Goal: Task Accomplishment & Management: Use online tool/utility

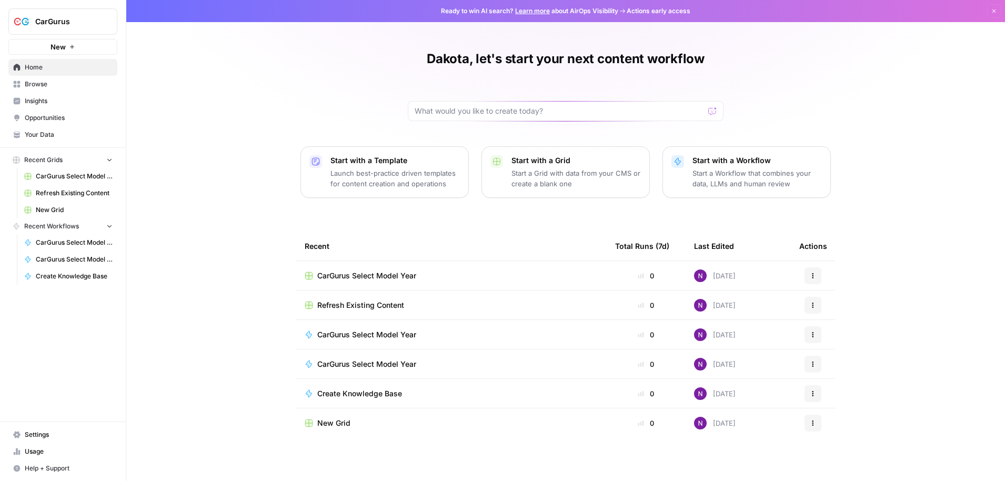
click at [75, 27] on button "CarGurus" at bounding box center [62, 21] width 109 height 26
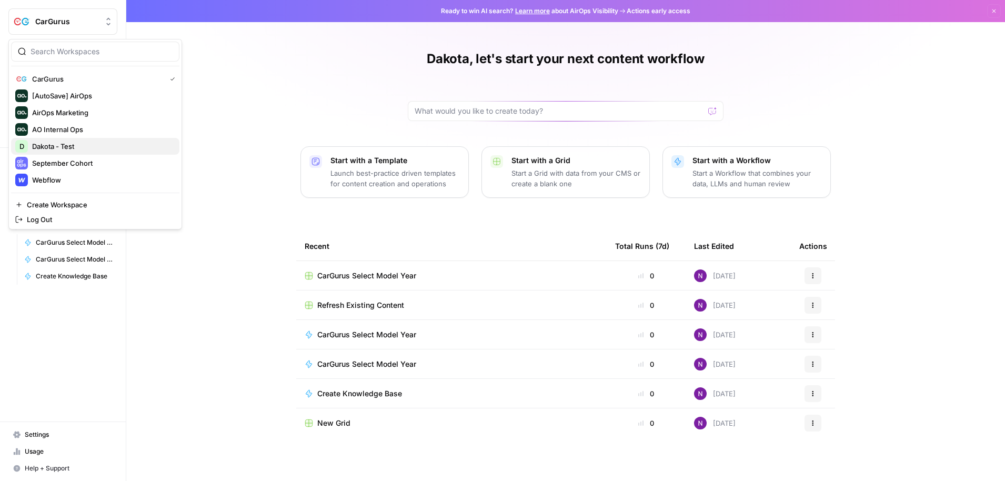
click at [87, 150] on span "Dakota - Test" at bounding box center [101, 146] width 139 height 11
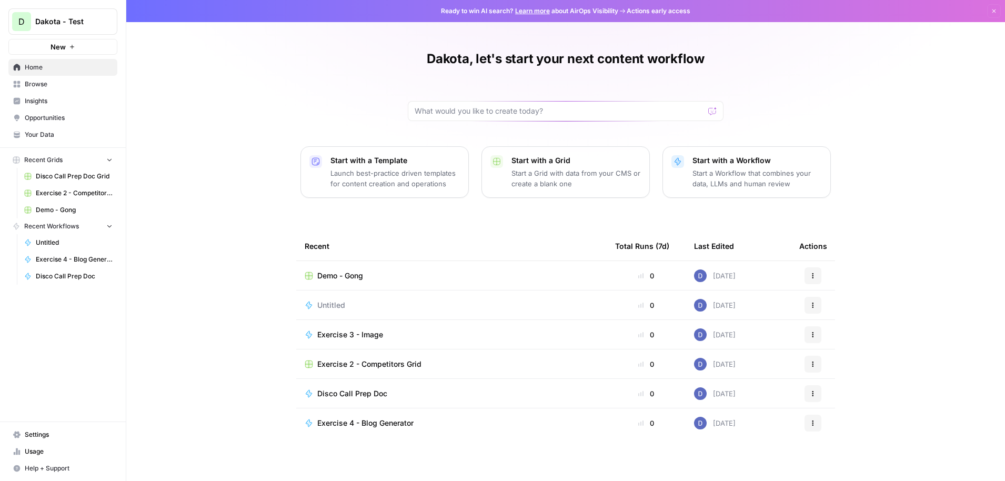
click at [737, 173] on p "Start a Workflow that combines your data, LLMs and human review" at bounding box center [756, 178] width 129 height 21
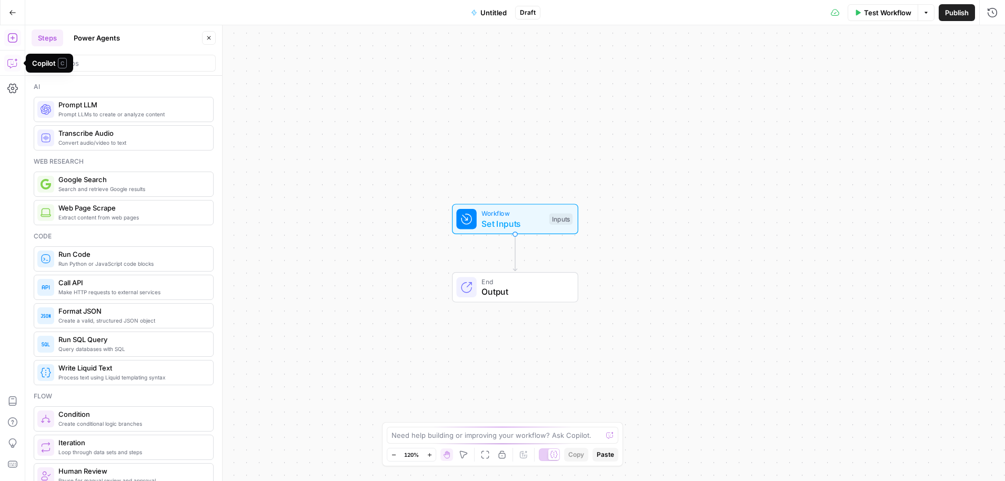
click at [10, 61] on icon "button" at bounding box center [12, 63] width 11 height 11
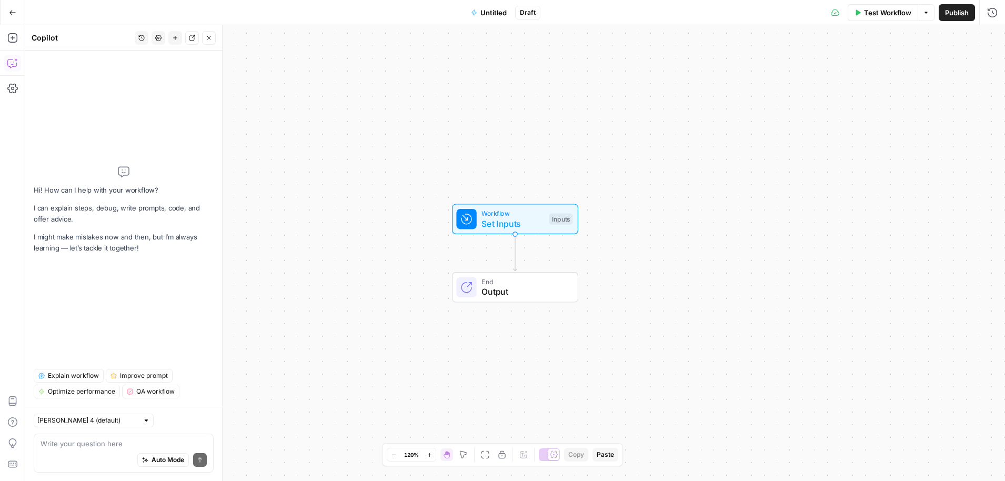
click at [103, 446] on textarea at bounding box center [124, 443] width 166 height 11
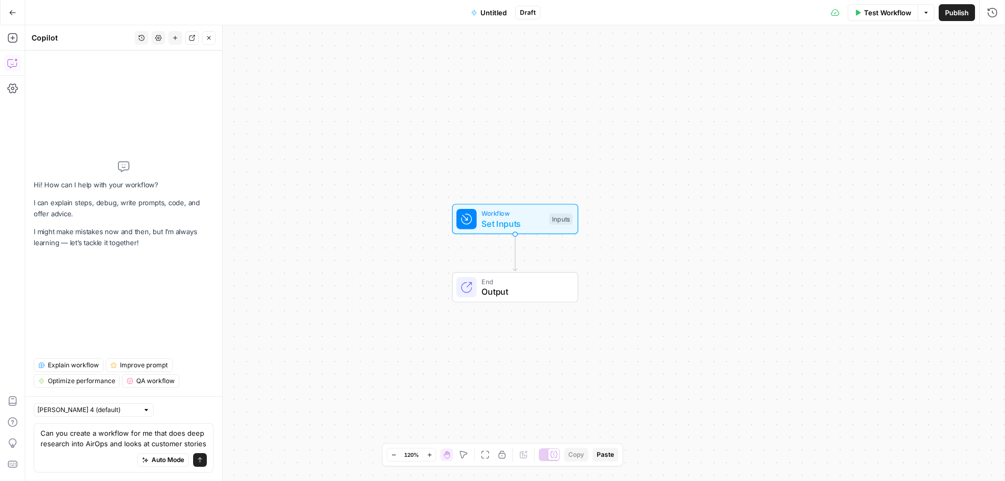
drag, startPoint x: 206, startPoint y: 446, endPoint x: 29, endPoint y: 429, distance: 177.6
click at [29, 429] on div "Claude Sonnet 4 (default) Can you create a workflow for me that does deep resea…" at bounding box center [123, 438] width 197 height 85
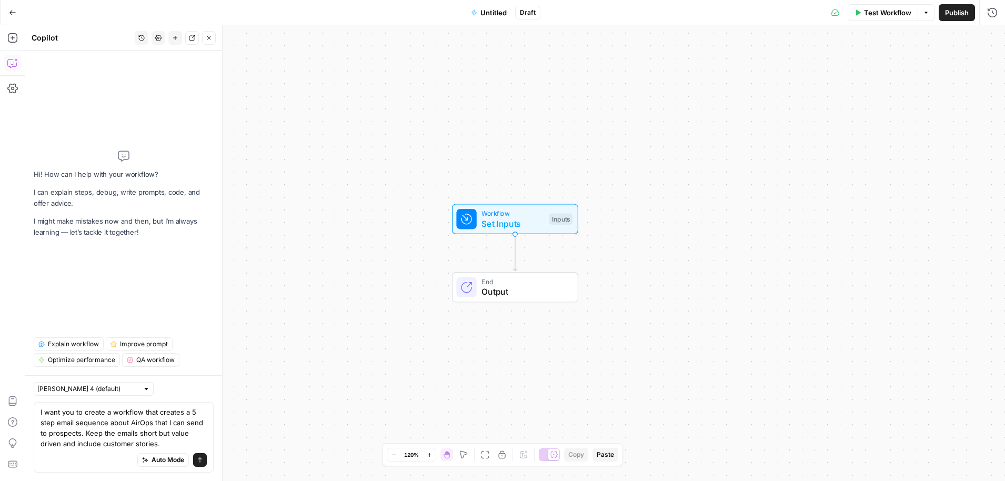
type textarea "I want you to create a workflow that creates a 5 step email sequence about AirO…"
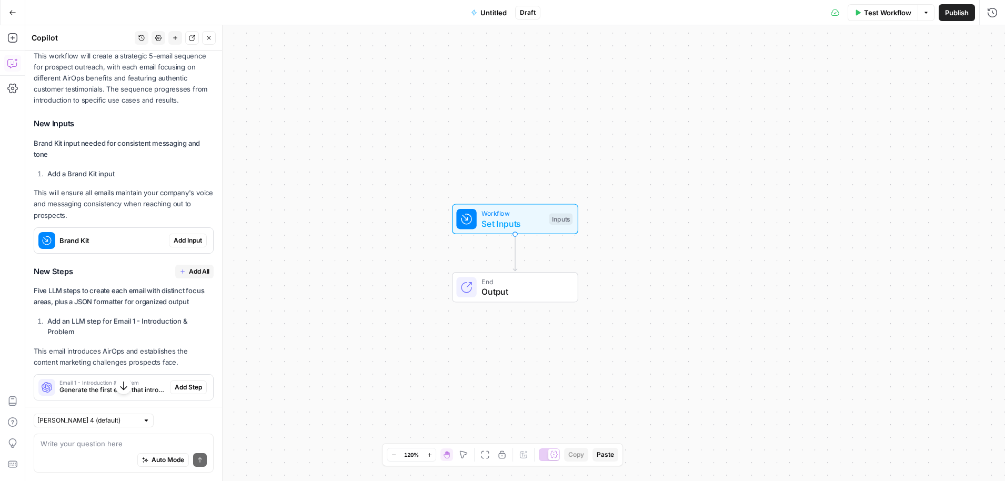
scroll to position [254, 0]
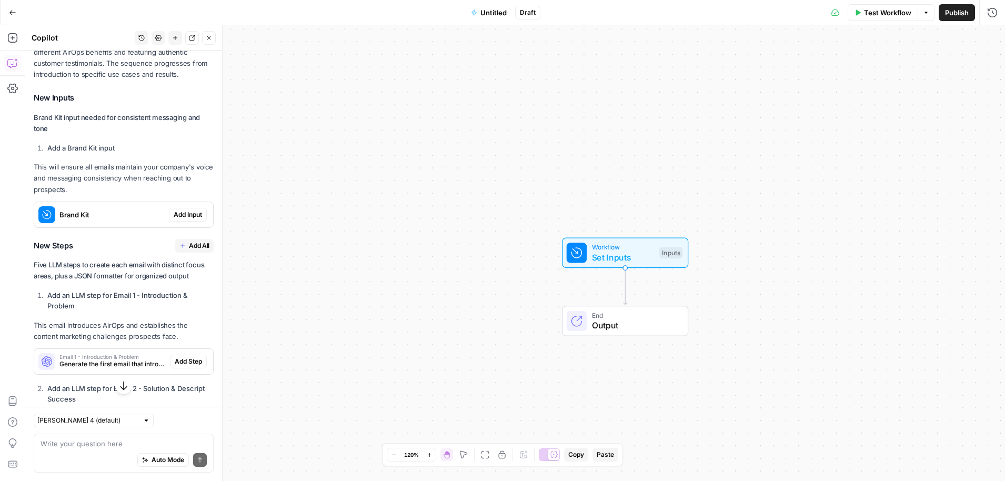
click at [182, 210] on span "Add Input" at bounding box center [188, 214] width 28 height 9
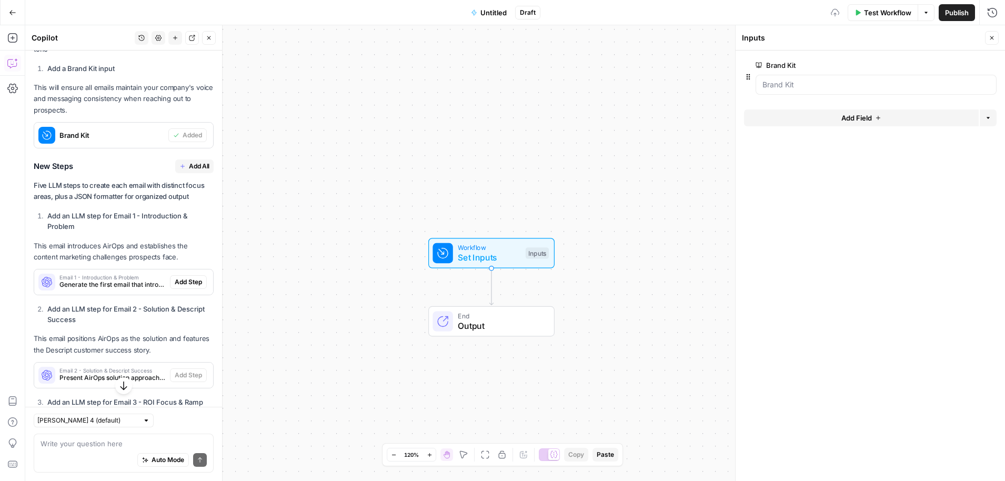
scroll to position [364, 0]
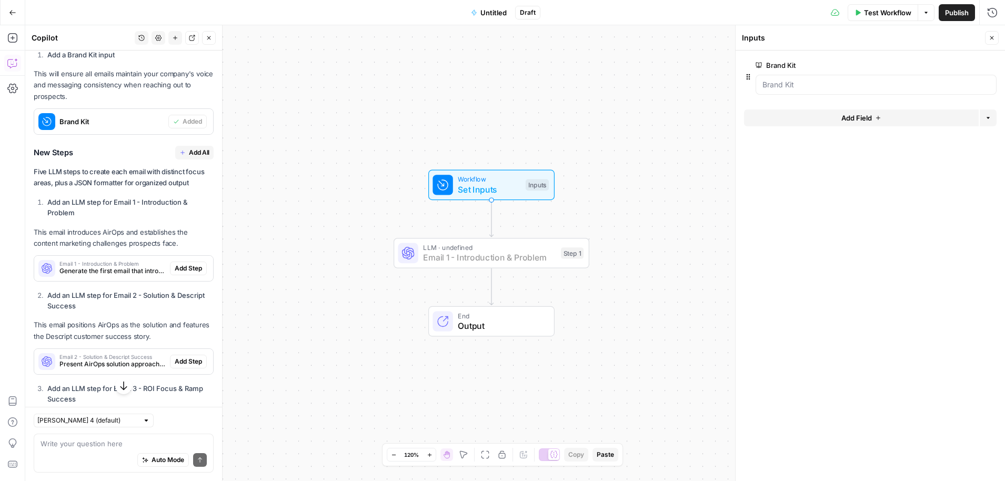
click at [191, 264] on span "Add Step" at bounding box center [188, 268] width 27 height 9
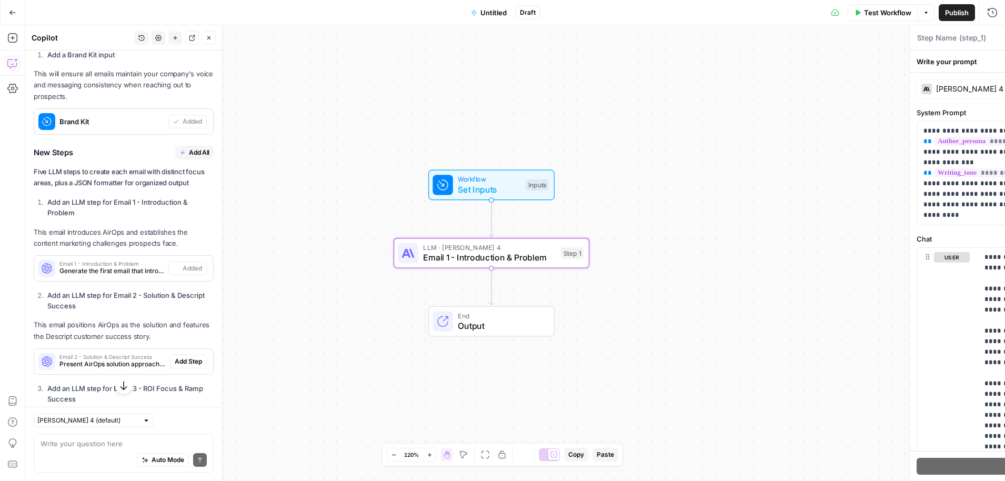
type textarea "Email 1 - Introduction & Problem"
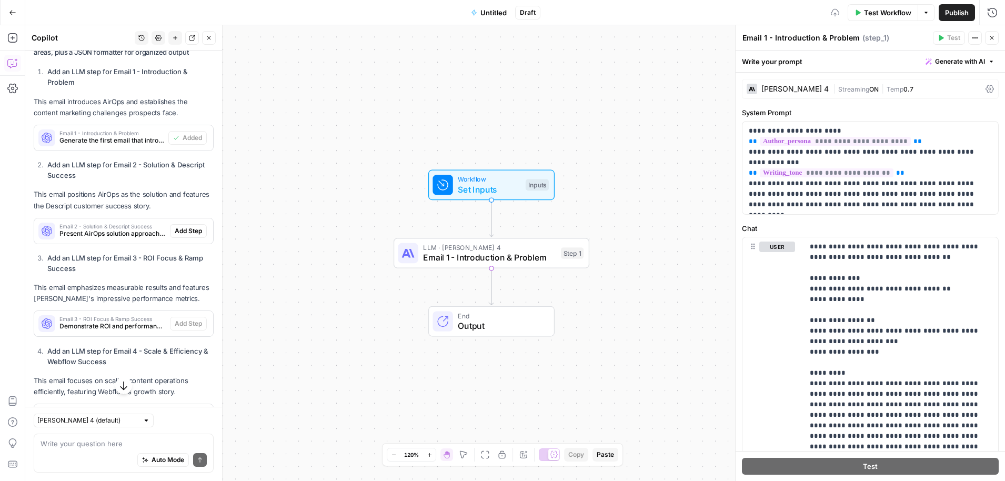
scroll to position [497, 0]
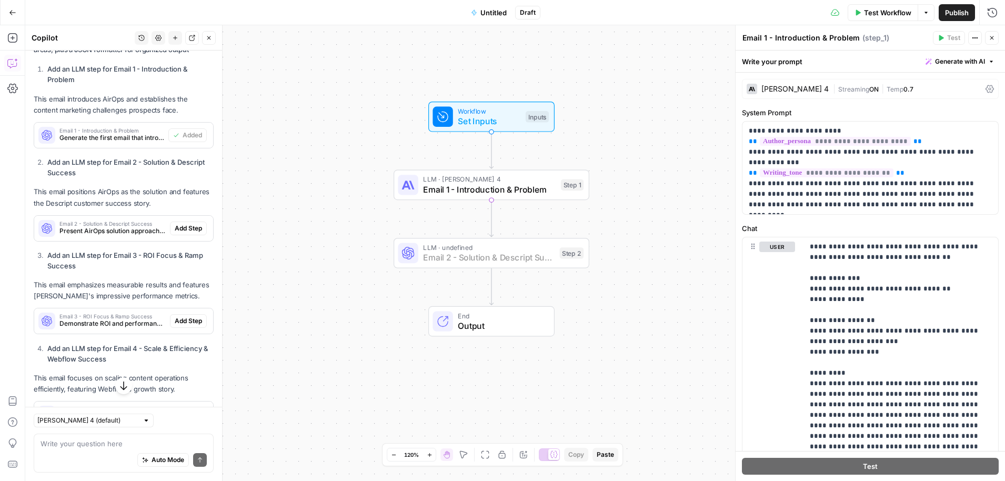
click at [189, 224] on span "Add Step" at bounding box center [188, 228] width 27 height 9
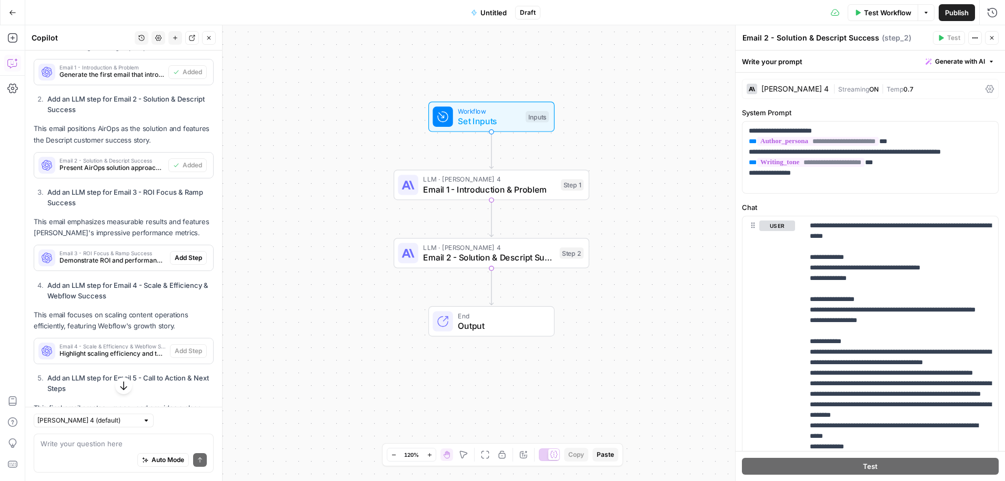
scroll to position [576, 0]
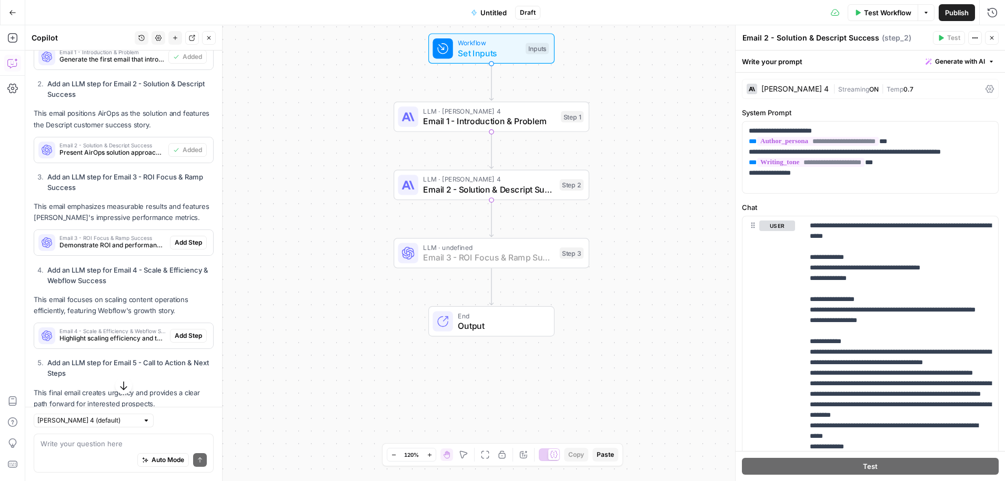
click at [190, 238] on span "Add Step" at bounding box center [188, 242] width 27 height 9
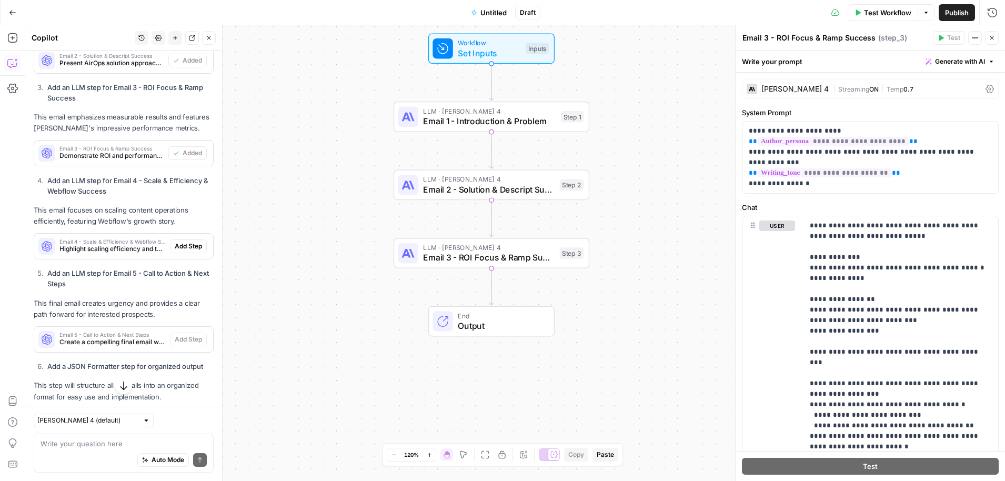
scroll to position [666, 0]
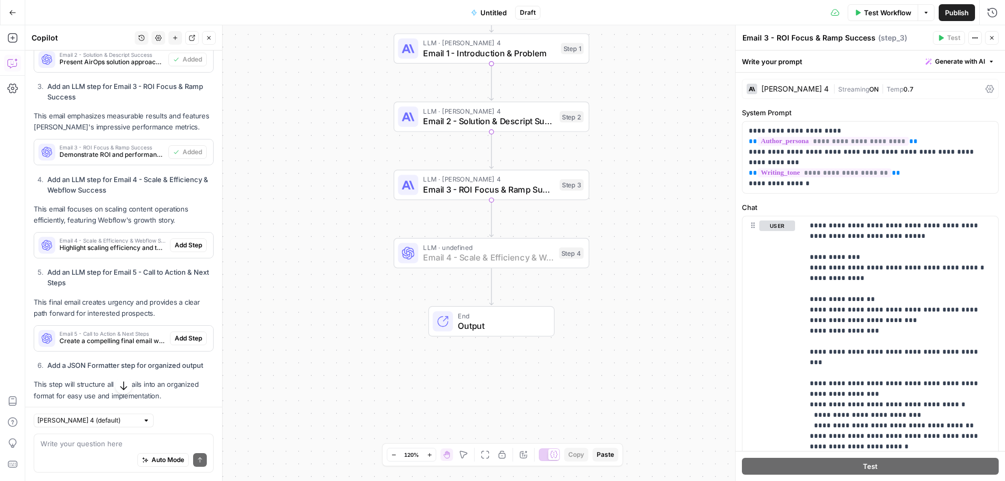
click at [191, 240] on span "Add Step" at bounding box center [188, 244] width 27 height 9
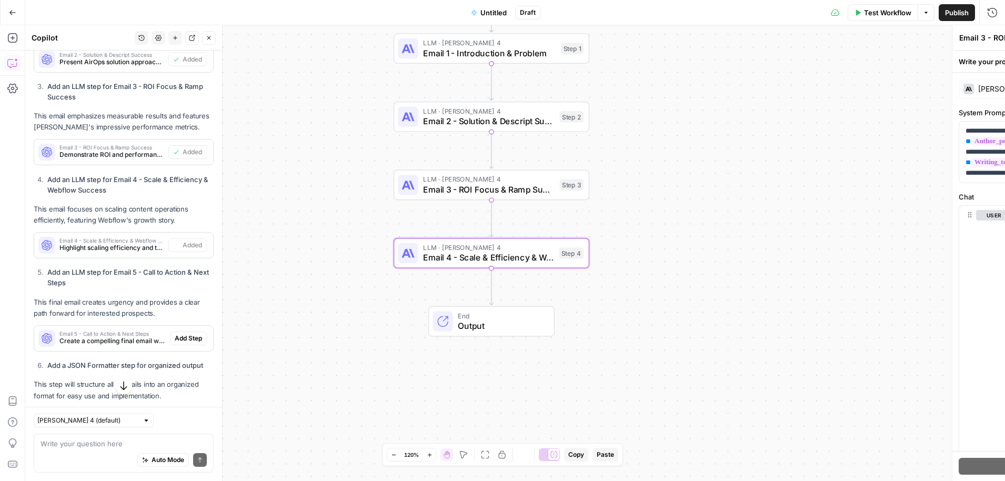
type textarea "Email 4 - Scale & Efficiency & Webflow Success"
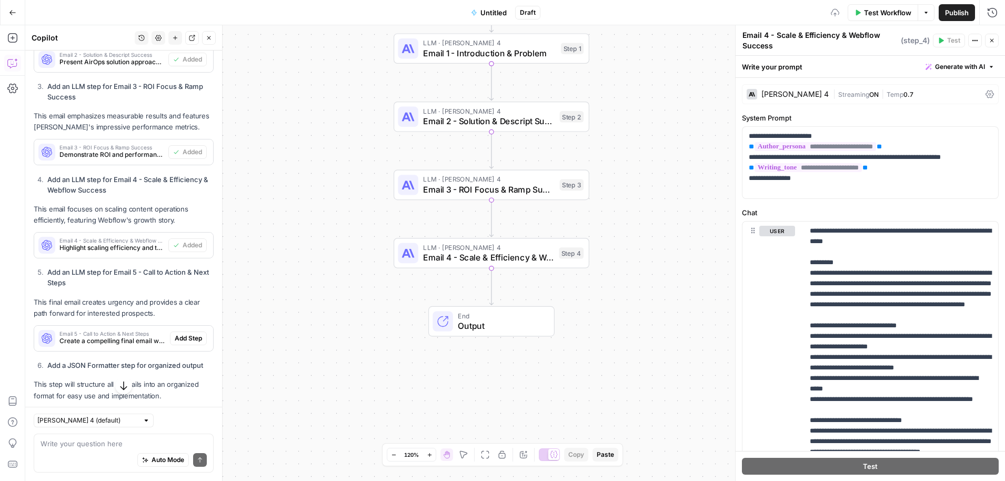
scroll to position [708, 0]
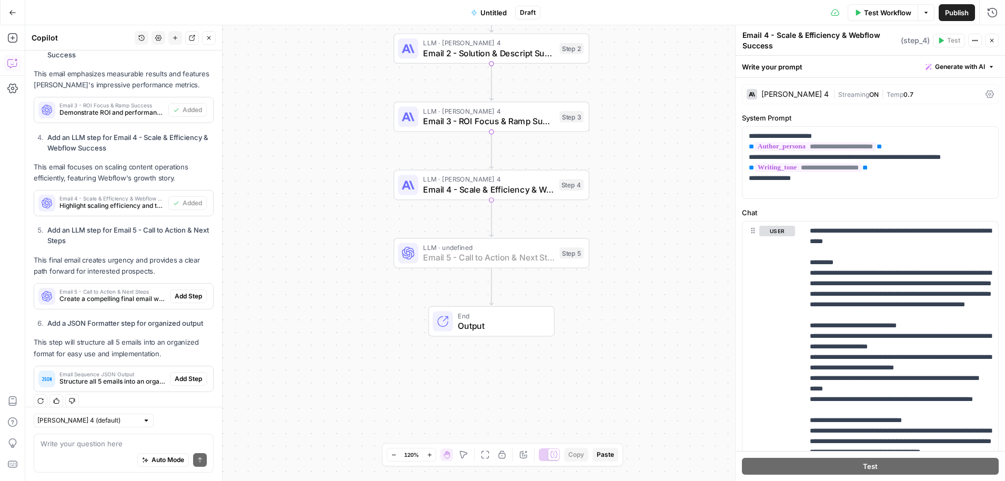
click at [187, 291] on span "Add Step" at bounding box center [188, 295] width 27 height 9
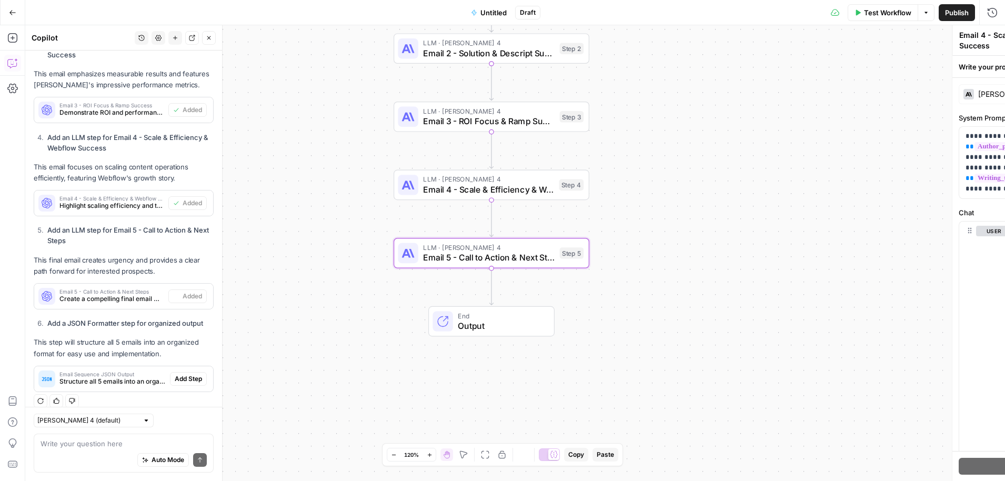
type textarea "Email 5 - Call to Action & Next Steps"
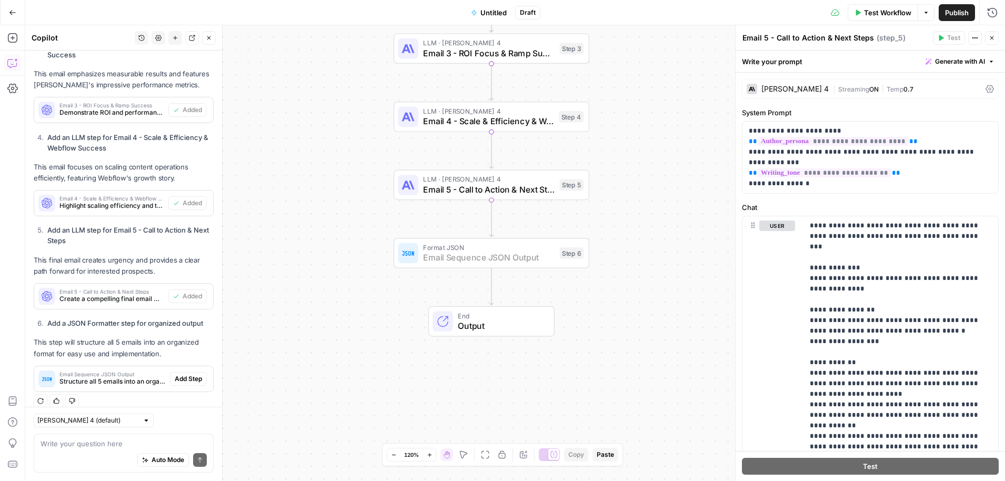
click at [188, 374] on span "Add Step" at bounding box center [188, 378] width 27 height 9
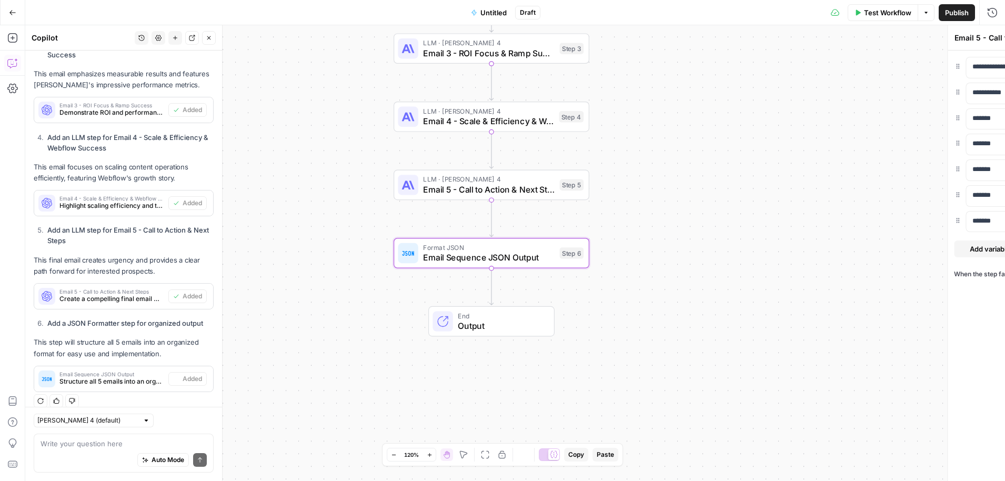
type textarea "Email Sequence JSON Output"
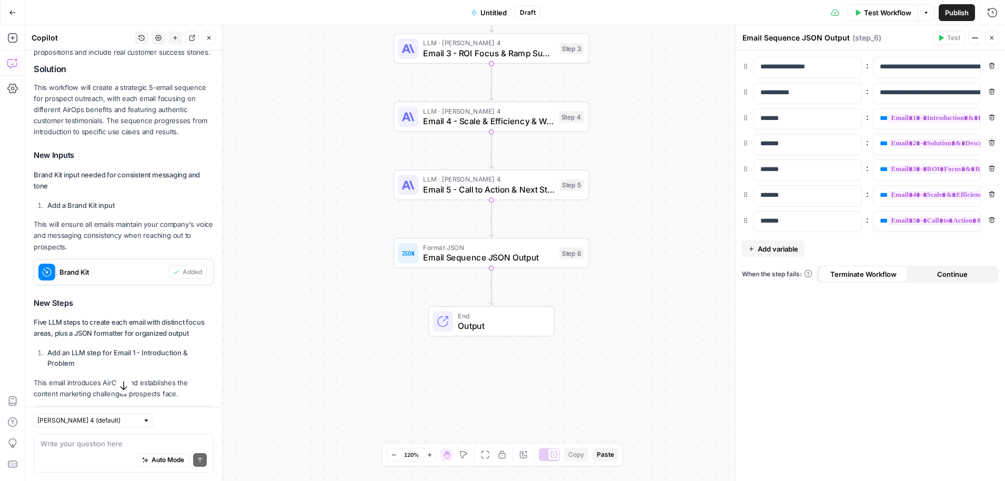
scroll to position [0, 0]
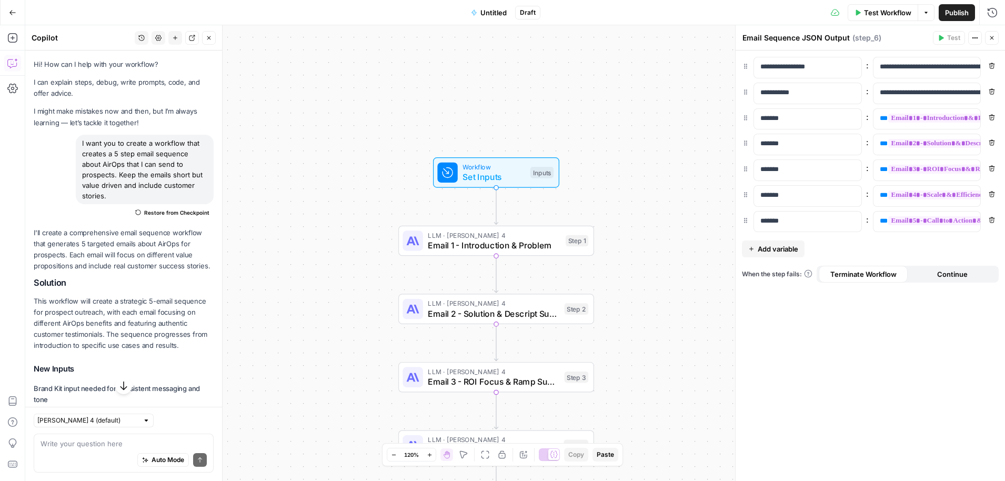
click at [494, 166] on span "Workflow" at bounding box center [493, 167] width 63 height 10
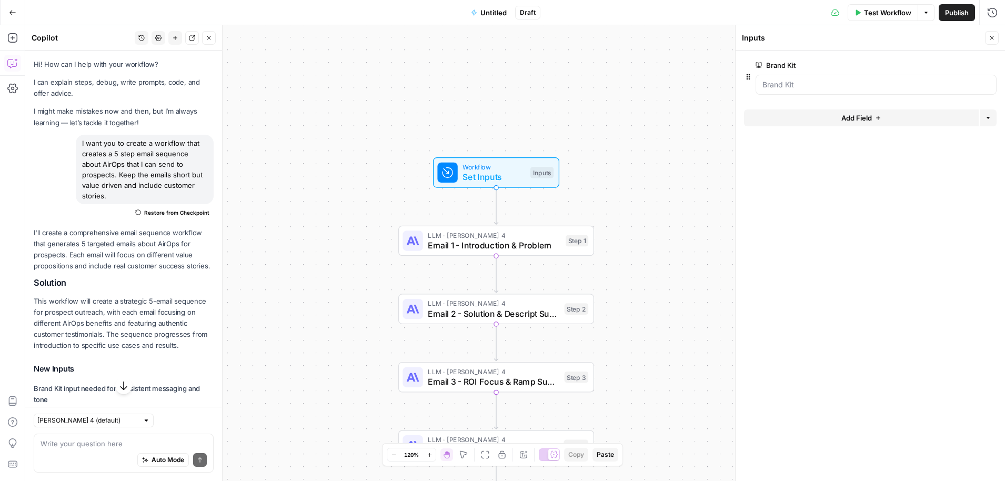
click at [880, 13] on span "Test Workflow" at bounding box center [887, 12] width 47 height 11
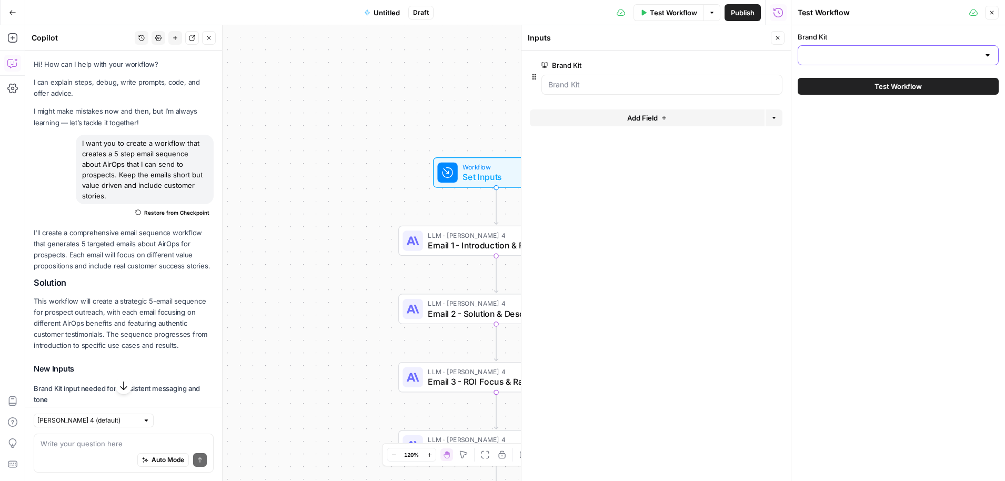
click at [854, 56] on input "Brand Kit" at bounding box center [891, 55] width 175 height 11
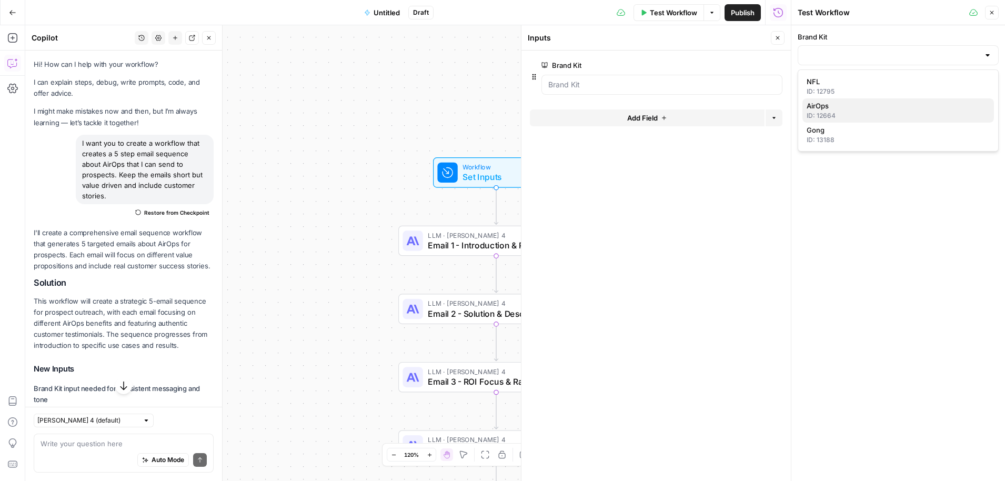
click at [834, 105] on span "AirOps" at bounding box center [896, 105] width 179 height 11
type input "AirOps"
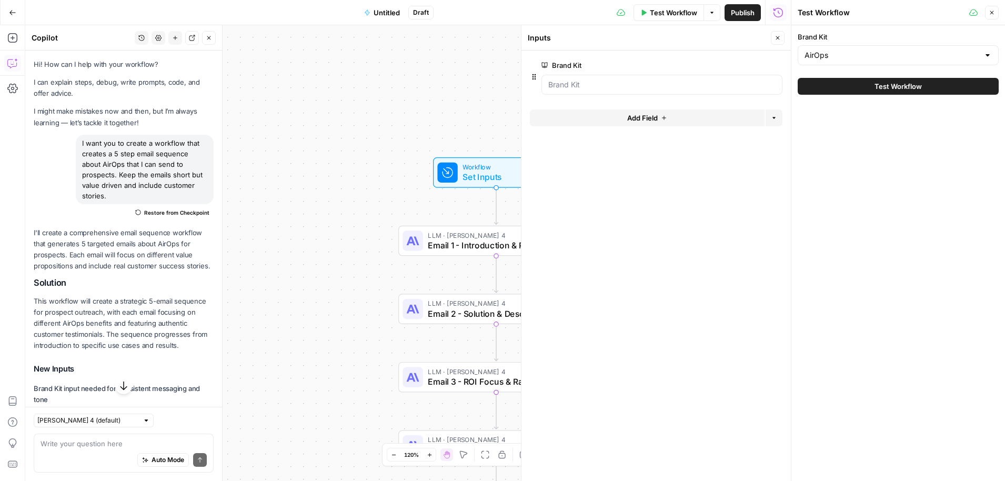
click at [888, 85] on span "Test Workflow" at bounding box center [897, 86] width 47 height 11
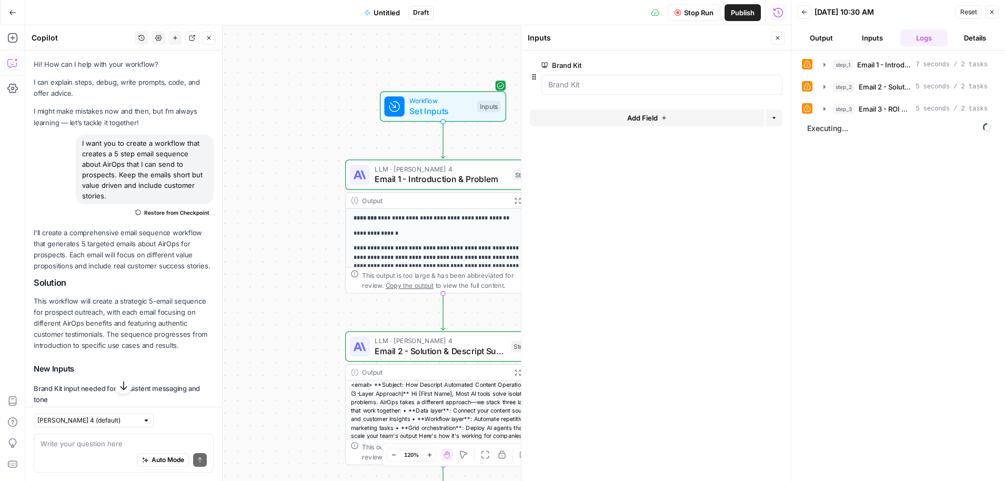
click at [515, 203] on icon "button" at bounding box center [518, 201] width 6 height 6
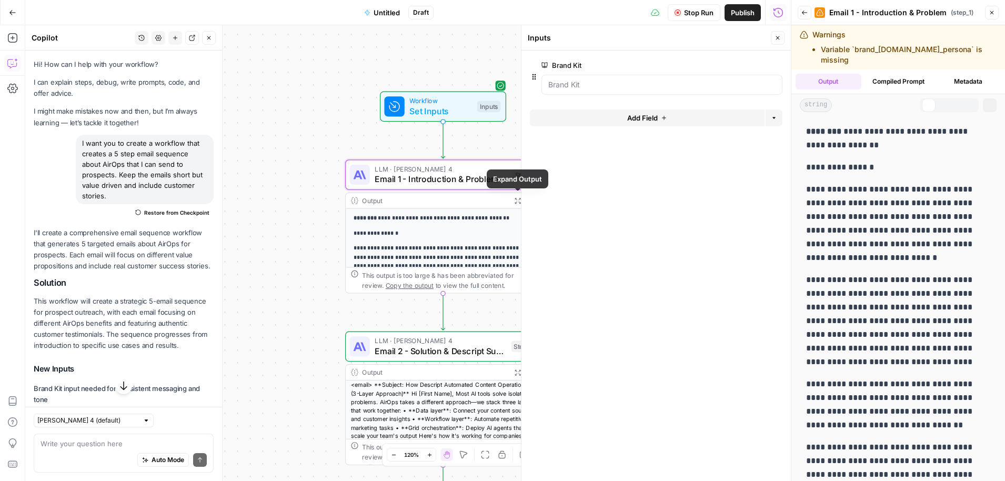
click at [515, 203] on icon "button" at bounding box center [518, 201] width 6 height 6
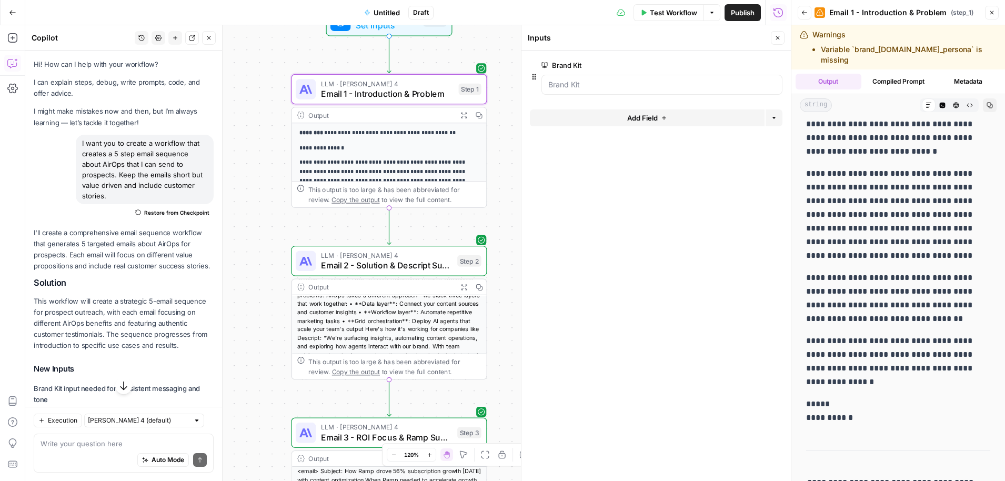
scroll to position [24, 0]
click at [465, 288] on icon "button" at bounding box center [463, 287] width 7 height 7
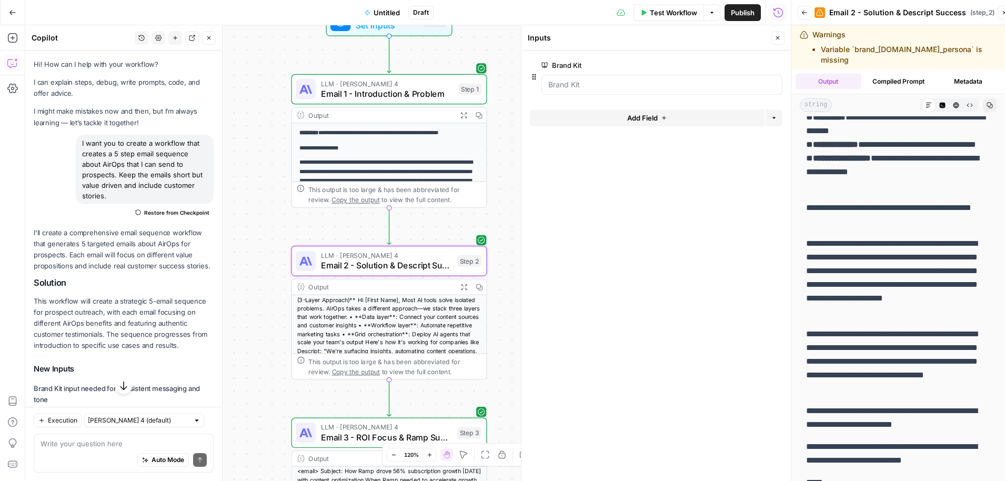
scroll to position [0, 0]
click at [424, 93] on span "Email 1 - Introduction & Problem" at bounding box center [387, 93] width 133 height 13
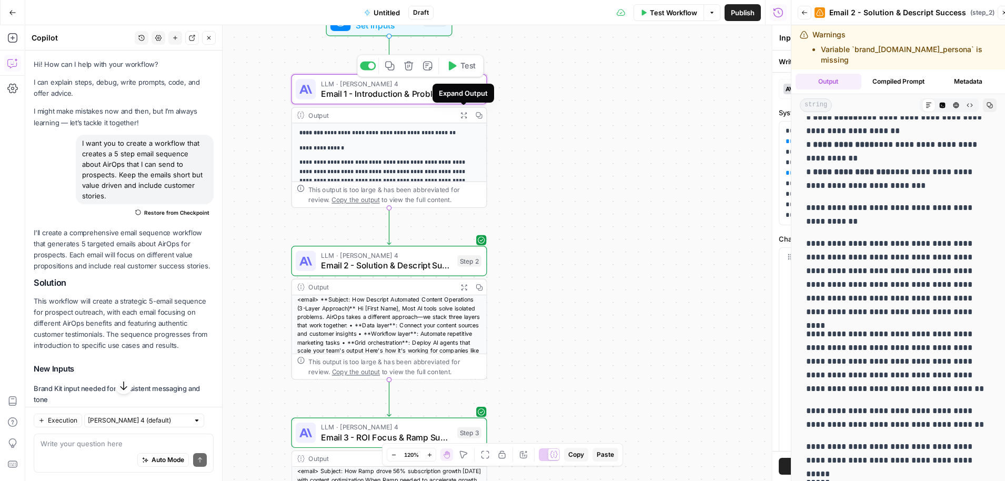
type textarea "Email 1 - Introduction & Problem"
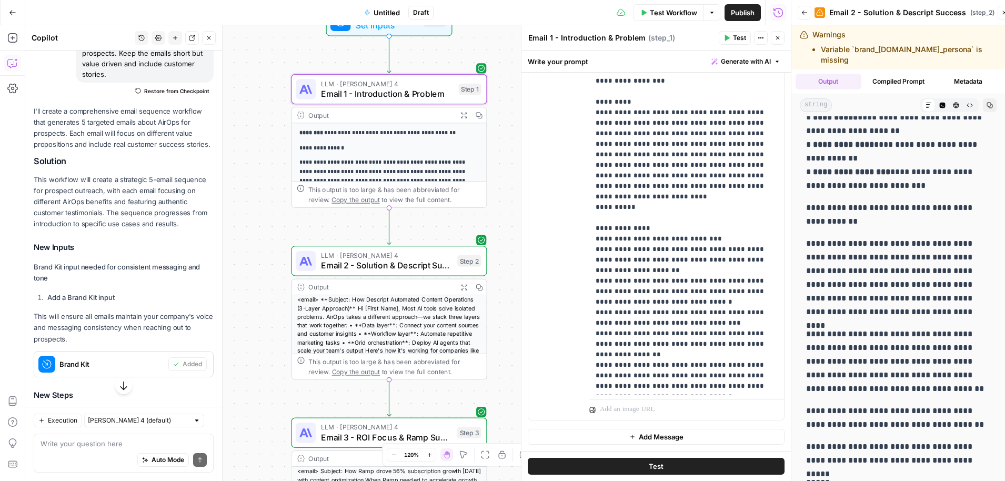
scroll to position [229, 0]
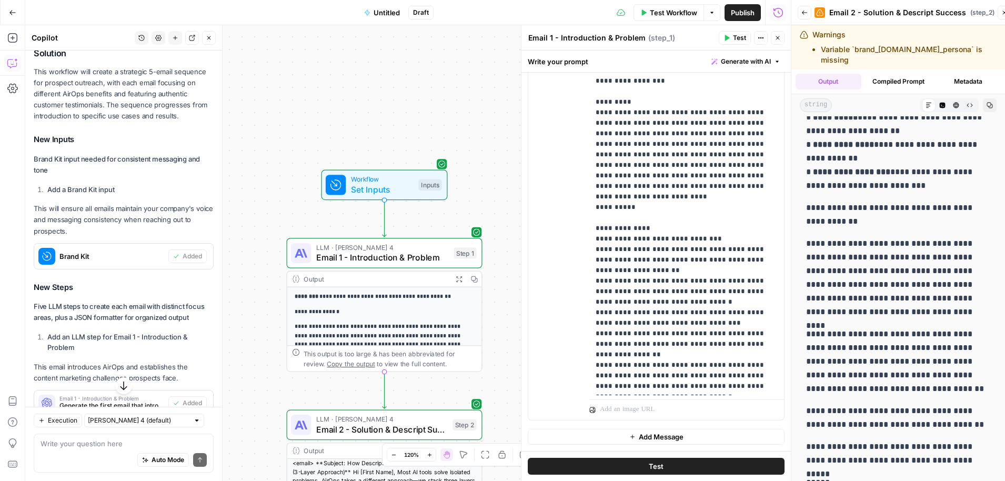
click at [83, 452] on div "Auto Mode Send" at bounding box center [124, 460] width 166 height 23
click at [205, 445] on textarea "the emails are too long and don't include customer" at bounding box center [124, 443] width 166 height 11
type textarea "the emails are too long and don't include customer story links - how can we fix…"
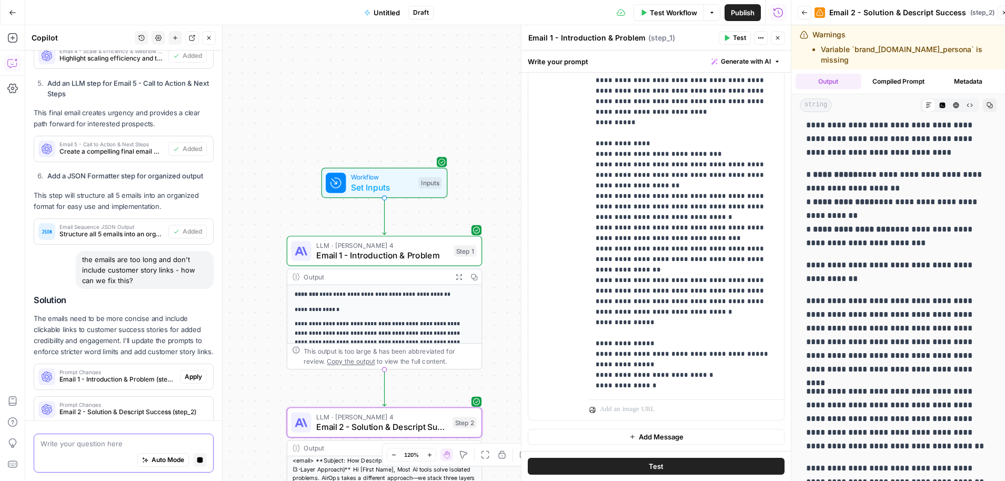
scroll to position [860, 0]
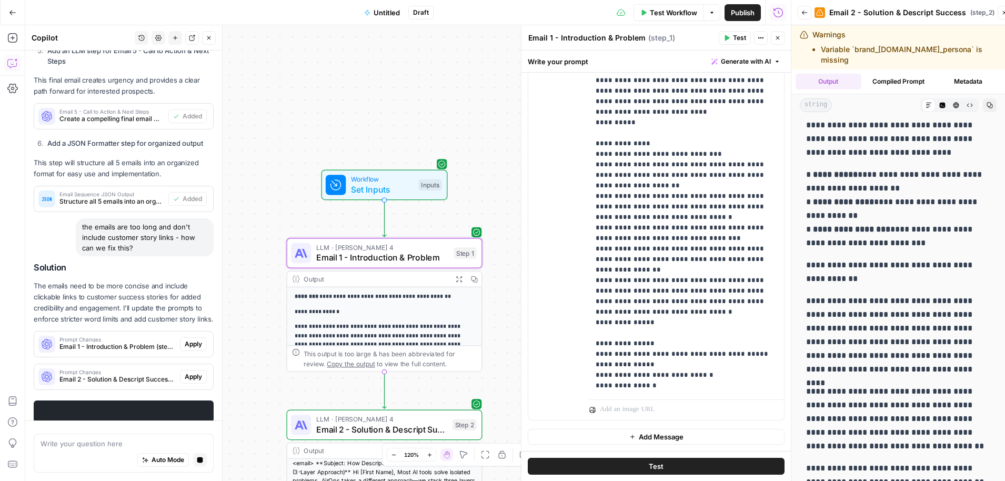
click at [194, 372] on span "Apply" at bounding box center [193, 376] width 17 height 9
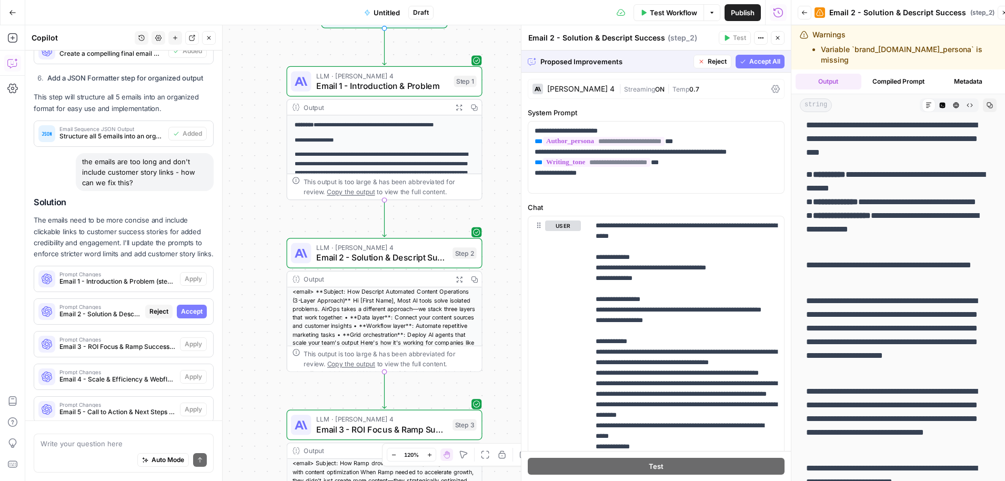
scroll to position [967, 0]
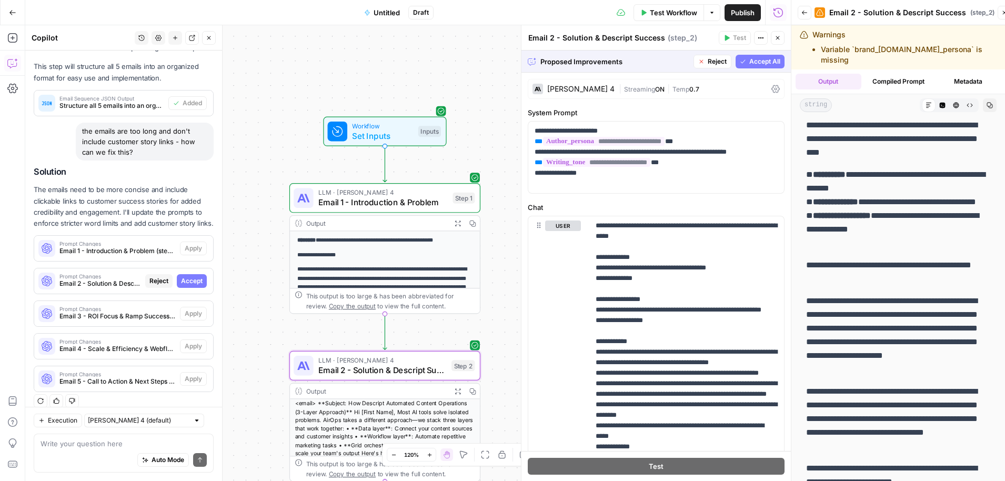
click at [193, 276] on span "Accept" at bounding box center [192, 280] width 22 height 9
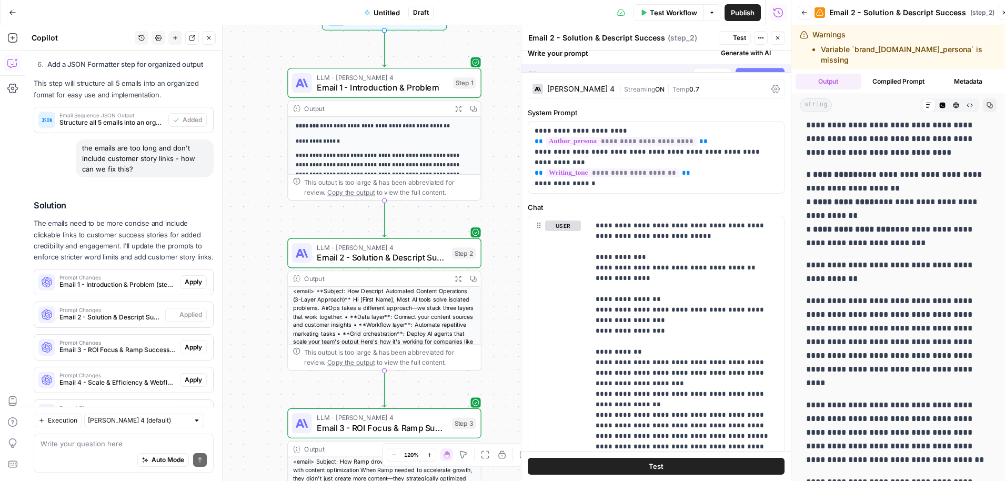
scroll to position [0, 0]
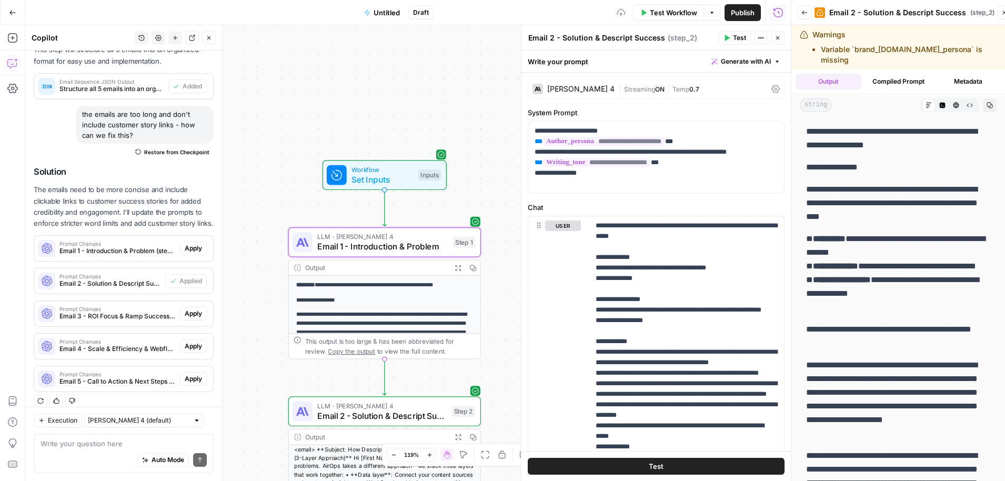
click at [193, 244] on span "Apply" at bounding box center [193, 248] width 17 height 9
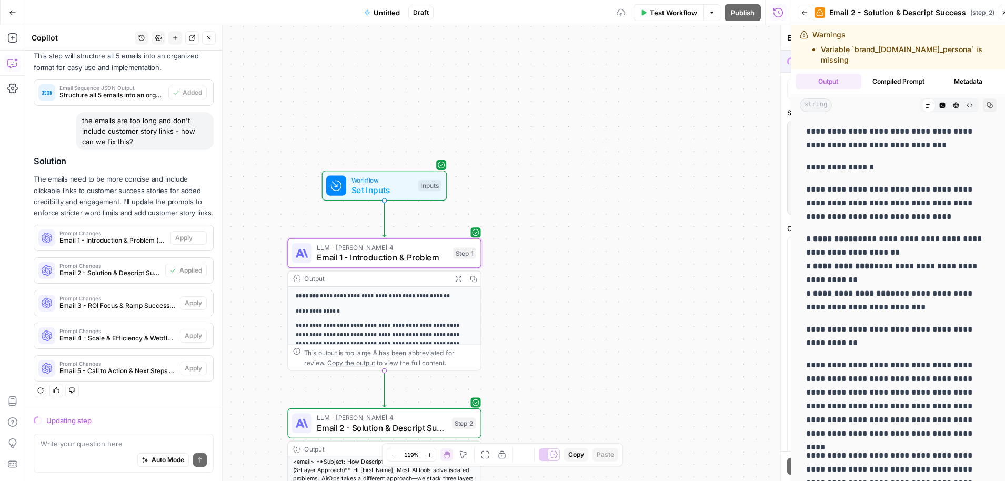
scroll to position [967, 0]
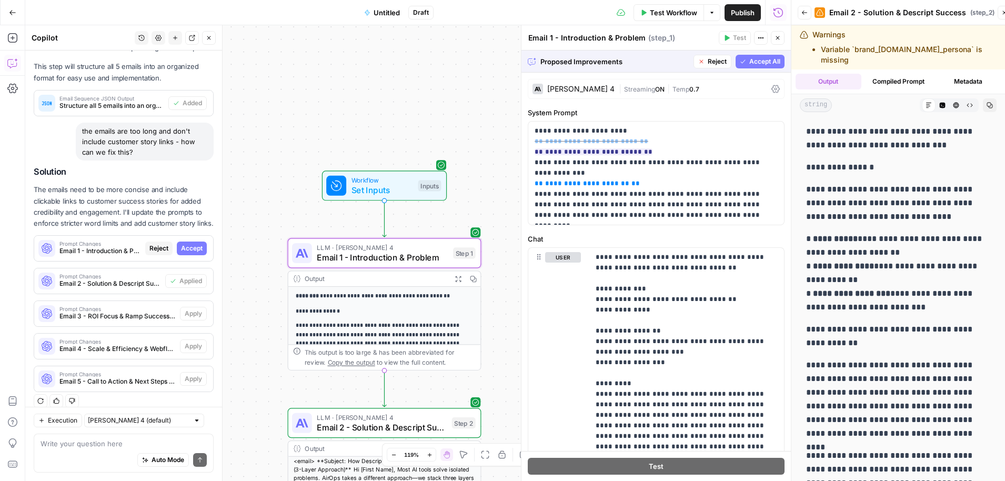
click at [195, 244] on span "Accept" at bounding box center [192, 248] width 22 height 9
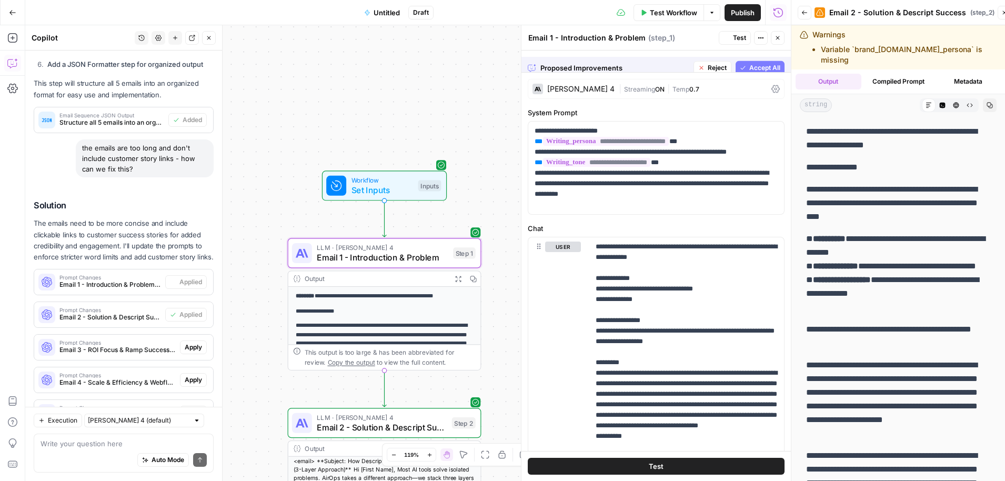
scroll to position [1001, 0]
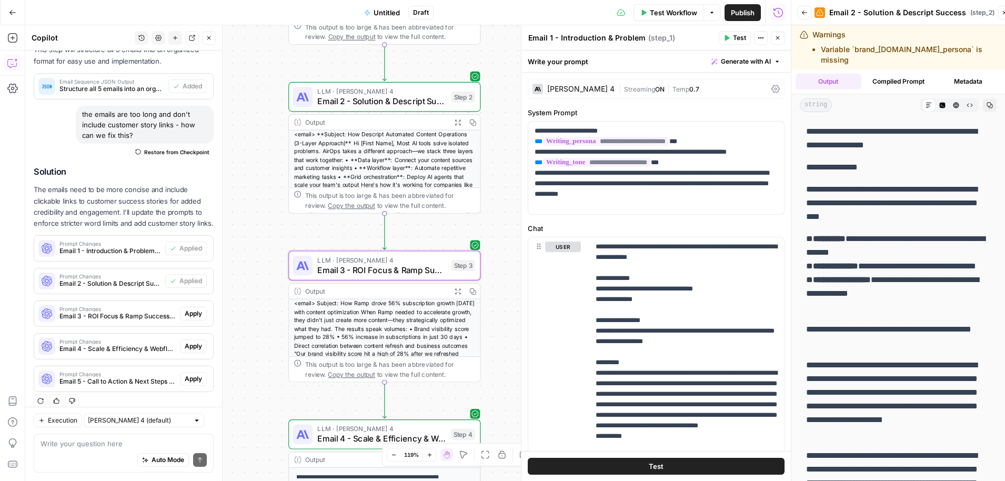
click at [193, 309] on span "Apply" at bounding box center [193, 313] width 17 height 9
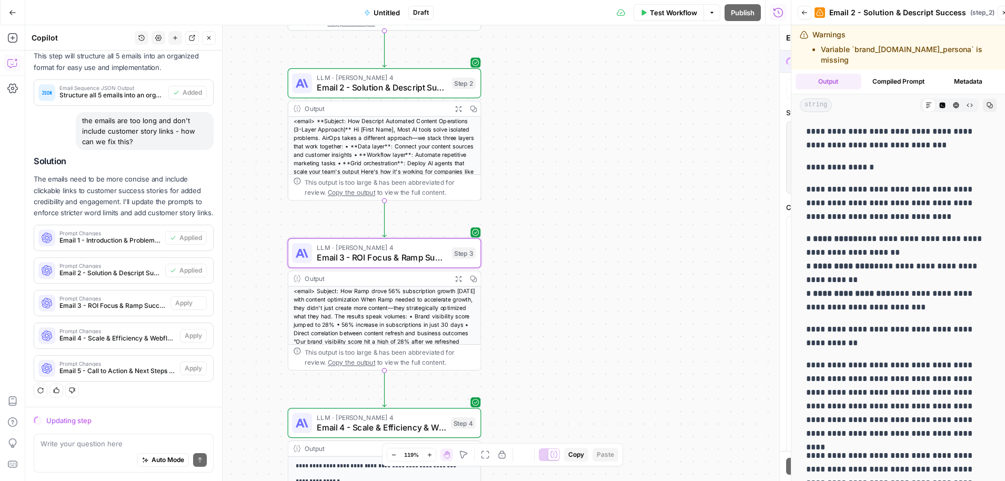
scroll to position [967, 0]
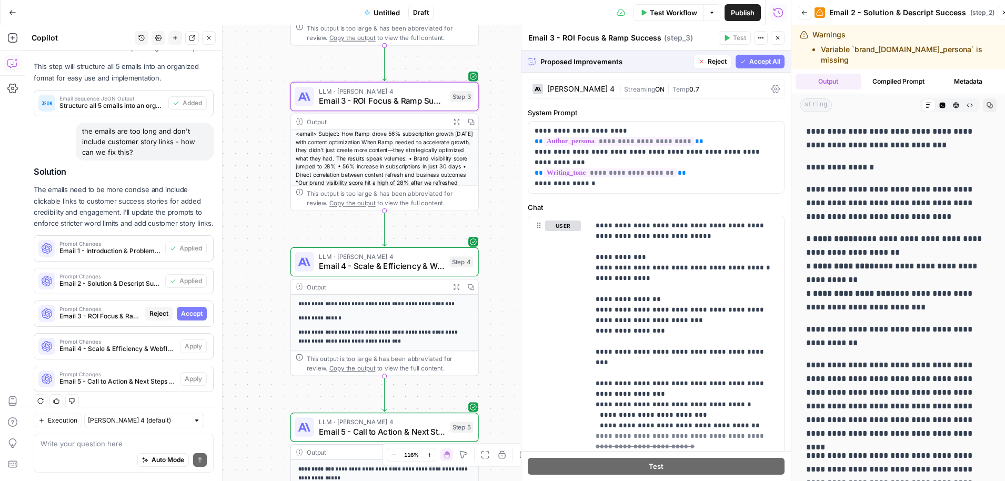
click at [193, 309] on span "Accept" at bounding box center [192, 313] width 22 height 9
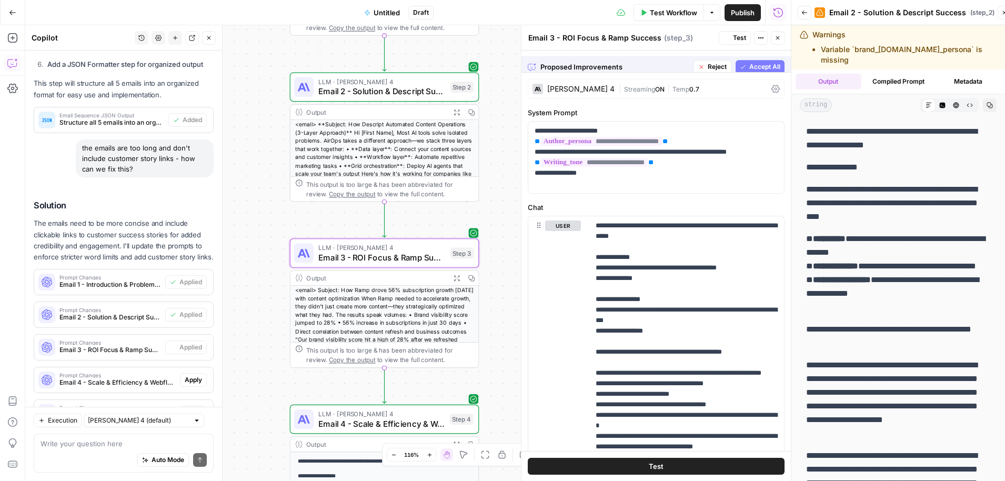
scroll to position [1001, 0]
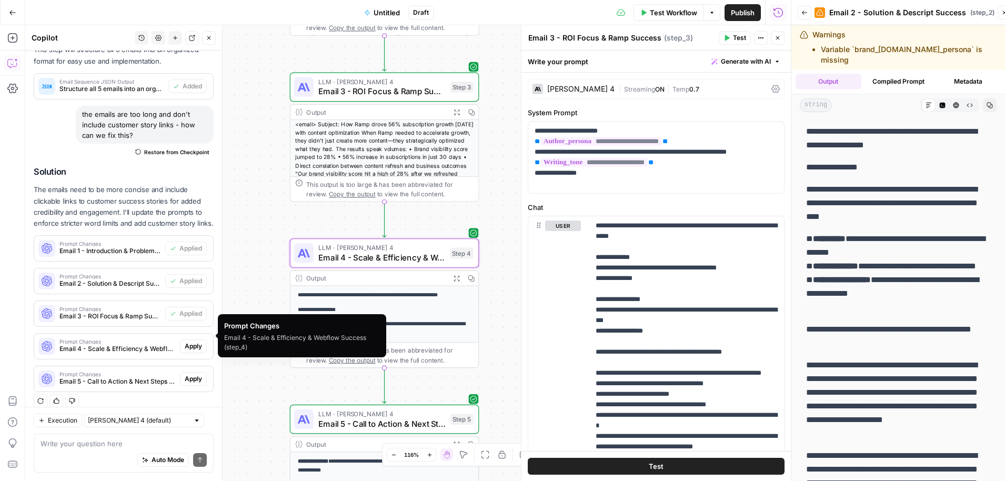
click at [189, 341] on span "Apply" at bounding box center [193, 345] width 17 height 9
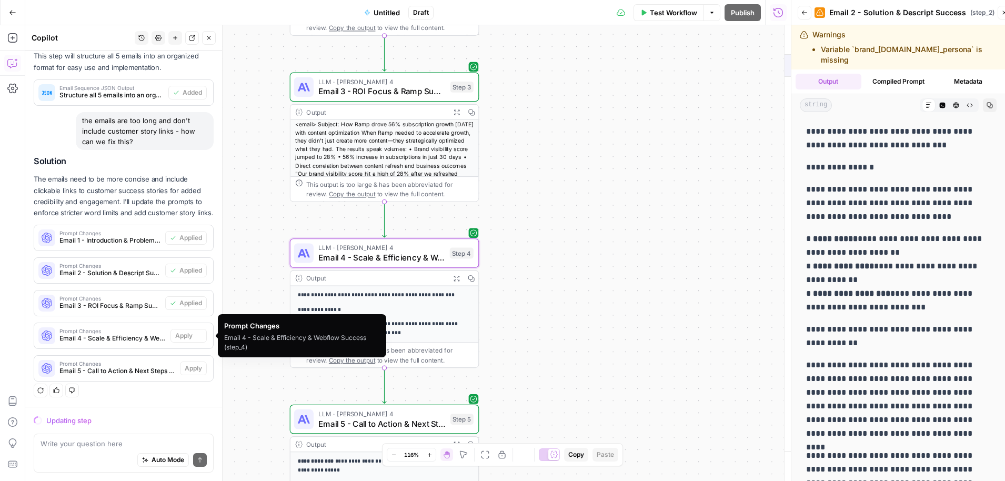
scroll to position [967, 0]
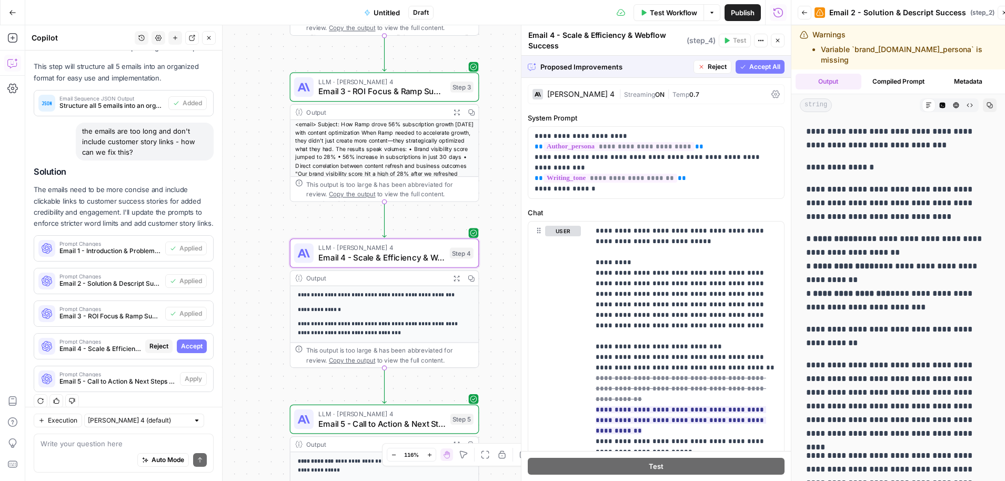
click at [189, 341] on span "Accept" at bounding box center [192, 345] width 22 height 9
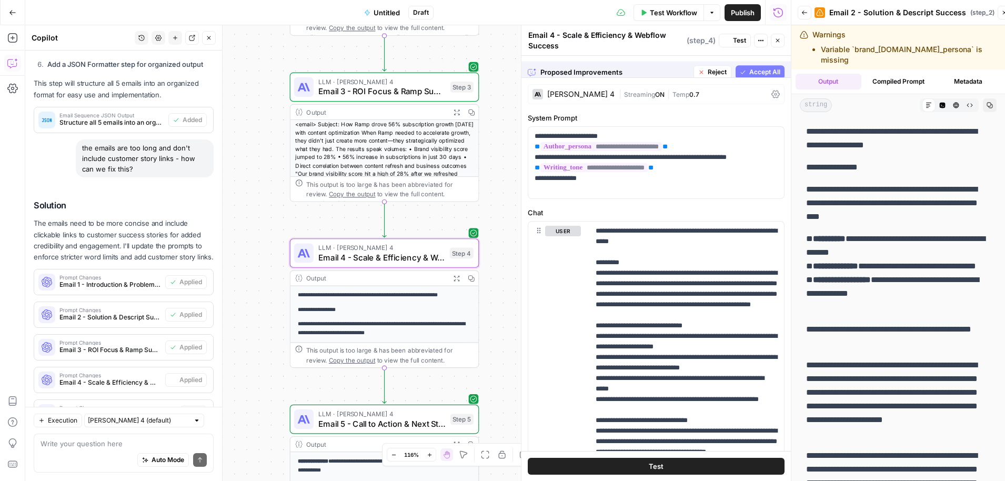
scroll to position [1001, 0]
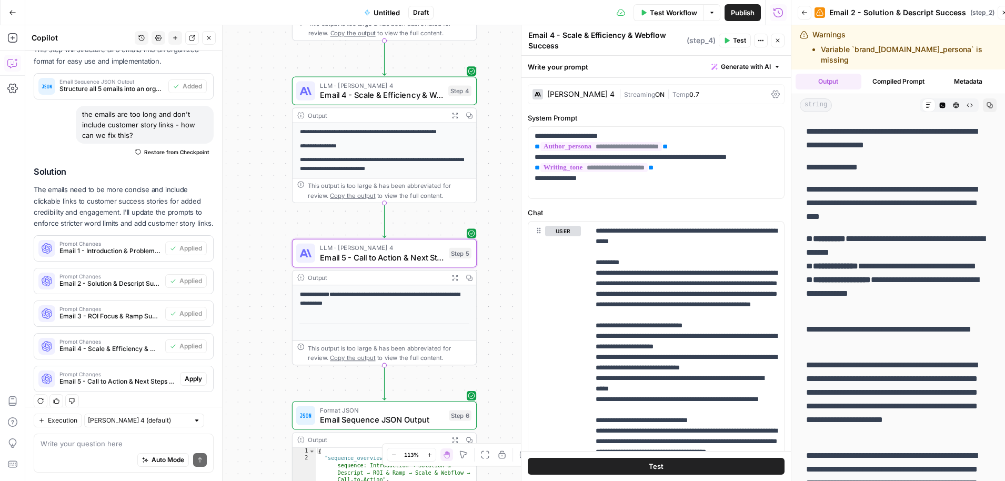
click at [195, 374] on span "Apply" at bounding box center [193, 378] width 17 height 9
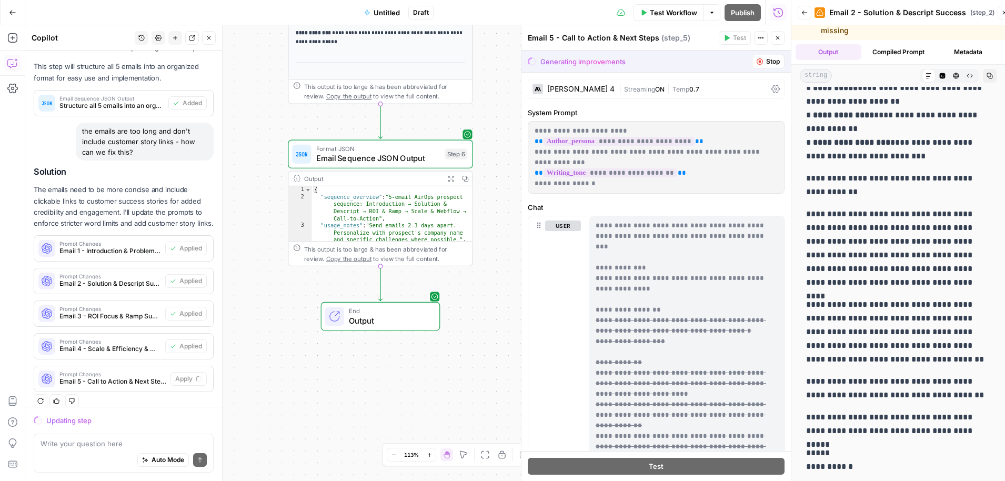
scroll to position [34, 0]
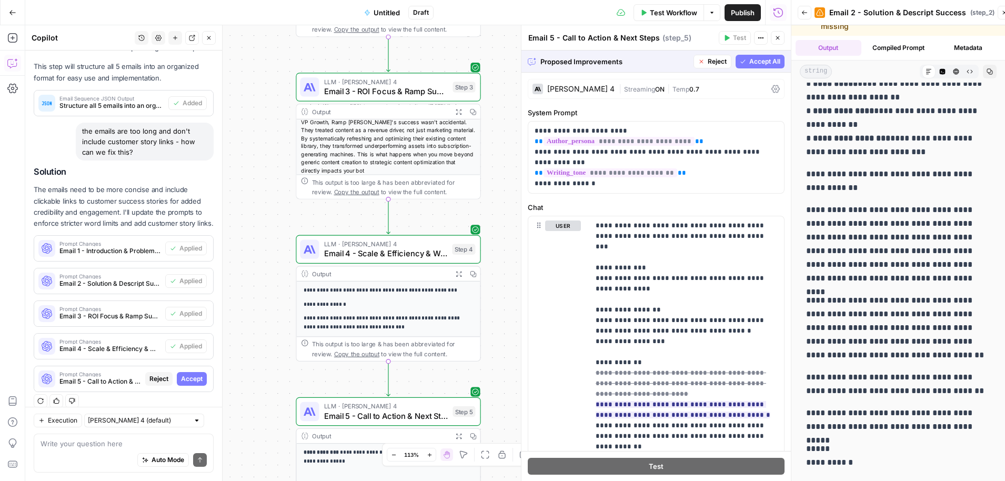
click at [753, 63] on span "Accept All" at bounding box center [764, 61] width 31 height 9
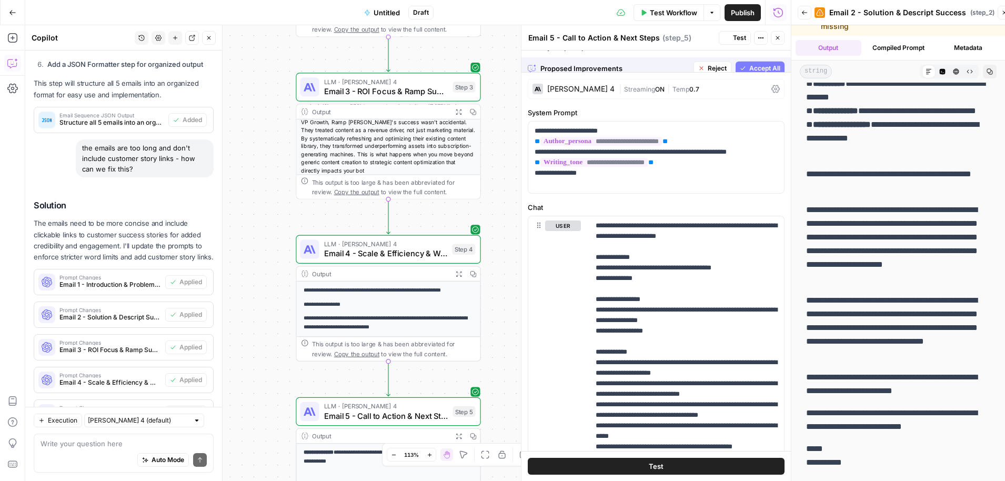
scroll to position [0, 0]
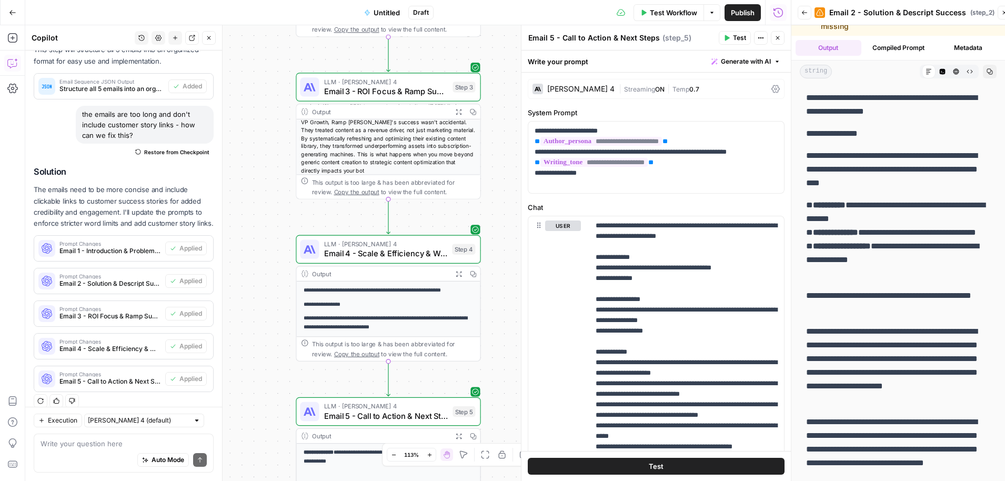
click at [1003, 13] on icon "button" at bounding box center [1005, 13] width 4 height 4
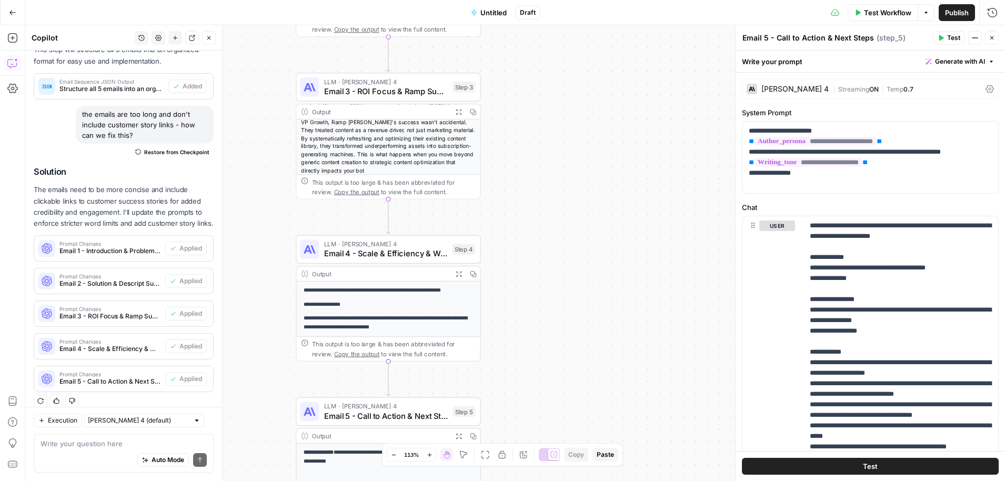
click at [889, 9] on span "Test Workflow" at bounding box center [887, 12] width 47 height 11
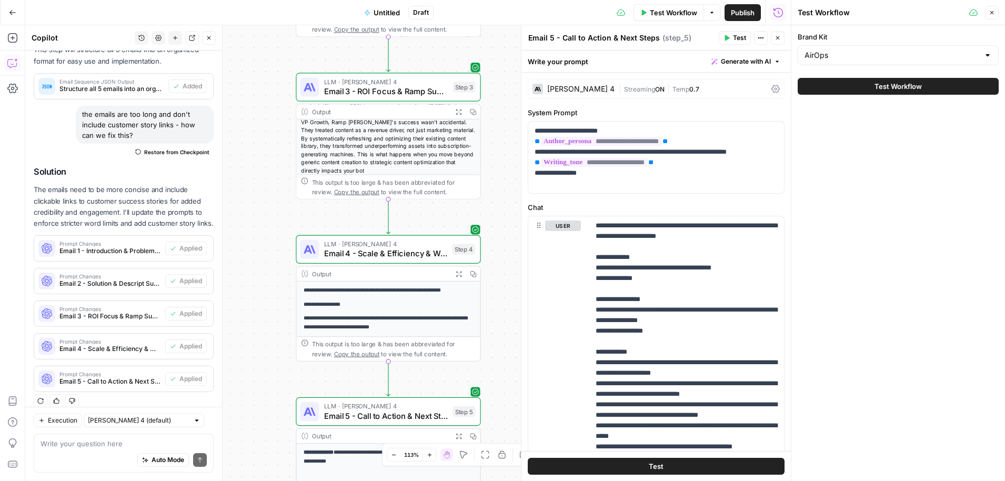
click at [872, 87] on button "Test Workflow" at bounding box center [898, 86] width 201 height 17
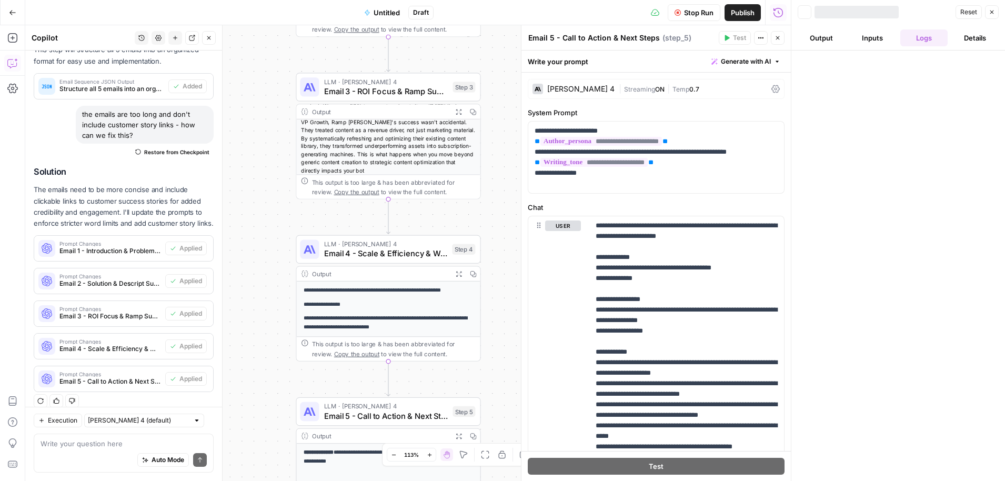
click at [781, 37] on button "Close" at bounding box center [778, 38] width 14 height 14
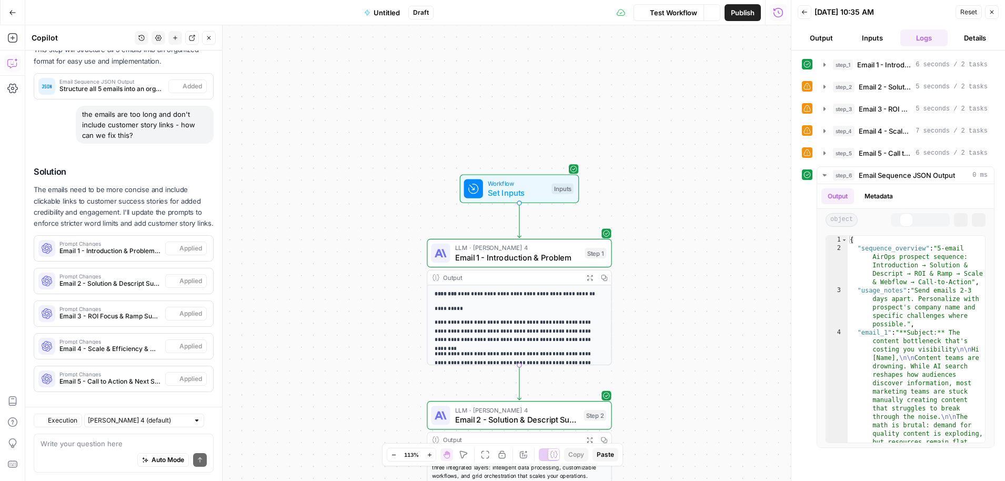
scroll to position [1001, 0]
click at [589, 276] on icon "button" at bounding box center [589, 277] width 5 height 5
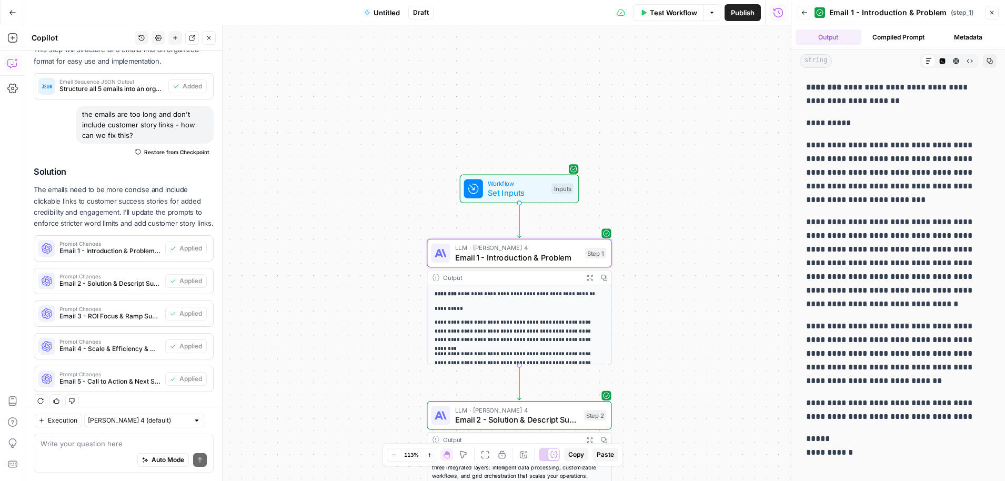
drag, startPoint x: 854, startPoint y: 100, endPoint x: 842, endPoint y: 90, distance: 16.0
click at [842, 90] on p "**********" at bounding box center [898, 93] width 184 height 27
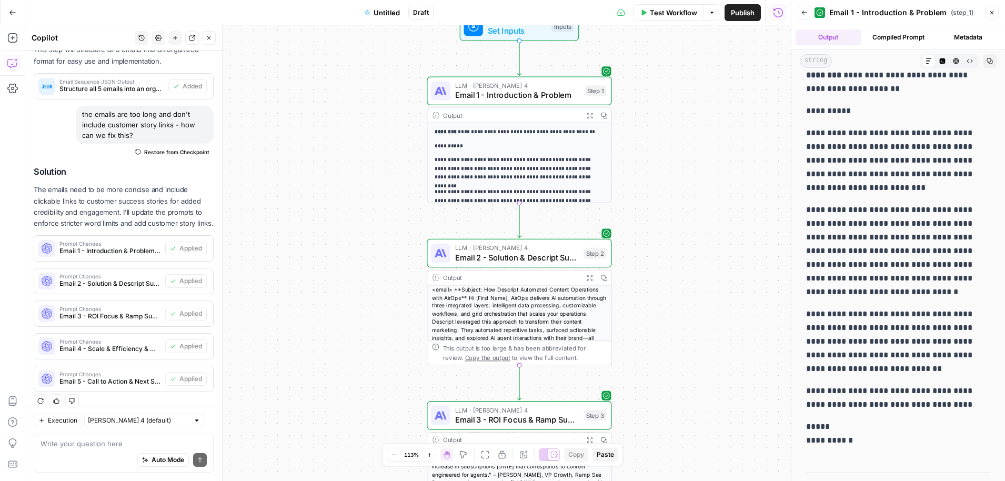
scroll to position [13, 0]
drag, startPoint x: 824, startPoint y: 425, endPoint x: 798, endPoint y: 112, distance: 314.2
click at [798, 112] on div "**********" at bounding box center [898, 289] width 214 height 460
copy div "**********"
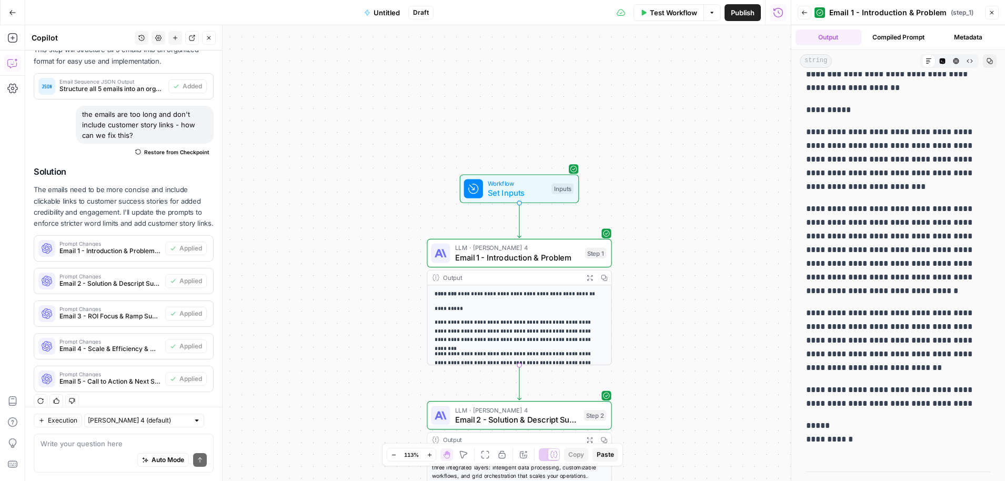
scroll to position [134, 0]
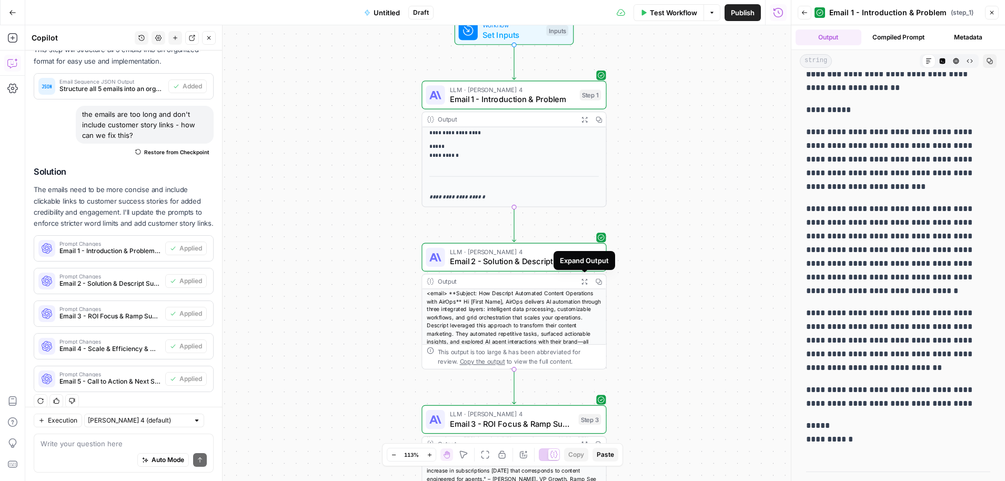
click at [585, 280] on icon "button" at bounding box center [584, 281] width 5 height 5
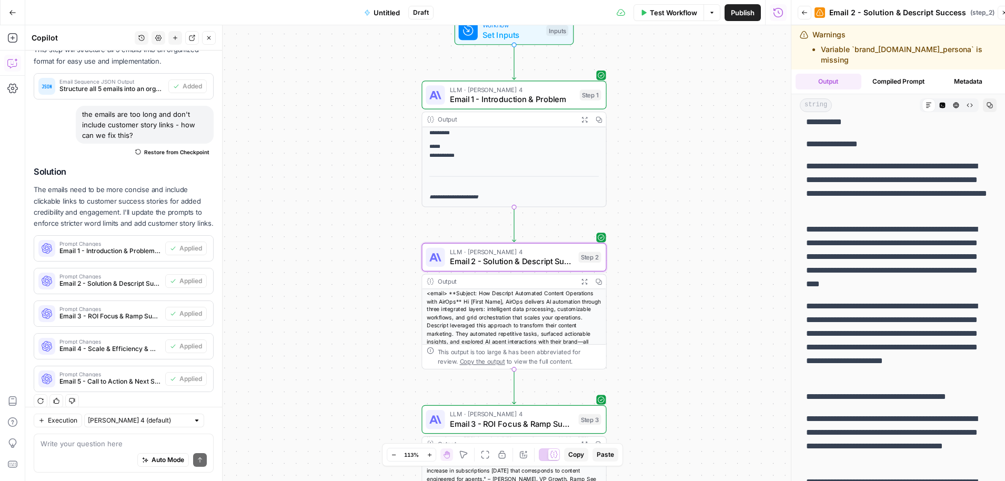
scroll to position [0, 0]
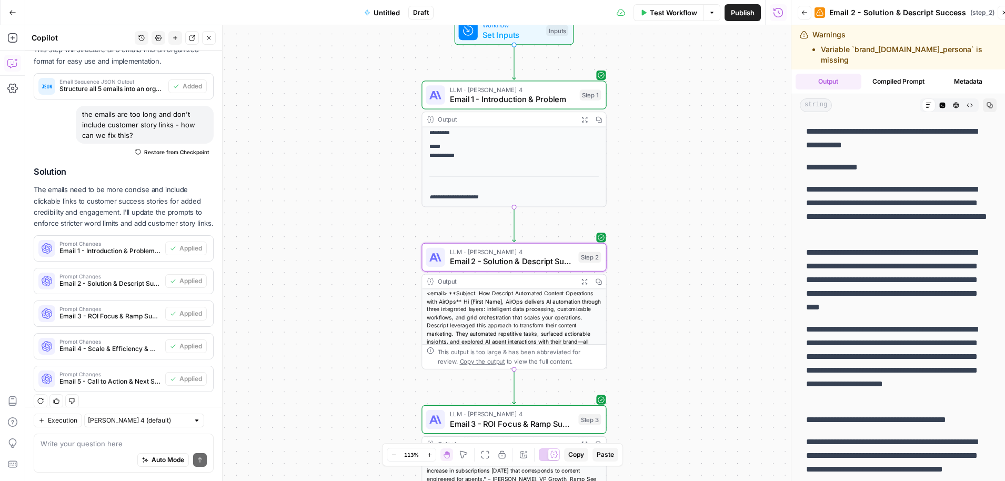
drag, startPoint x: 825, startPoint y: 473, endPoint x: 805, endPoint y: 158, distance: 315.3
click at [805, 158] on div "**********" at bounding box center [898, 349] width 197 height 459
copy div "**********"
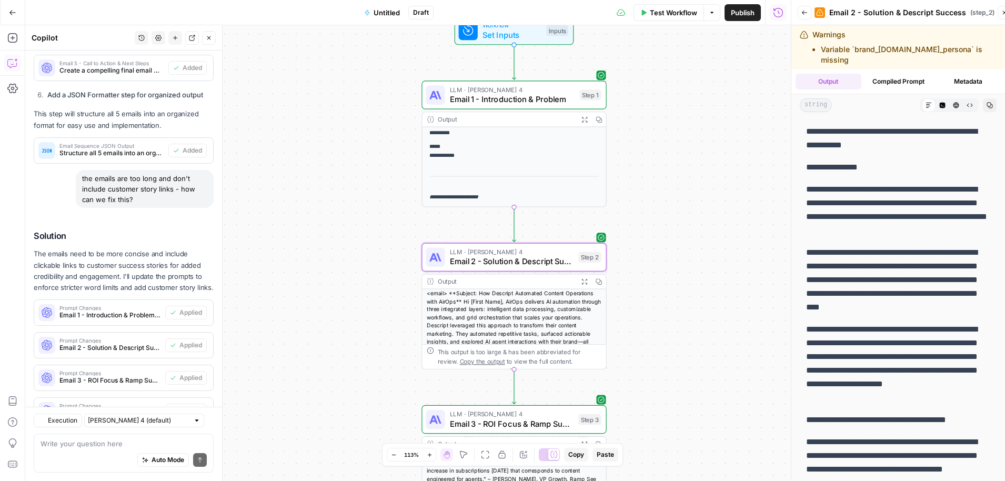
scroll to position [1001, 0]
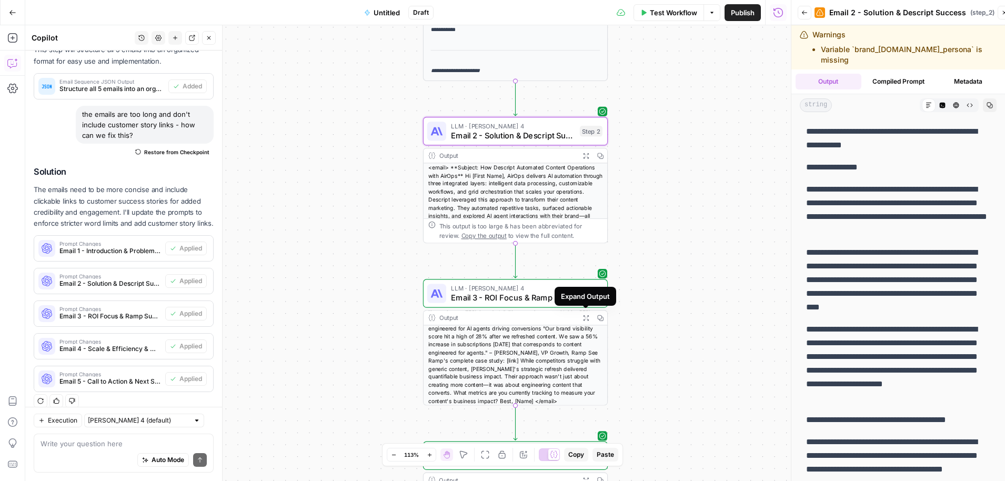
click at [586, 321] on button "Expand Output" at bounding box center [586, 317] width 14 height 14
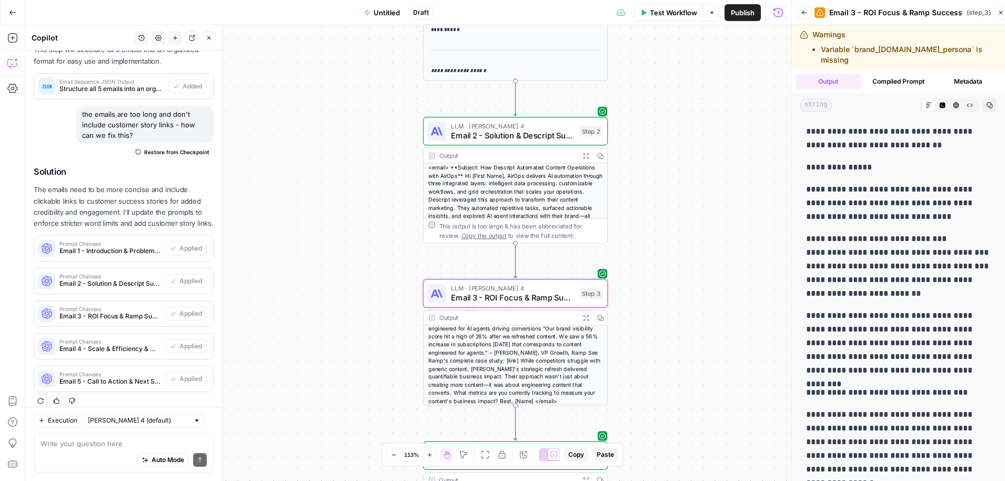
drag, startPoint x: 928, startPoint y: 135, endPoint x: 840, endPoint y: 123, distance: 88.7
click at [840, 125] on p "**********" at bounding box center [898, 138] width 184 height 27
copy p "**********"
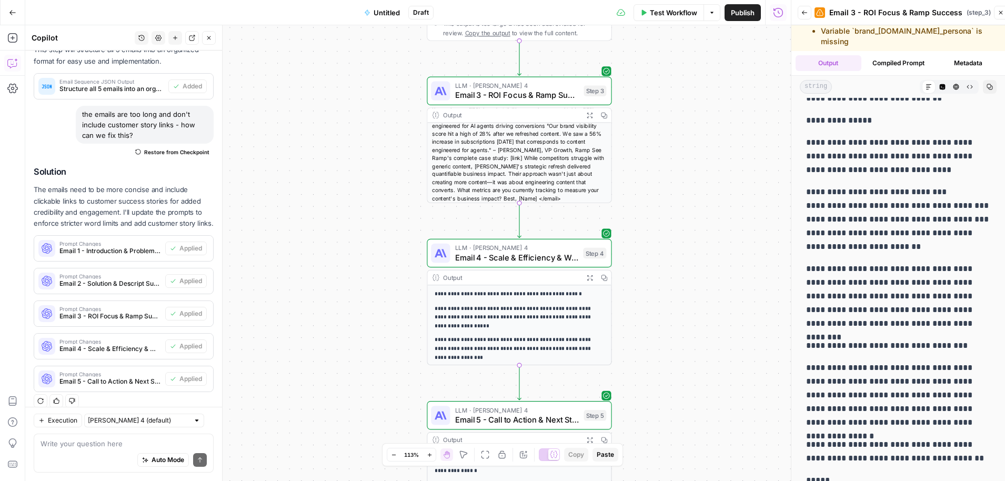
scroll to position [45, 0]
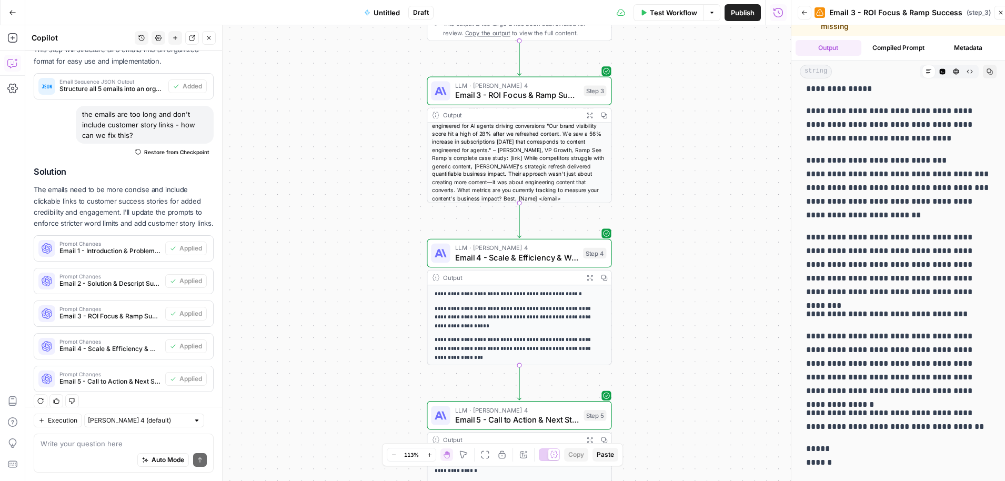
drag, startPoint x: 807, startPoint y: 129, endPoint x: 899, endPoint y: 451, distance: 334.4
click at [899, 451] on div "**********" at bounding box center [898, 264] width 197 height 445
copy div "**********"
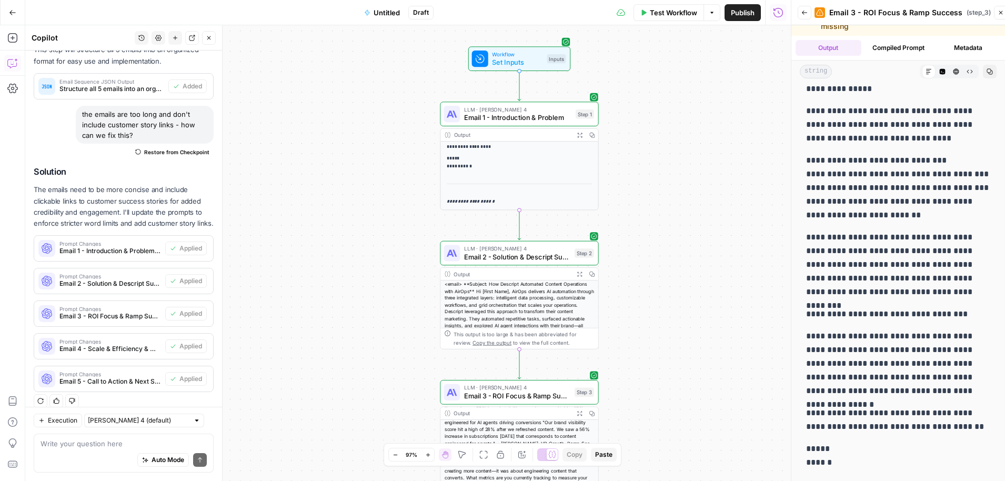
scroll to position [65, 0]
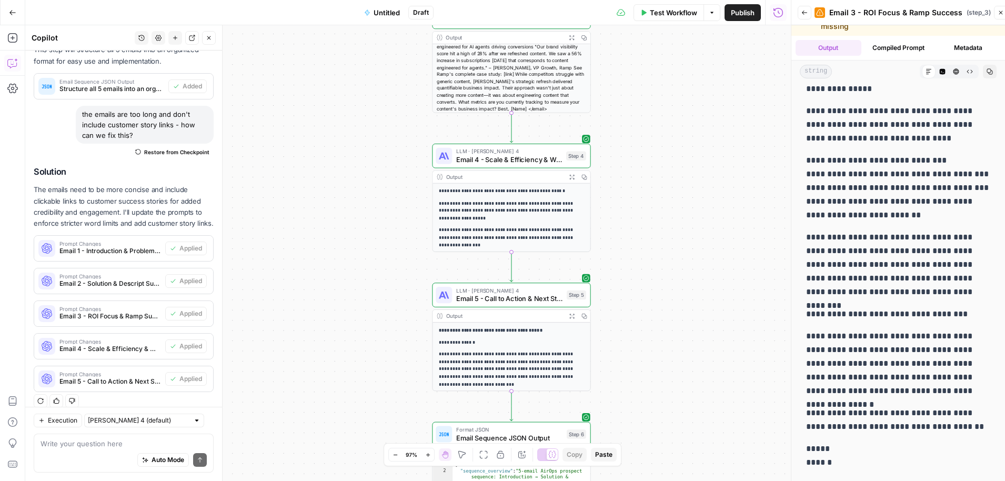
click at [571, 175] on icon "button" at bounding box center [572, 177] width 6 height 6
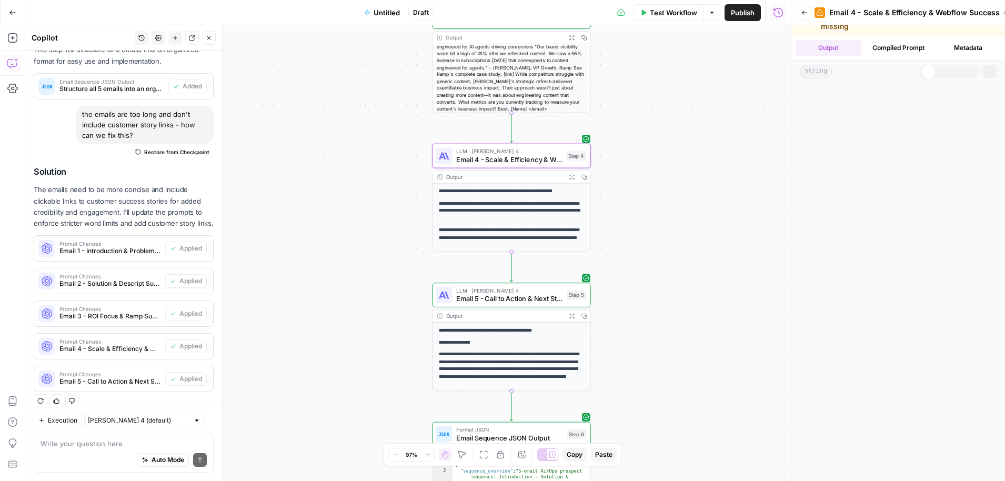
scroll to position [0, 0]
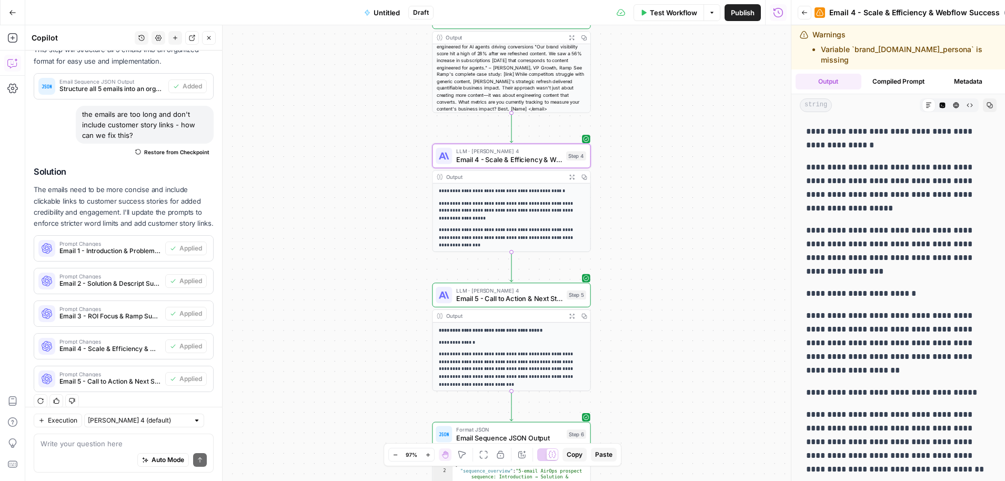
click at [817, 163] on p "**********" at bounding box center [898, 187] width 184 height 55
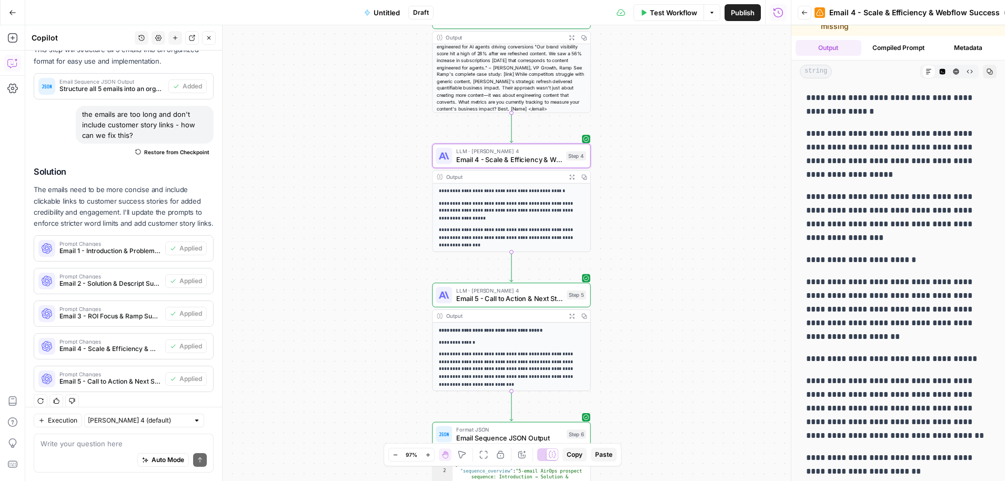
scroll to position [31, 0]
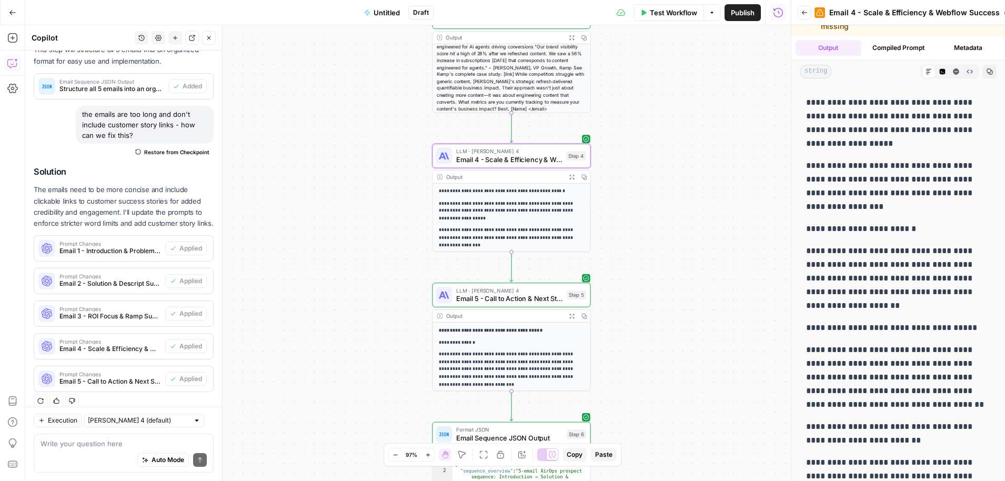
drag, startPoint x: 809, startPoint y: 157, endPoint x: 890, endPoint y: 483, distance: 336.1
click at [890, 480] on html "**********" at bounding box center [502, 240] width 1005 height 481
click at [898, 421] on p "**********" at bounding box center [898, 433] width 184 height 27
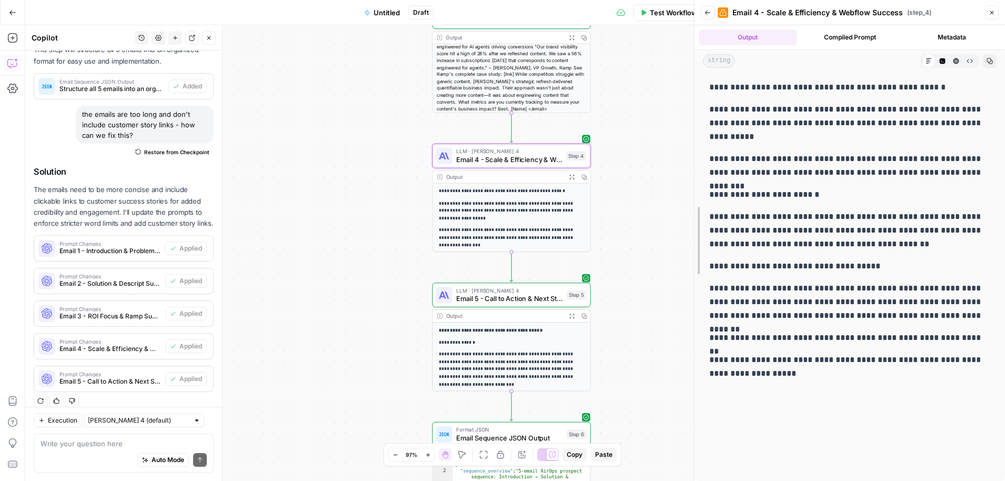
drag, startPoint x: 789, startPoint y: 252, endPoint x: 684, endPoint y: 260, distance: 105.0
click at [689, 260] on div at bounding box center [694, 240] width 11 height 481
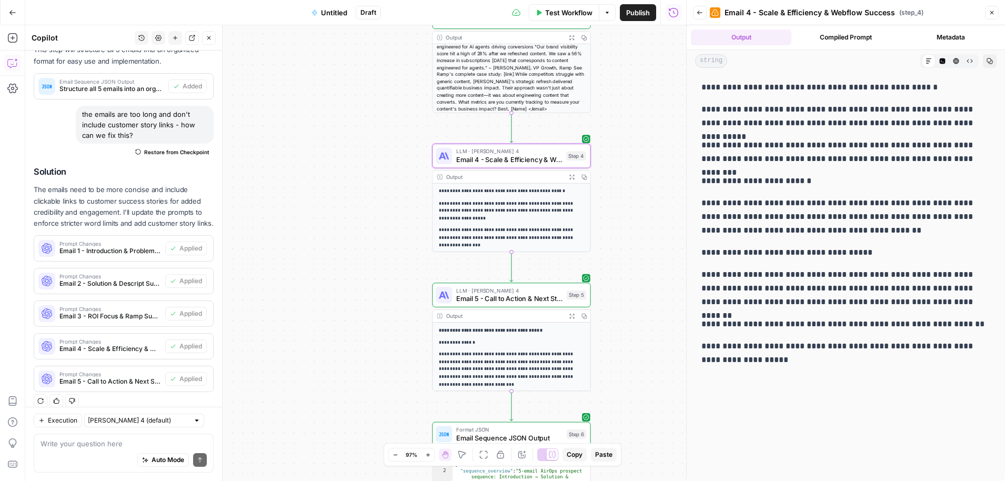
drag, startPoint x: 778, startPoint y: 364, endPoint x: 693, endPoint y: 114, distance: 263.7
click at [693, 114] on div "**********" at bounding box center [846, 276] width 318 height 409
copy div "**********"
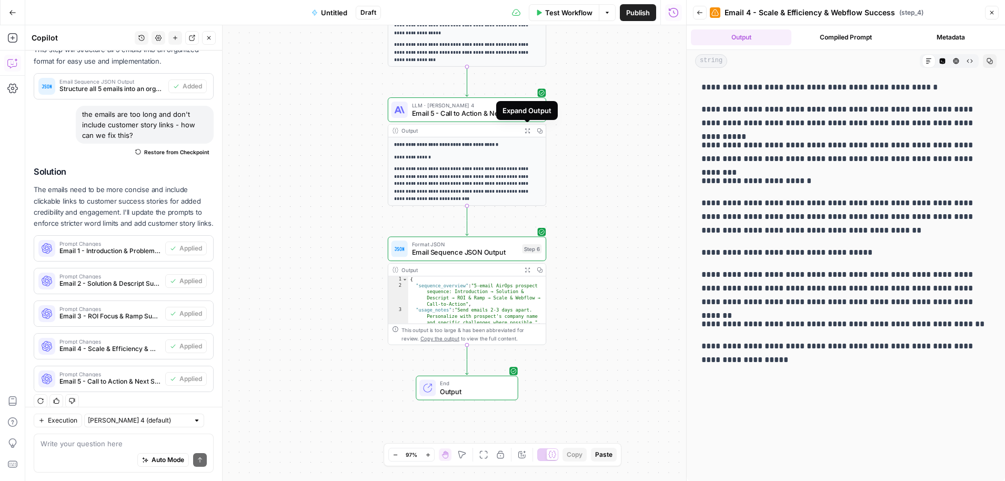
click at [528, 130] on icon "button" at bounding box center [528, 131] width 6 height 6
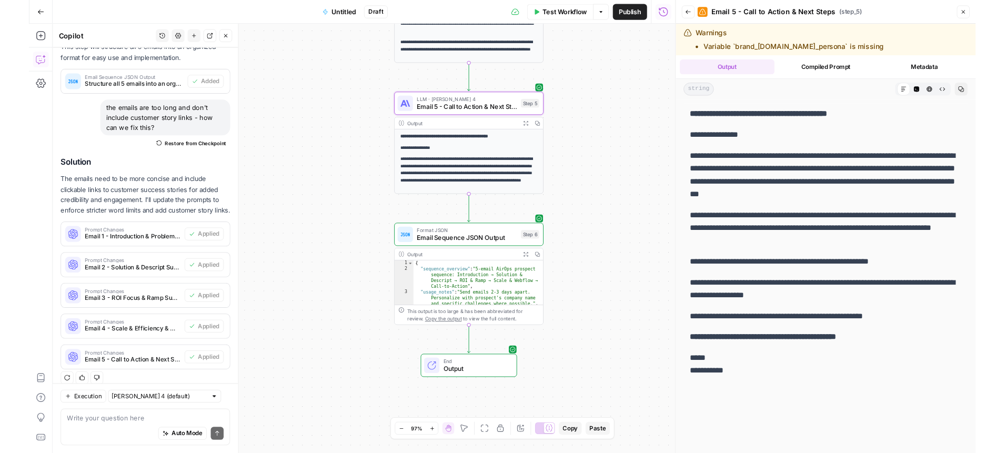
scroll to position [7, 0]
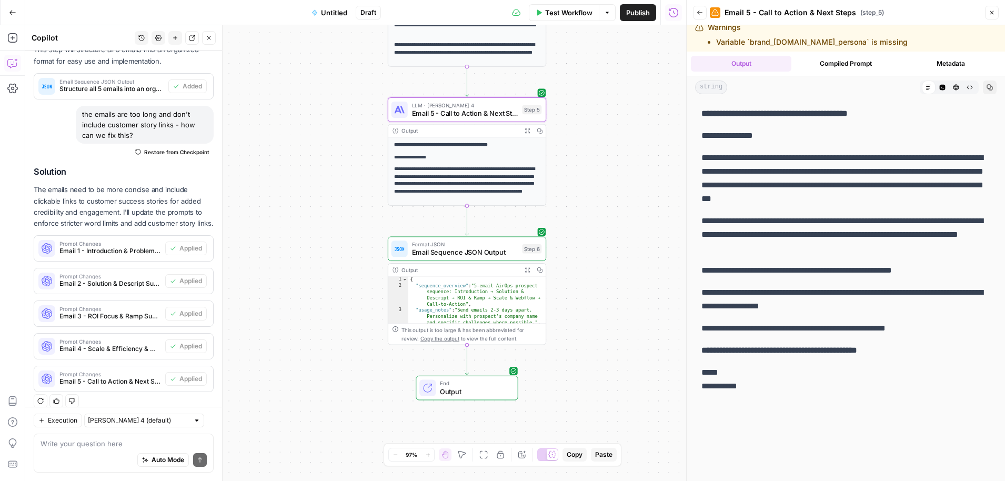
drag, startPoint x: 718, startPoint y: 372, endPoint x: 697, endPoint y: 139, distance: 234.6
click at [697, 139] on div "**********" at bounding box center [845, 250] width 301 height 295
copy div "**********"
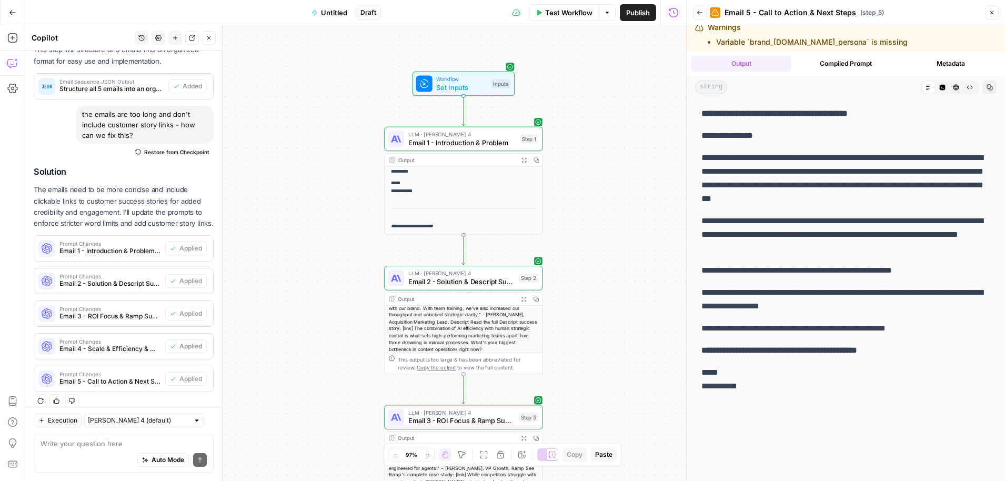
click at [641, 17] on span "Publish" at bounding box center [638, 12] width 24 height 11
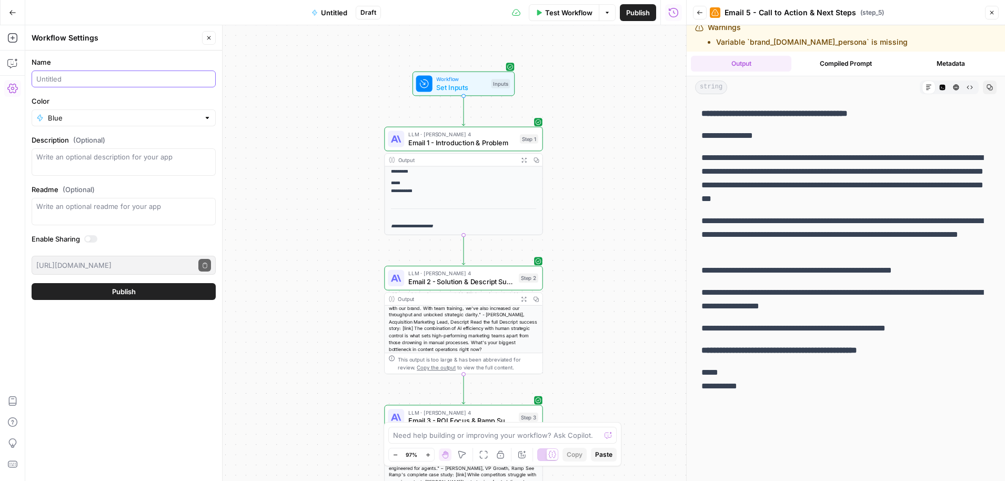
click at [97, 79] on input "Name" at bounding box center [123, 79] width 175 height 11
type input "Dakota Prospecting - Airops emails"
click at [132, 293] on span "Publish" at bounding box center [124, 291] width 24 height 11
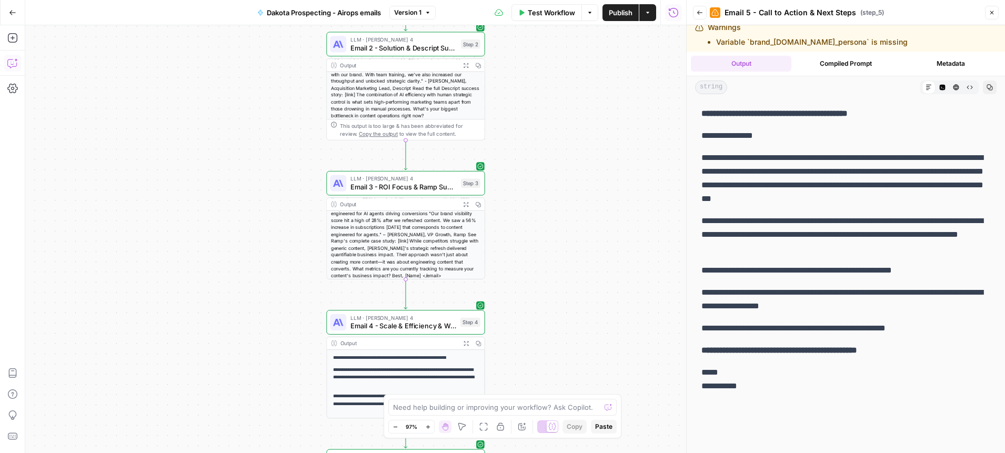
click at [13, 66] on icon "button" at bounding box center [11, 63] width 9 height 8
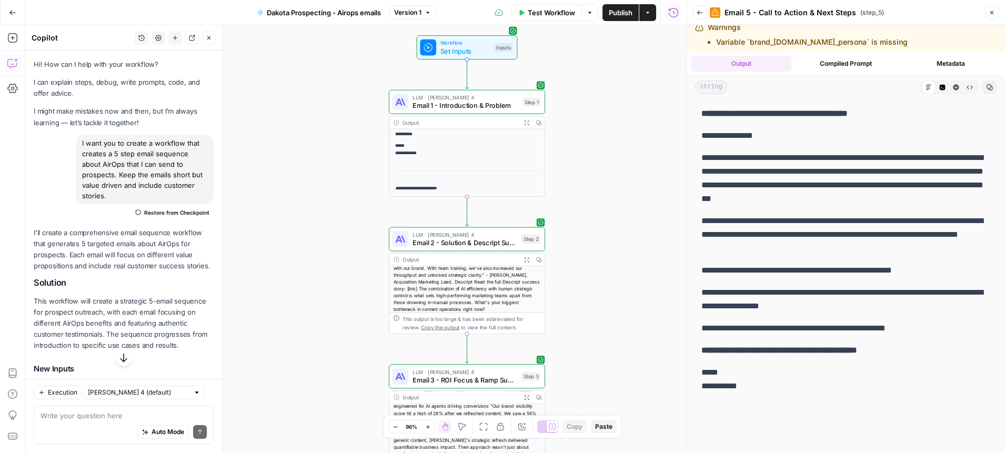
drag, startPoint x: 184, startPoint y: 188, endPoint x: 75, endPoint y: 140, distance: 119.4
click at [75, 140] on div "I want you to create a workflow that creates a 5 step email sequence about AirO…" at bounding box center [124, 178] width 180 height 86
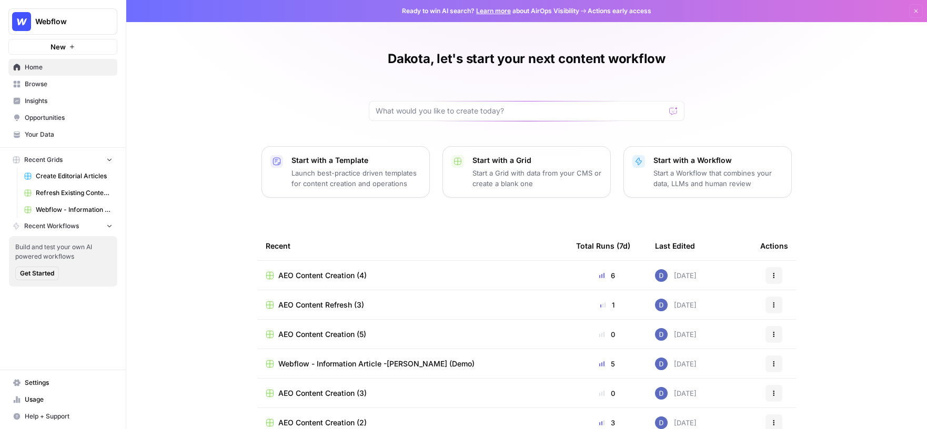
click at [96, 23] on span "Webflow" at bounding box center [67, 21] width 64 height 11
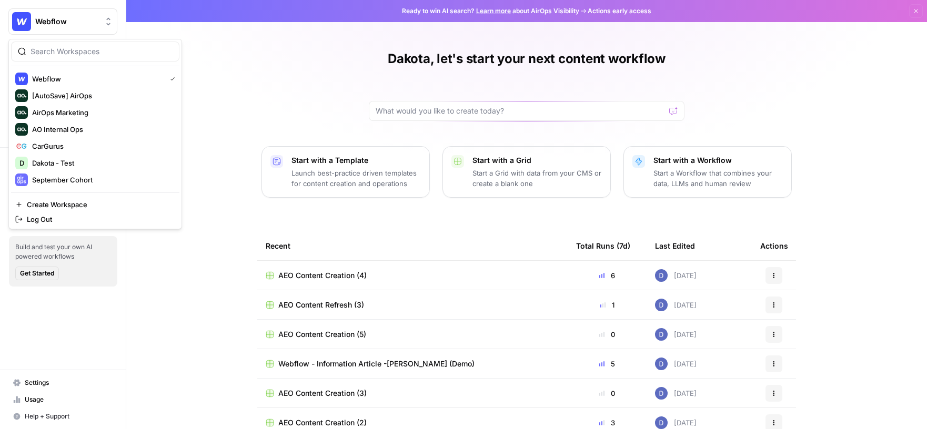
click at [248, 97] on div "Dakota, let's start your next content workflow Start with a Template Launch bes…" at bounding box center [526, 242] width 801 height 484
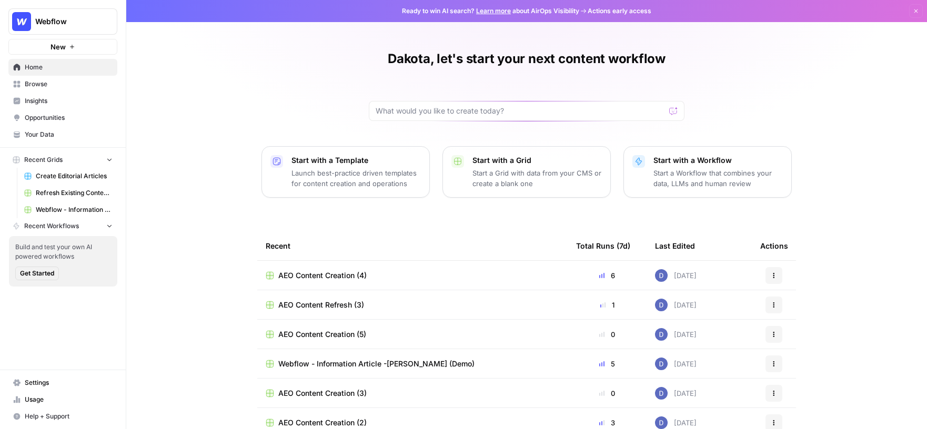
click at [82, 20] on span "Webflow" at bounding box center [67, 21] width 64 height 11
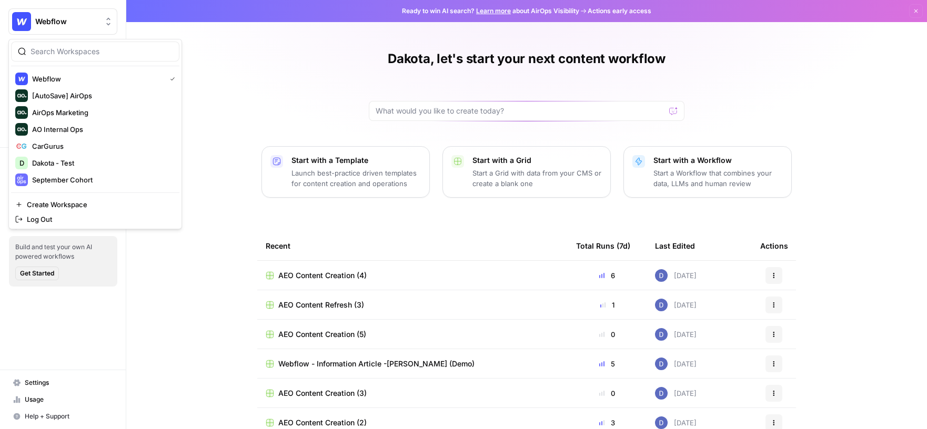
click at [257, 116] on div "Dakota, let's start your next content workflow Start with a Template Launch bes…" at bounding box center [526, 242] width 801 height 484
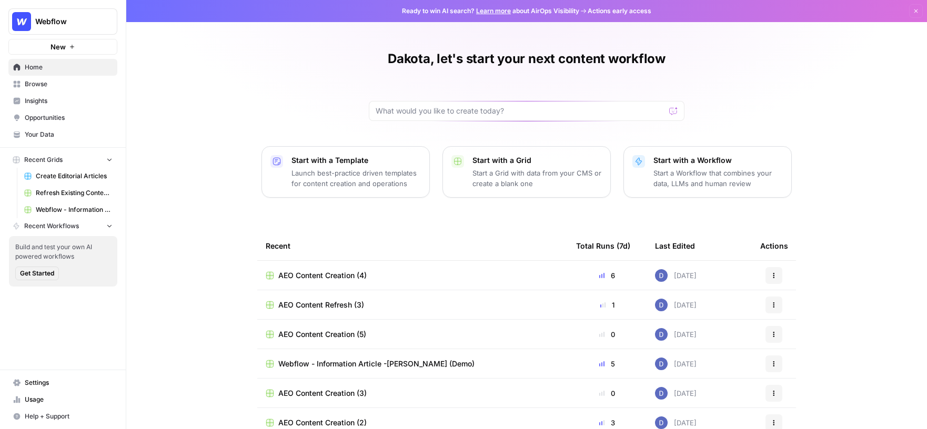
click at [98, 28] on button "Webflow" at bounding box center [62, 21] width 109 height 26
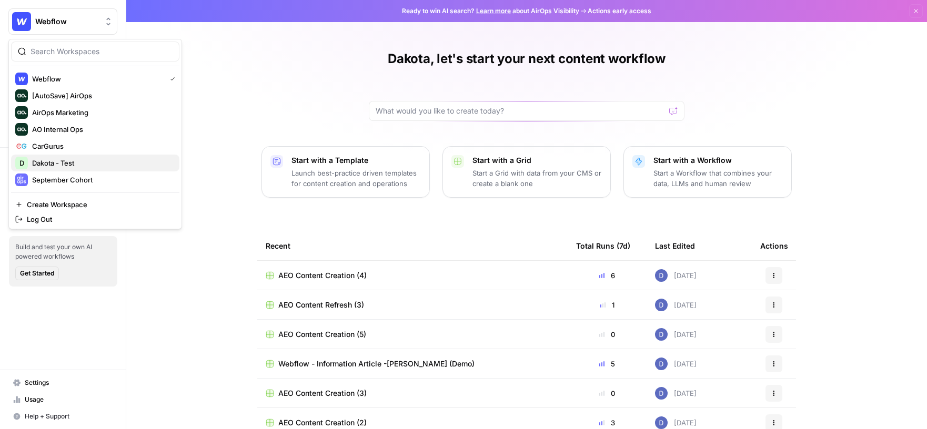
click at [71, 163] on span "Dakota - Test" at bounding box center [101, 163] width 139 height 11
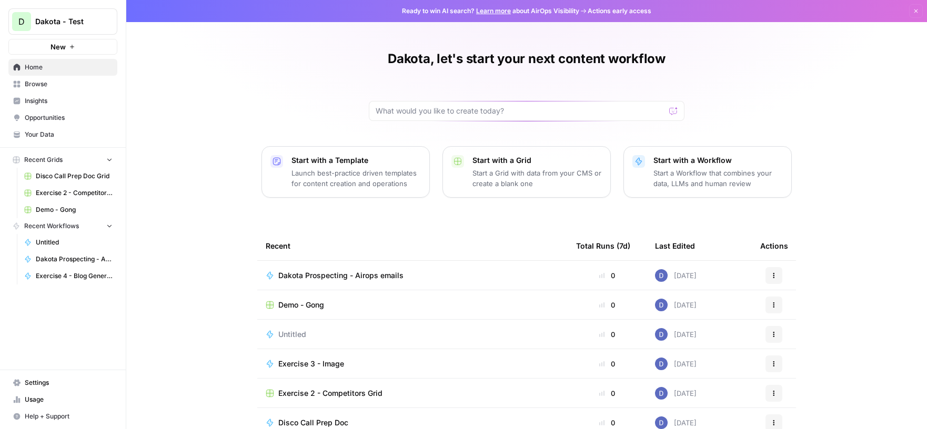
scroll to position [55, 0]
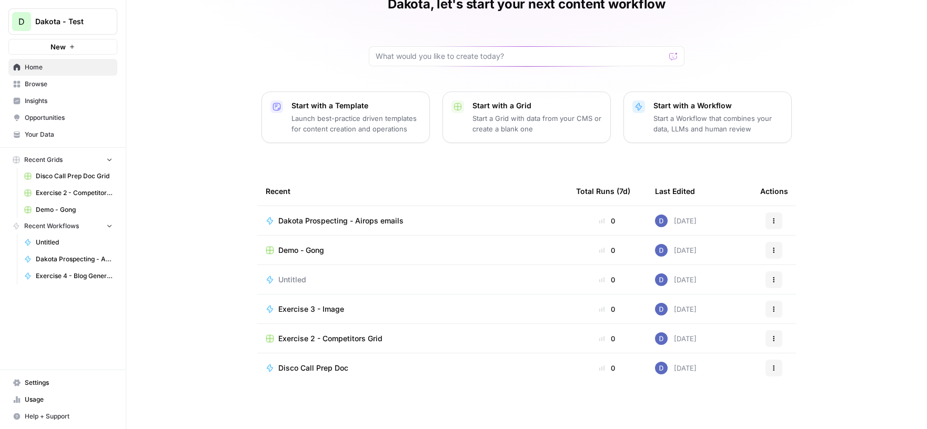
click at [318, 337] on span "Exercise 2 - Competitors Grid" at bounding box center [330, 339] width 104 height 11
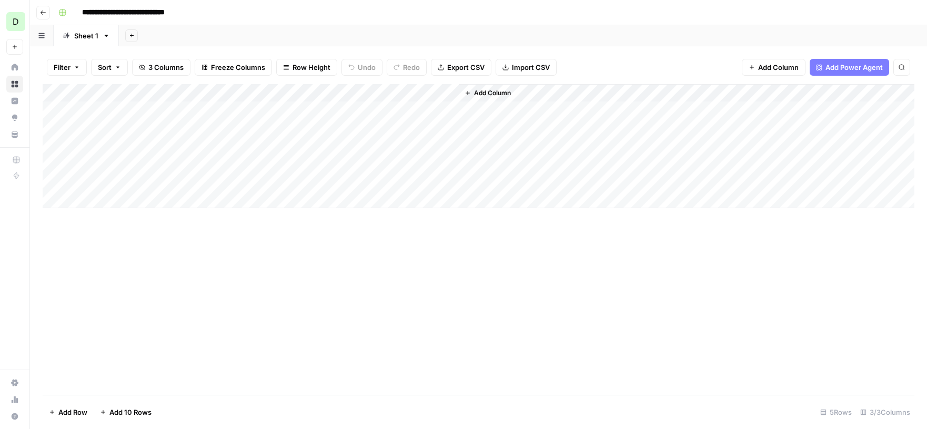
click at [340, 93] on div "Add Column" at bounding box center [479, 146] width 872 height 124
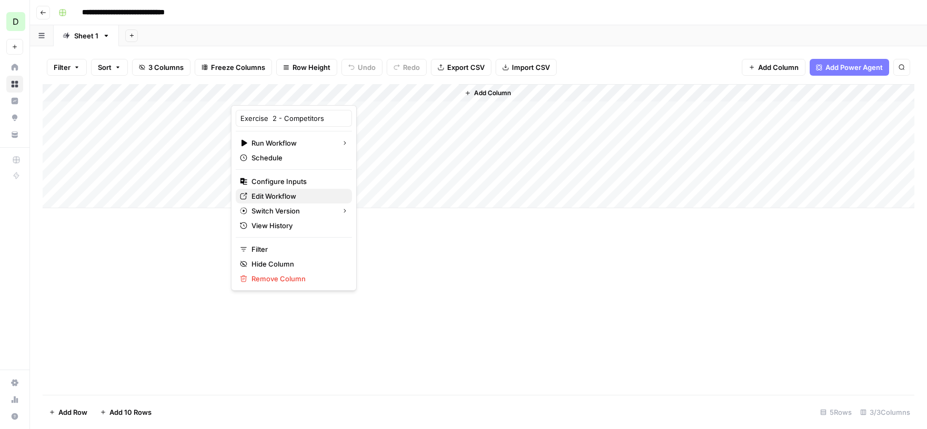
click at [285, 195] on span "Edit Workflow" at bounding box center [297, 196] width 92 height 11
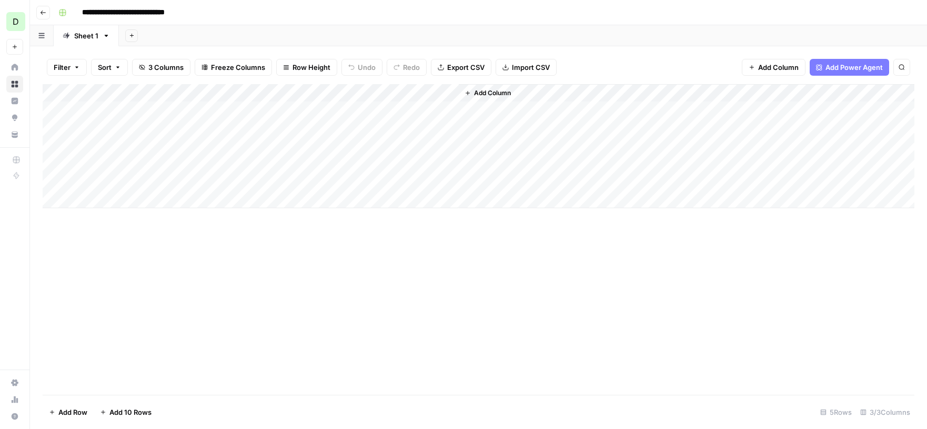
click at [41, 13] on icon "button" at bounding box center [43, 13] width 5 height 4
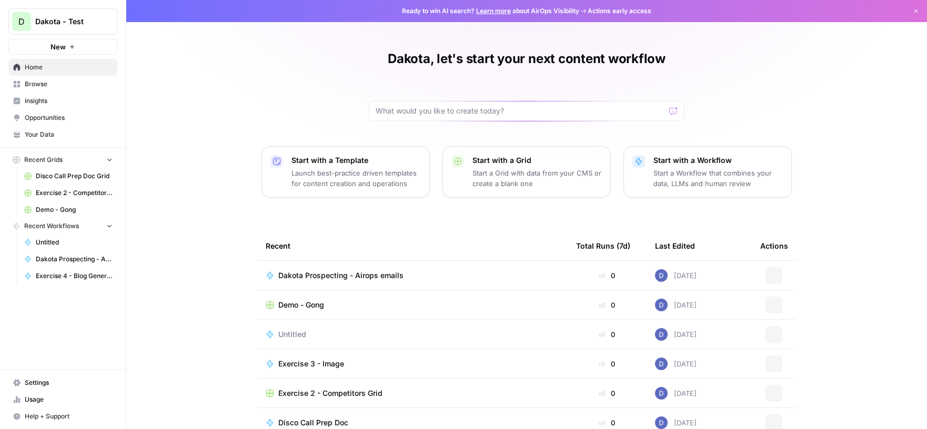
scroll to position [55, 0]
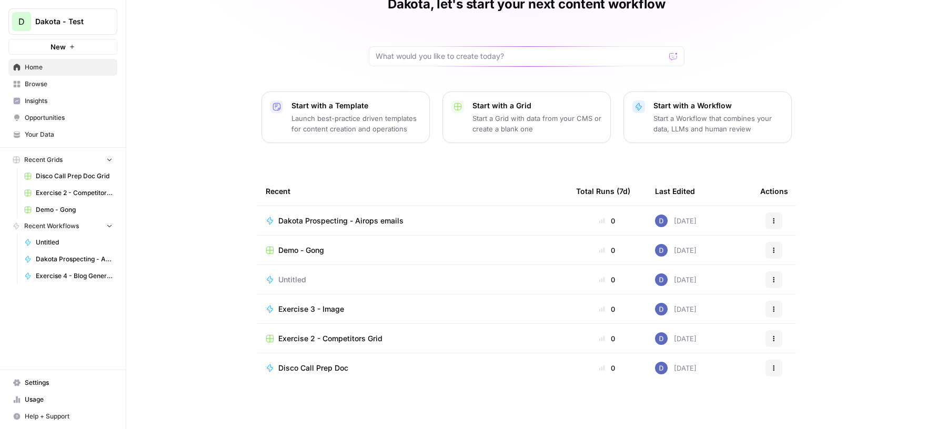
click at [110, 227] on icon "button" at bounding box center [109, 225] width 7 height 7
click at [110, 227] on icon "button" at bounding box center [109, 226] width 7 height 7
click at [336, 366] on span "Disco Call Prep Doc" at bounding box center [313, 368] width 70 height 11
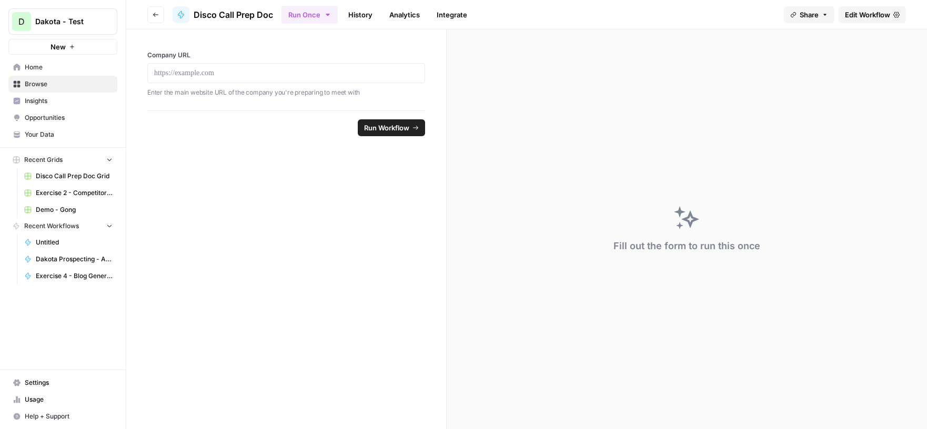
click at [50, 69] on span "Home" at bounding box center [69, 67] width 88 height 9
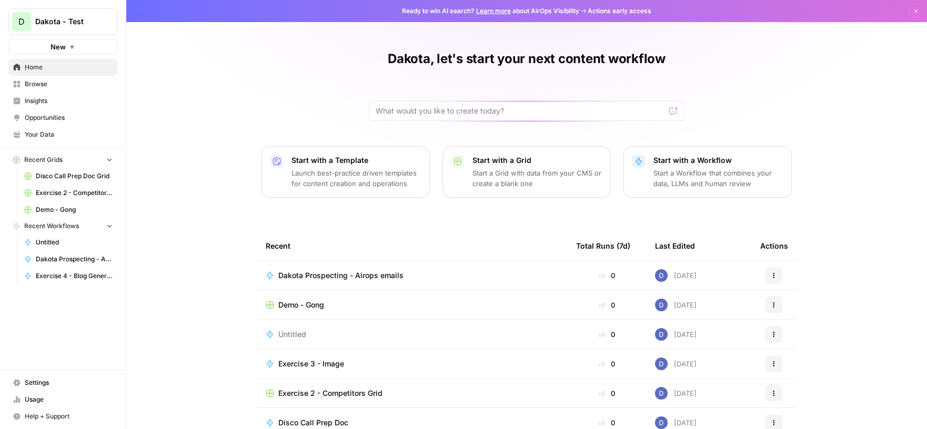
scroll to position [6, 0]
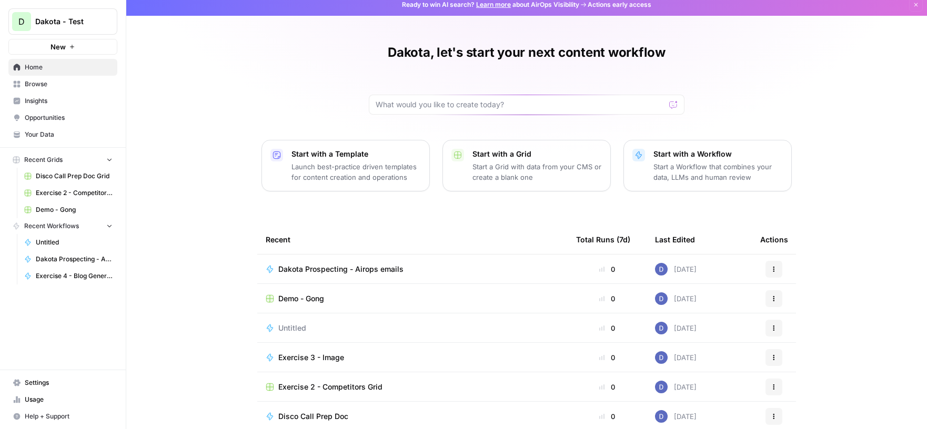
click at [335, 149] on p "Start with a Template" at bounding box center [355, 154] width 129 height 11
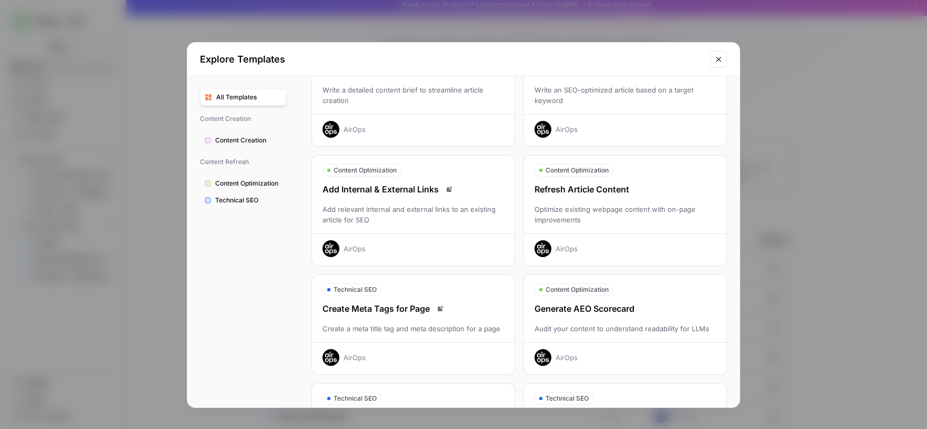
scroll to position [88, 0]
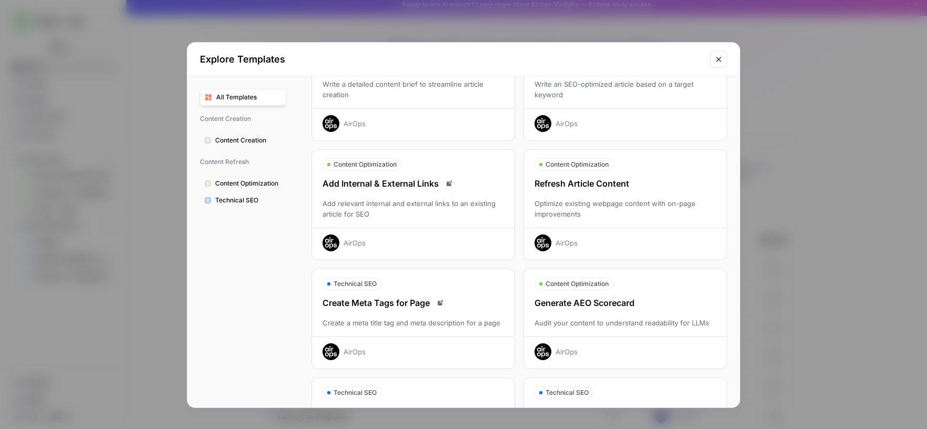
click at [720, 59] on icon "Close modal" at bounding box center [718, 59] width 8 height 8
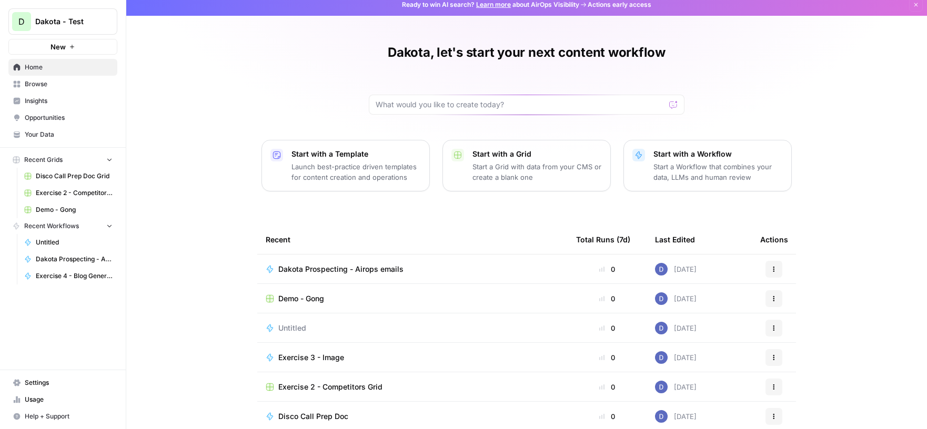
click at [655, 170] on p "Start a Workflow that combines your data, LLMs and human review" at bounding box center [717, 172] width 129 height 21
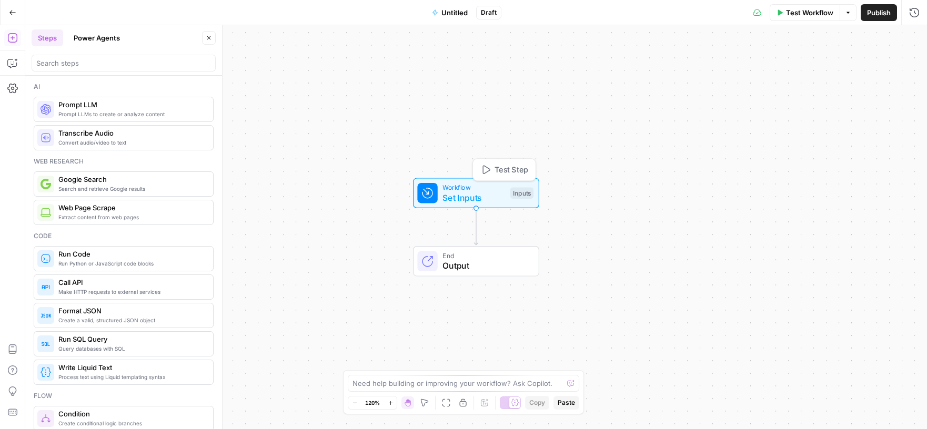
click at [457, 199] on span "Set Inputs" at bounding box center [473, 198] width 63 height 13
click at [798, 75] on button "Add Field" at bounding box center [783, 71] width 235 height 17
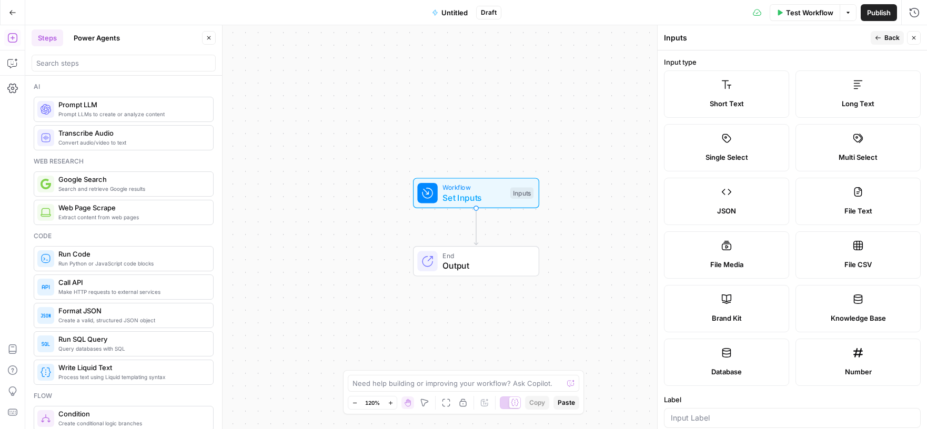
click at [95, 40] on button "Power Agents" at bounding box center [96, 37] width 59 height 17
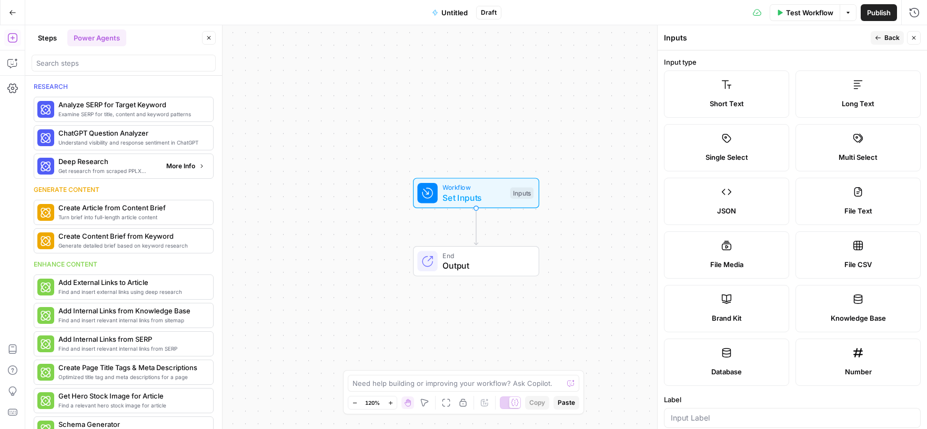
click at [88, 167] on span "Get research from scraped PPLX sources to prevent source hallucination" at bounding box center [107, 171] width 99 height 8
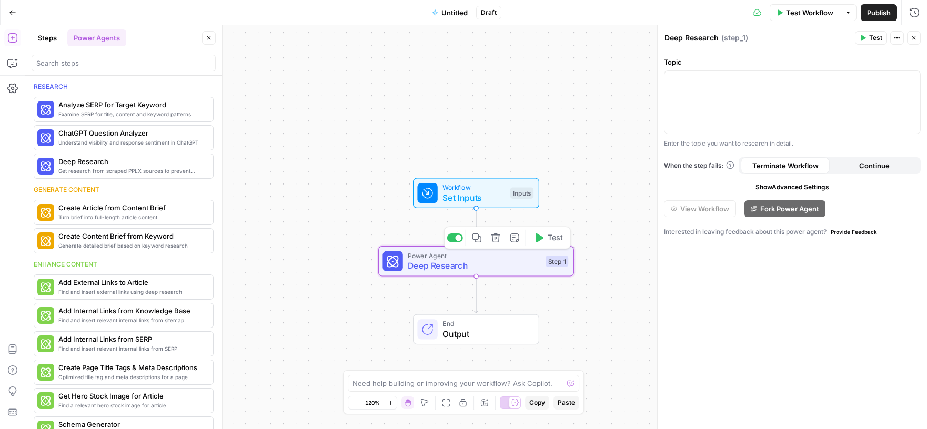
click at [491, 243] on button "Delete step" at bounding box center [496, 238] width 16 height 16
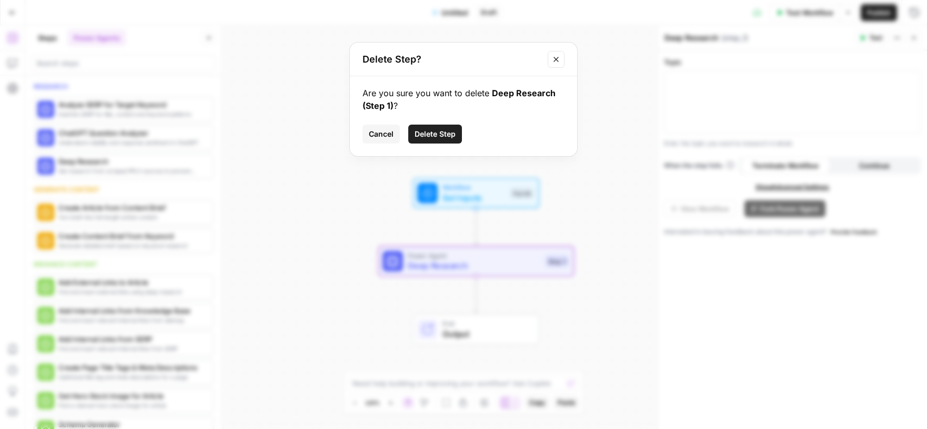
click at [435, 131] on span "Delete Step" at bounding box center [435, 134] width 41 height 11
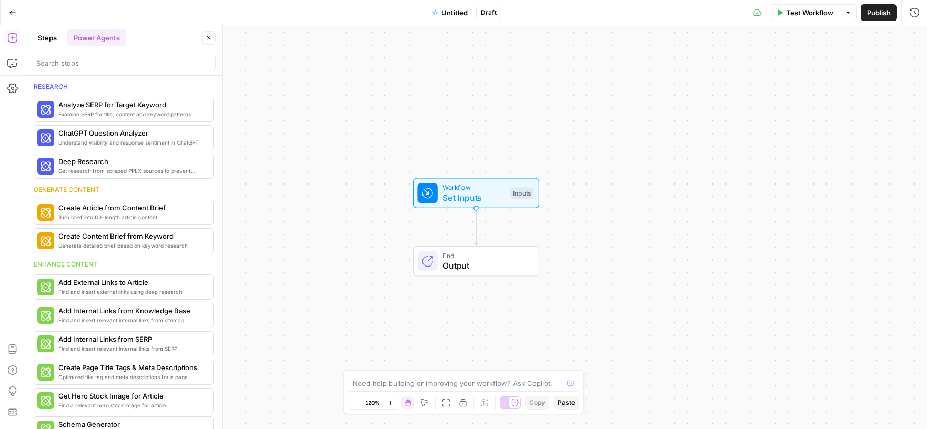
click at [47, 35] on button "Steps" at bounding box center [48, 37] width 32 height 17
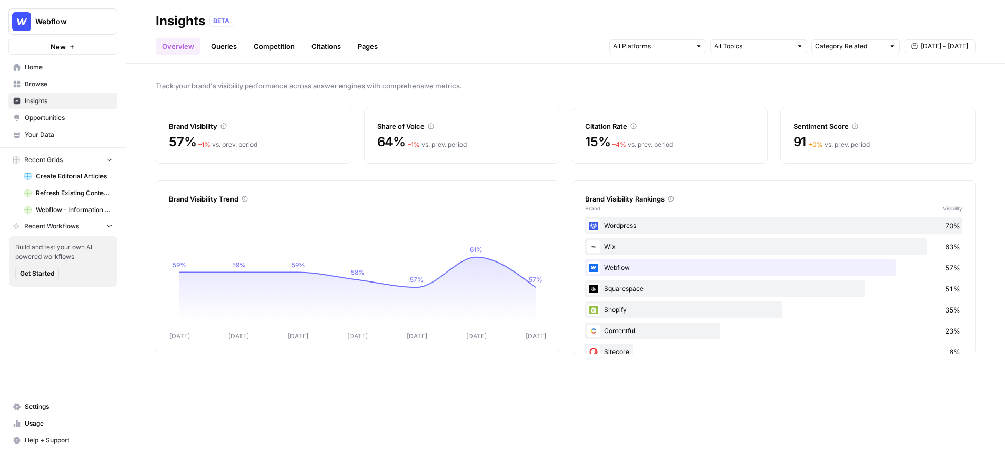
click at [226, 127] on icon at bounding box center [223, 126] width 6 height 6
click at [224, 48] on link "Queries" at bounding box center [224, 46] width 38 height 17
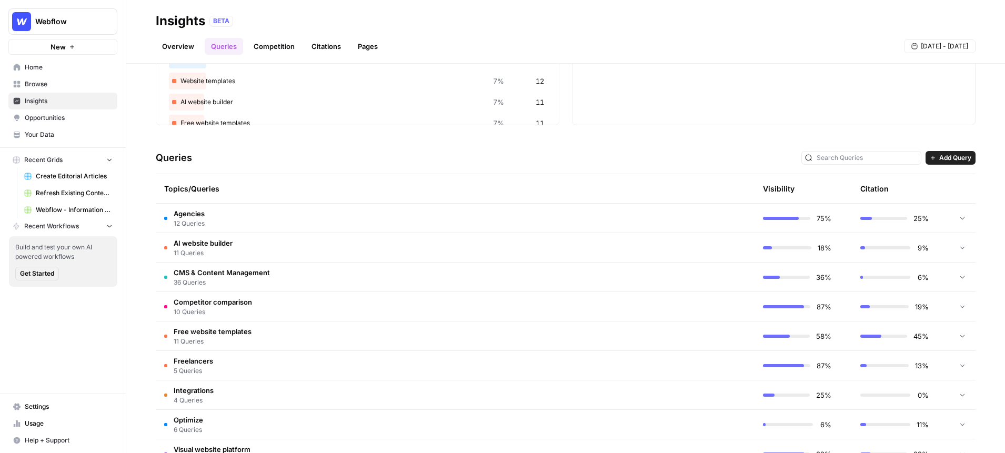
scroll to position [140, 0]
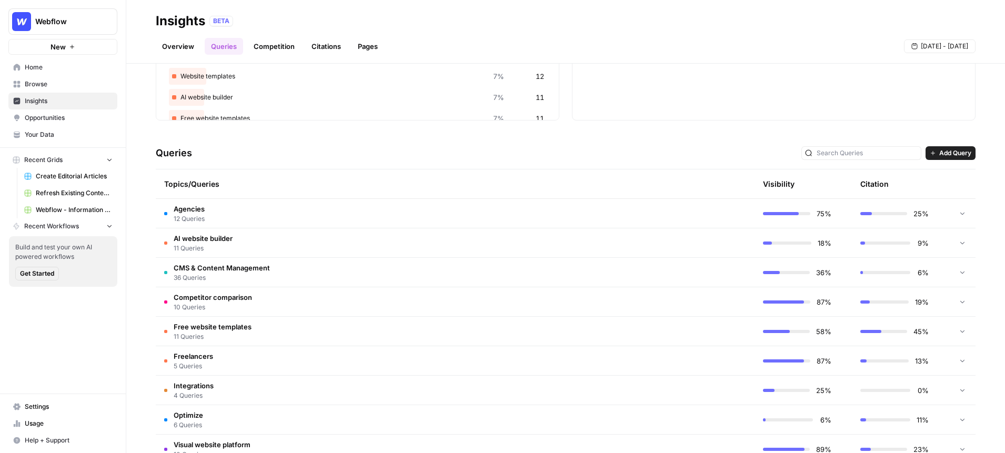
click at [221, 244] on span "11 Queries" at bounding box center [203, 248] width 59 height 9
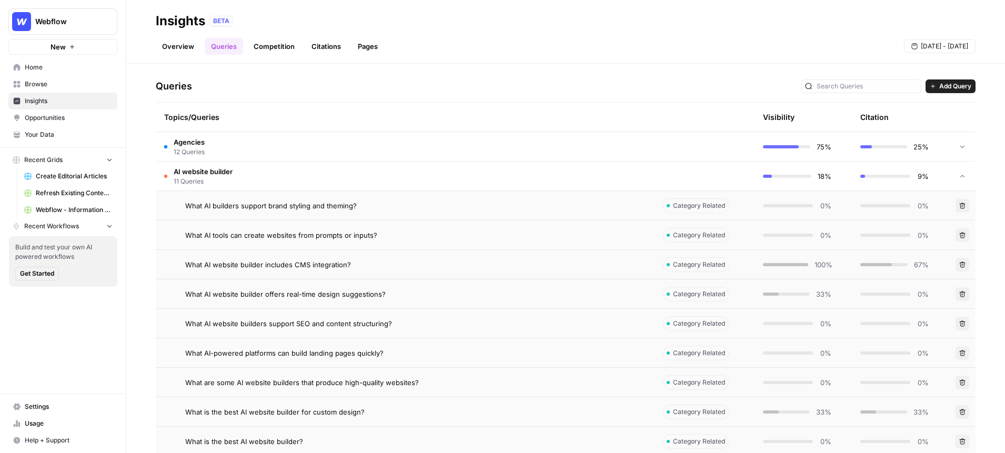
scroll to position [222, 0]
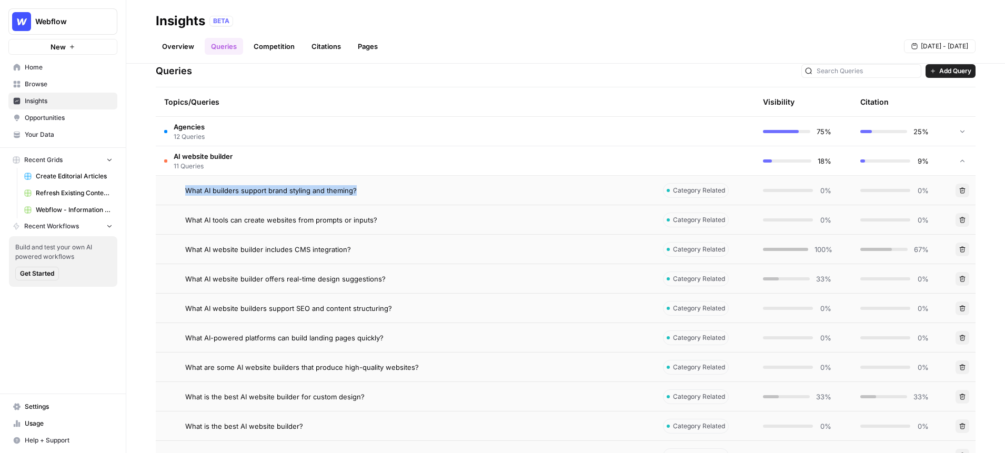
drag, startPoint x: 360, startPoint y: 192, endPoint x: 185, endPoint y: 194, distance: 175.7
click at [185, 194] on div "What AI builders support brand styling and theming?" at bounding box center [415, 190] width 461 height 11
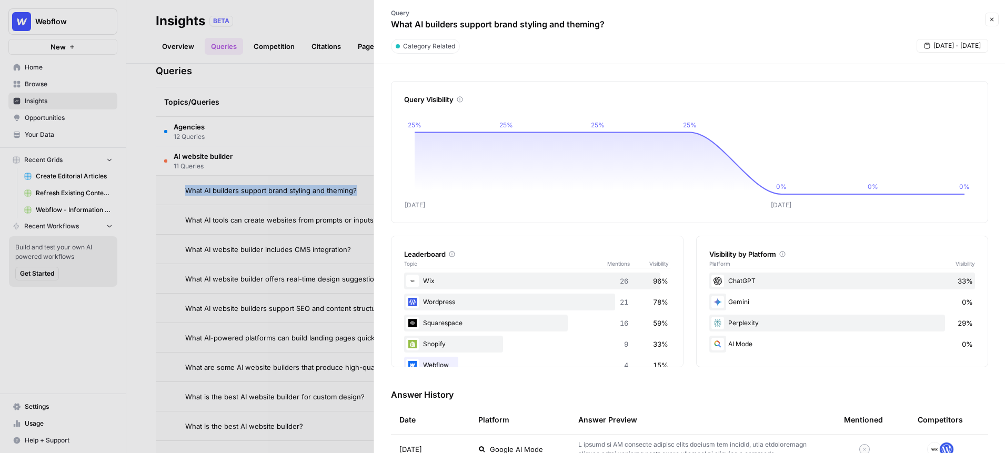
click at [994, 21] on icon "button" at bounding box center [992, 19] width 6 height 6
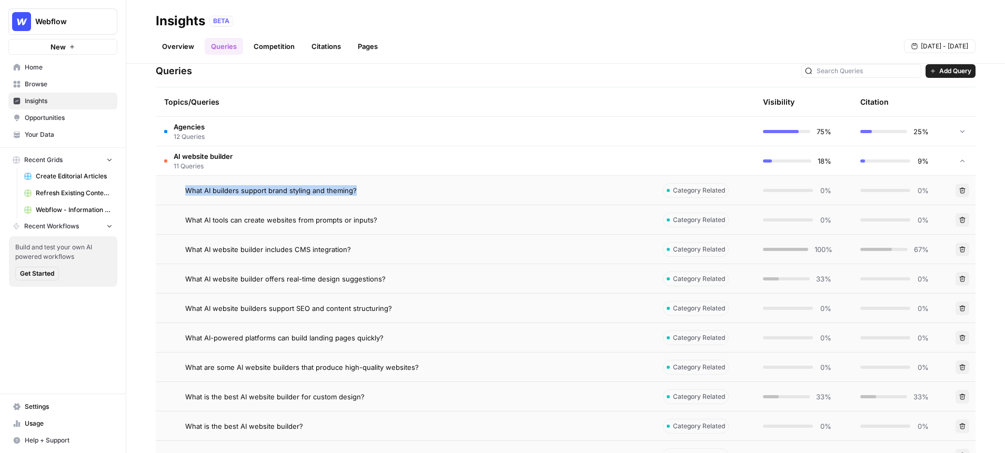
click at [377, 189] on div "What AI builders support brand styling and theming?" at bounding box center [415, 190] width 461 height 11
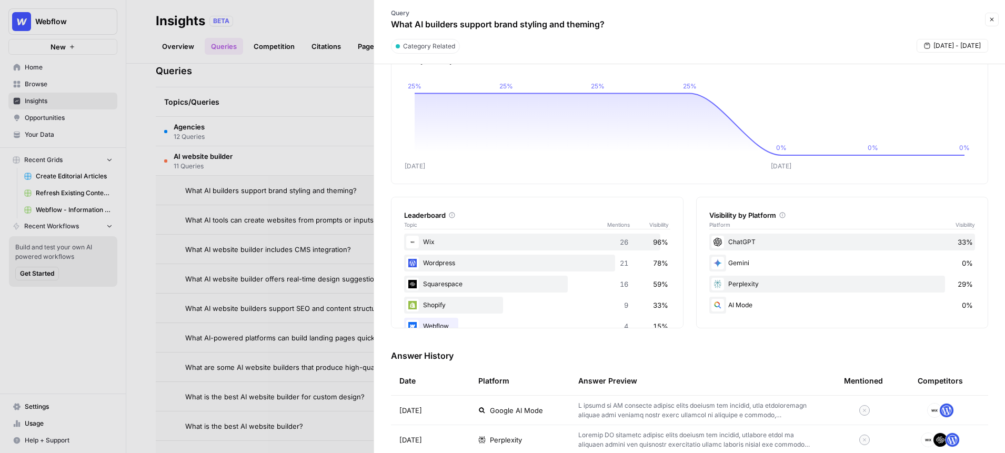
scroll to position [1, 0]
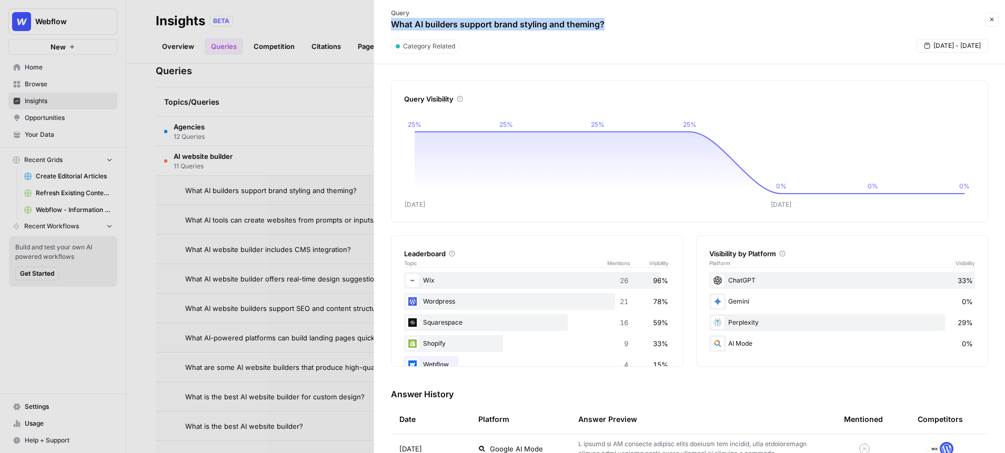
drag, startPoint x: 610, startPoint y: 23, endPoint x: 393, endPoint y: 27, distance: 217.3
click at [393, 28] on div "Query What AI builders support brand styling and theming?" at bounding box center [497, 19] width 235 height 31
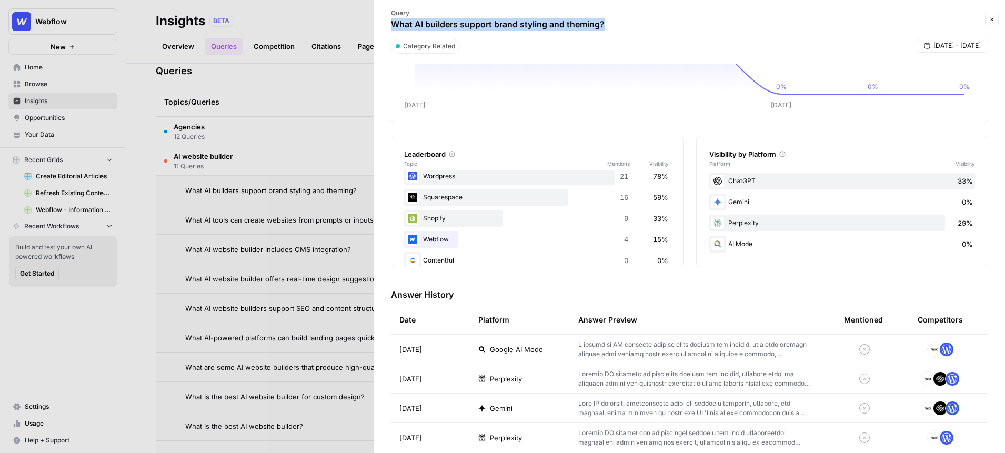
scroll to position [105, 0]
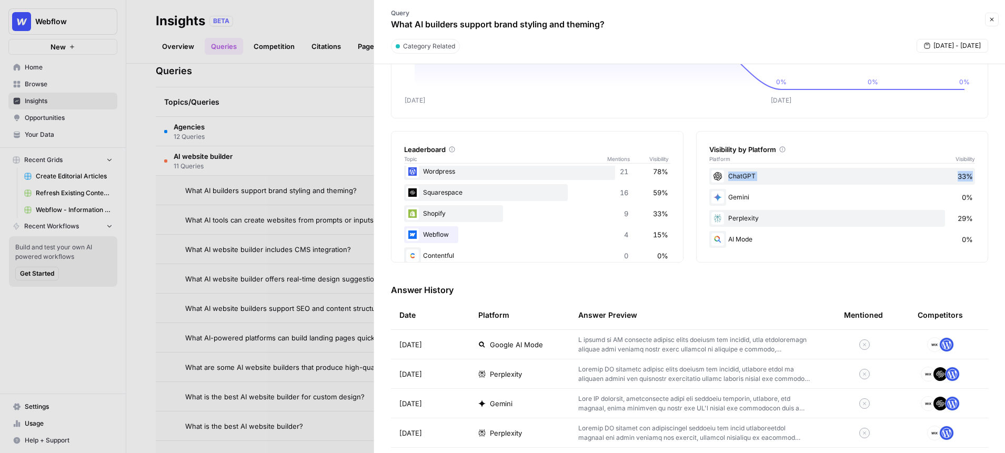
drag, startPoint x: 971, startPoint y: 176, endPoint x: 949, endPoint y: 177, distance: 22.6
click at [949, 177] on div "ChatGPT 33%" at bounding box center [842, 176] width 266 height 17
drag, startPoint x: 971, startPoint y: 219, endPoint x: 954, endPoint y: 220, distance: 17.4
click at [954, 220] on div "Perplexity 29%" at bounding box center [842, 218] width 266 height 17
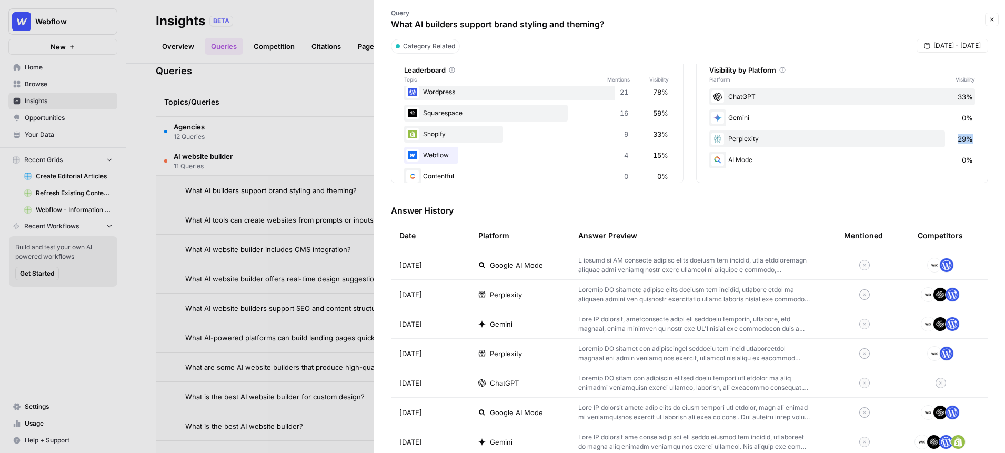
scroll to position [186, 0]
click at [710, 260] on p at bounding box center [694, 263] width 232 height 19
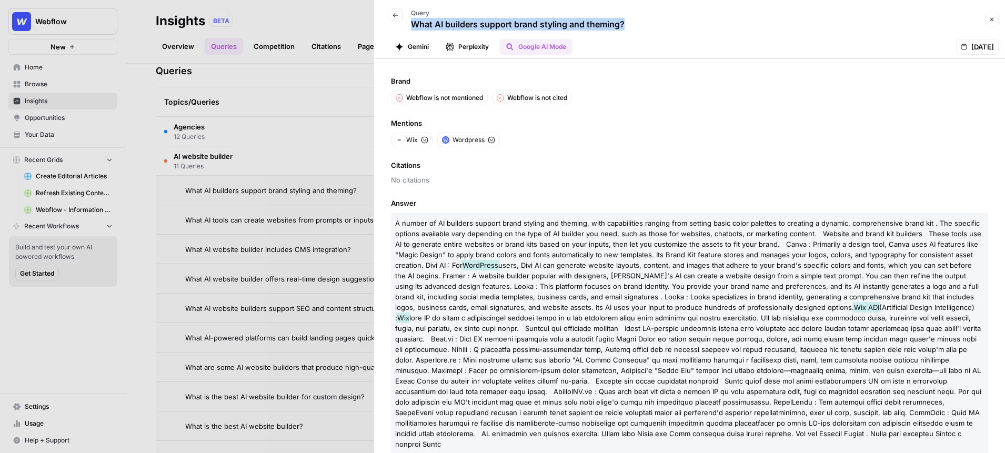
drag, startPoint x: 626, startPoint y: 28, endPoint x: 411, endPoint y: 25, distance: 214.2
click at [411, 25] on div "Back Query What AI builders support brand styling and theming?" at bounding box center [680, 19] width 601 height 31
drag, startPoint x: 492, startPoint y: 48, endPoint x: 542, endPoint y: 85, distance: 61.8
click at [542, 85] on div "Back Query What AI builders support brand styling and theming? Close Gemini Per…" at bounding box center [689, 226] width 631 height 453
click at [391, 14] on button "Back" at bounding box center [396, 15] width 14 height 14
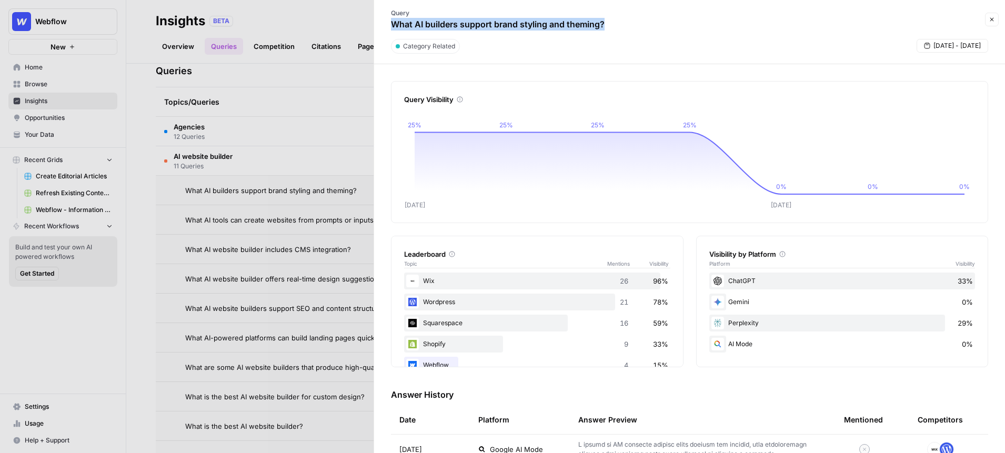
click at [994, 19] on span "Close" at bounding box center [994, 19] width 1 height 1
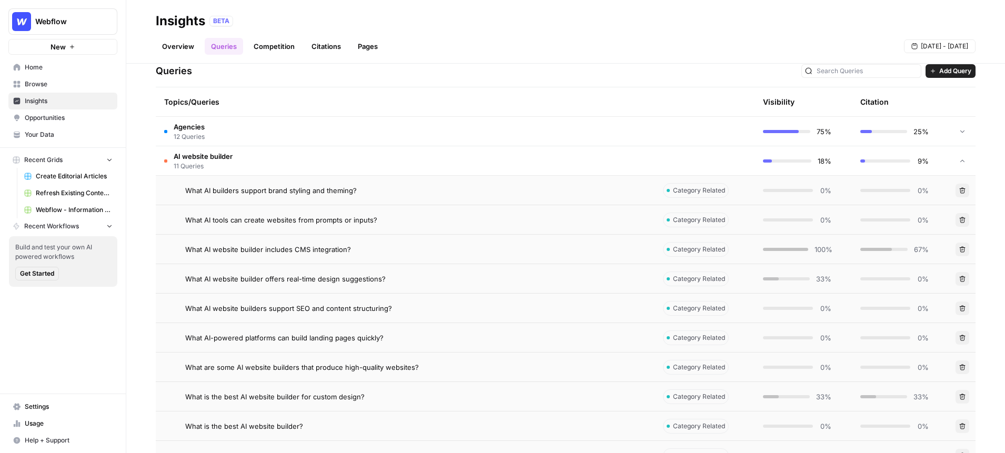
scroll to position [233, 0]
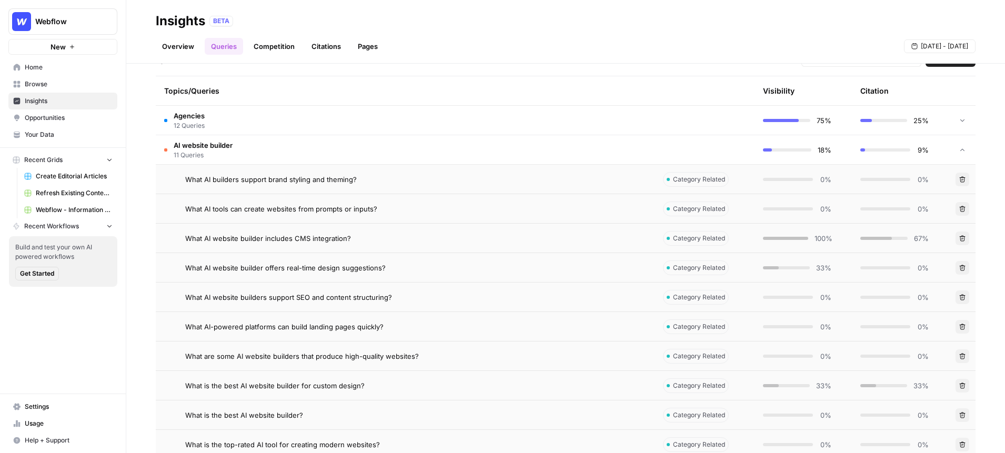
click at [182, 42] on link "Overview" at bounding box center [178, 46] width 45 height 17
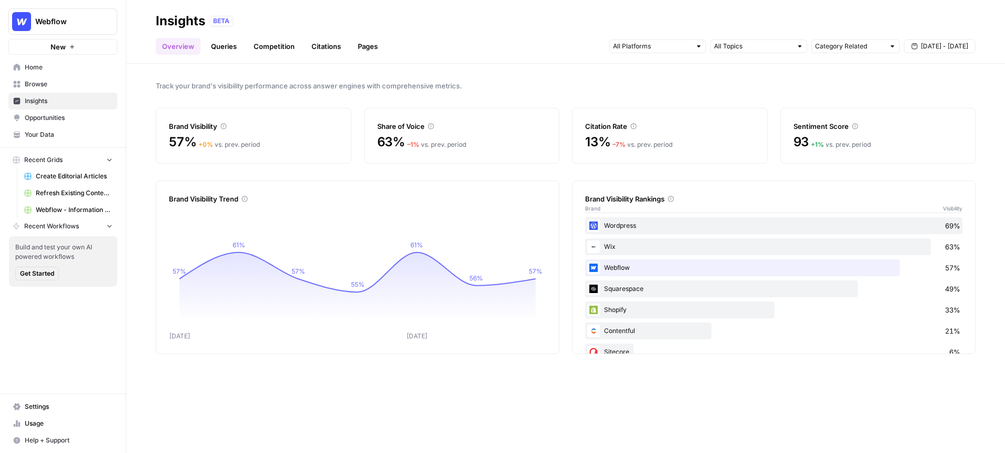
click at [227, 50] on link "Queries" at bounding box center [224, 46] width 38 height 17
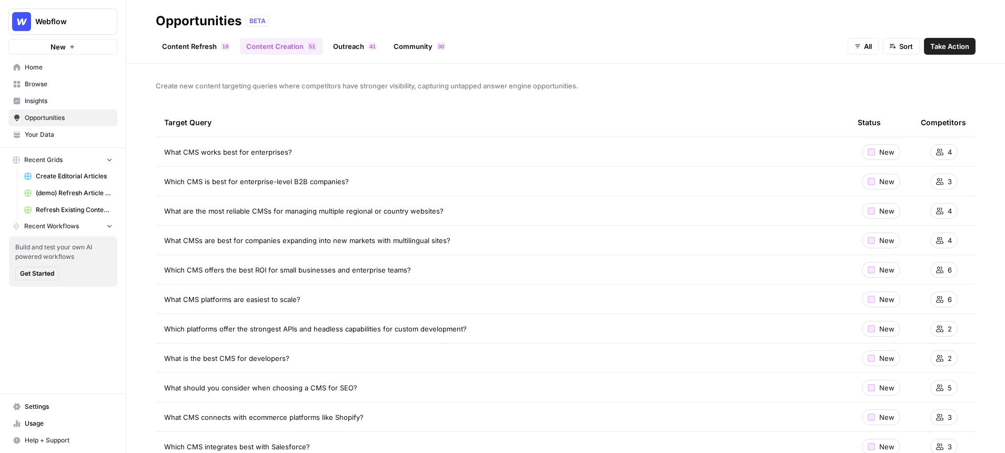
click at [185, 45] on link "Content Refresh 9 1" at bounding box center [196, 46] width 80 height 17
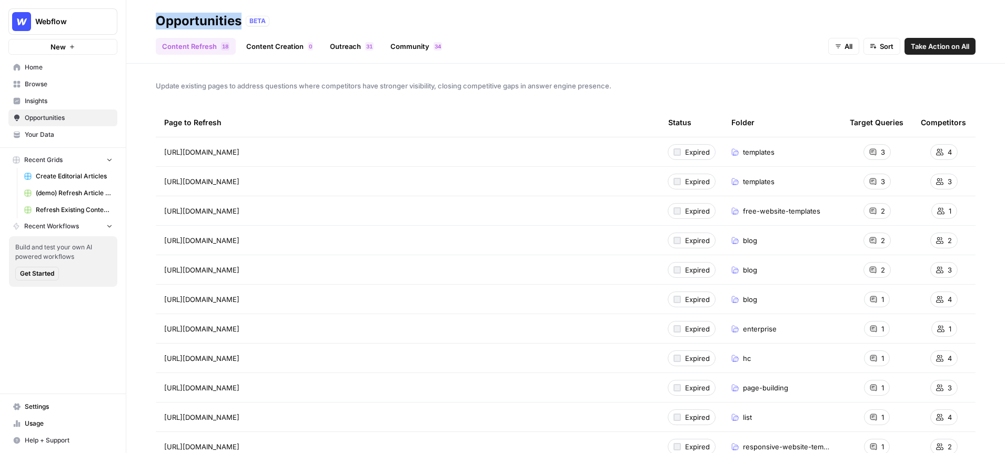
drag, startPoint x: 240, startPoint y: 22, endPoint x: 149, endPoint y: 25, distance: 90.5
click at [149, 25] on header "Opportunities BETA Content Refresh 8 1 Content Creation 0 Outreach 1 3 Communit…" at bounding box center [565, 32] width 879 height 64
drag, startPoint x: 222, startPoint y: 125, endPoint x: 154, endPoint y: 126, distance: 67.9
click at [154, 126] on div "Update existing pages to address questions where competitors have stronger visi…" at bounding box center [565, 258] width 879 height 389
click at [285, 47] on link "Content Creation 0" at bounding box center [279, 46] width 79 height 17
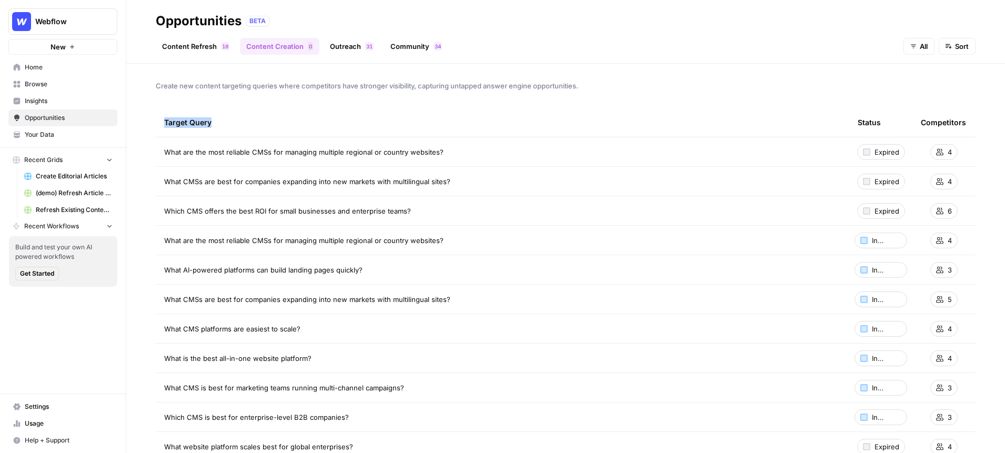
drag, startPoint x: 209, startPoint y: 124, endPoint x: 158, endPoint y: 125, distance: 51.6
click at [158, 125] on th "Target Query" at bounding box center [502, 122] width 693 height 29
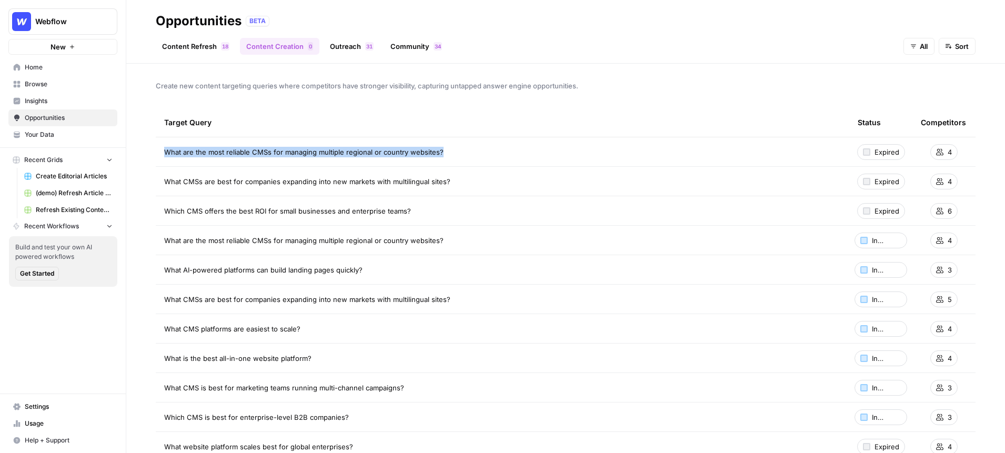
drag, startPoint x: 441, startPoint y: 153, endPoint x: 160, endPoint y: 154, distance: 281.5
click at [160, 154] on td "What are the most reliable CMSs for managing multiple regional or country websi…" at bounding box center [502, 151] width 693 height 29
click at [695, 69] on div "Create new content targeting queries where competitors have stronger visibility…" at bounding box center [565, 258] width 879 height 389
click at [198, 54] on link "Content Refresh 8 1" at bounding box center [196, 46] width 80 height 17
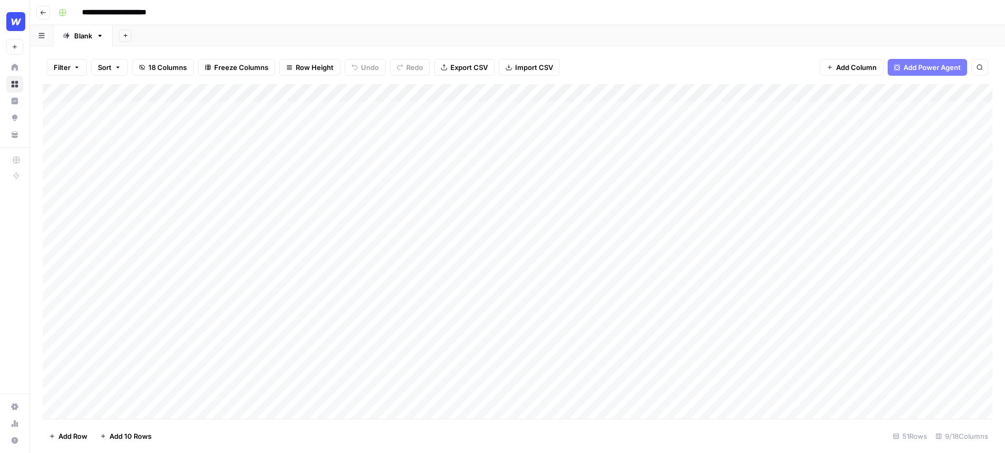
drag, startPoint x: 217, startPoint y: 112, endPoint x: 93, endPoint y: 112, distance: 124.7
click at [93, 112] on div "Add Column" at bounding box center [518, 251] width 950 height 335
click at [720, 107] on div "Add Column" at bounding box center [518, 251] width 950 height 335
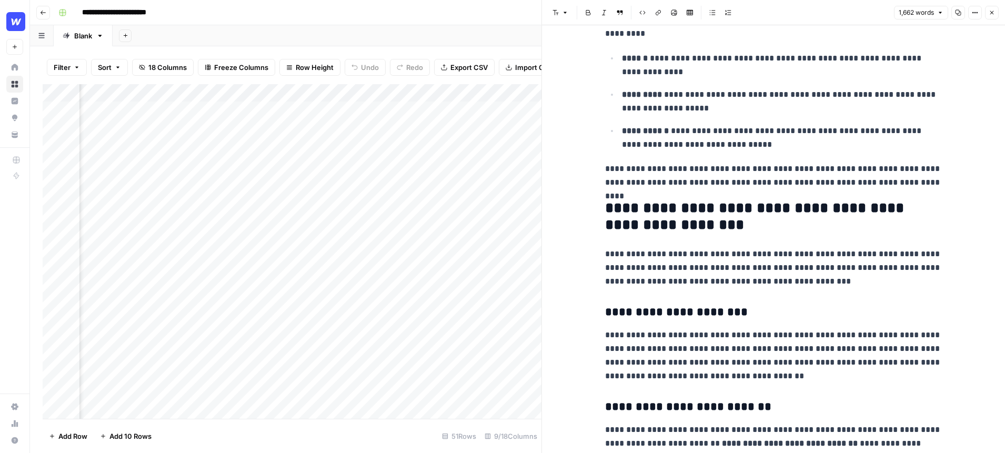
scroll to position [65, 0]
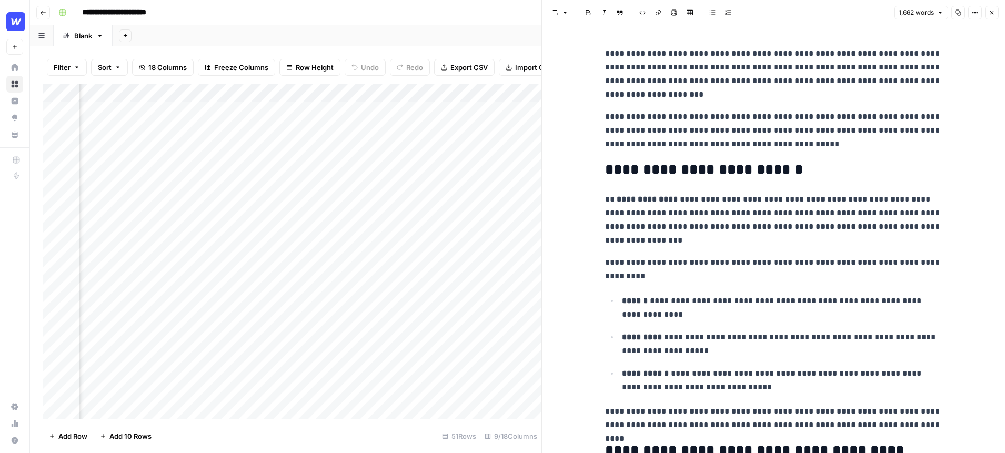
click at [990, 13] on icon "button" at bounding box center [992, 12] width 6 height 6
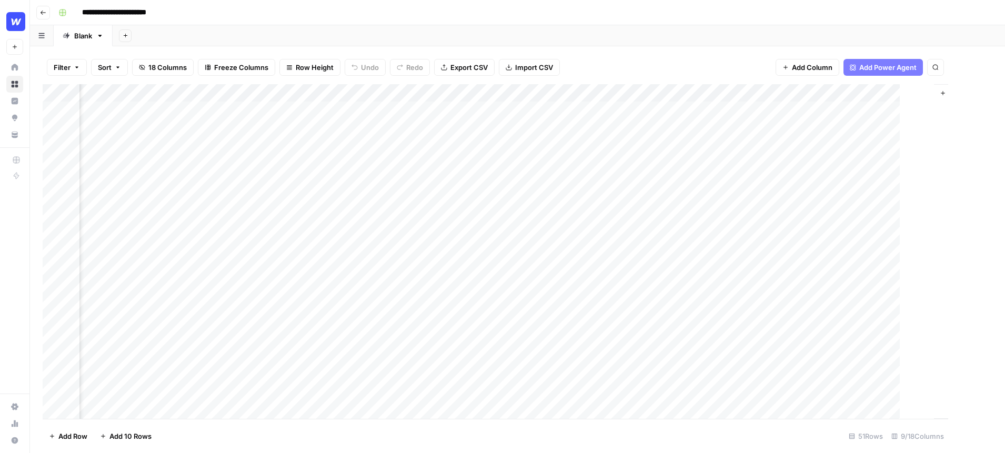
scroll to position [0, 270]
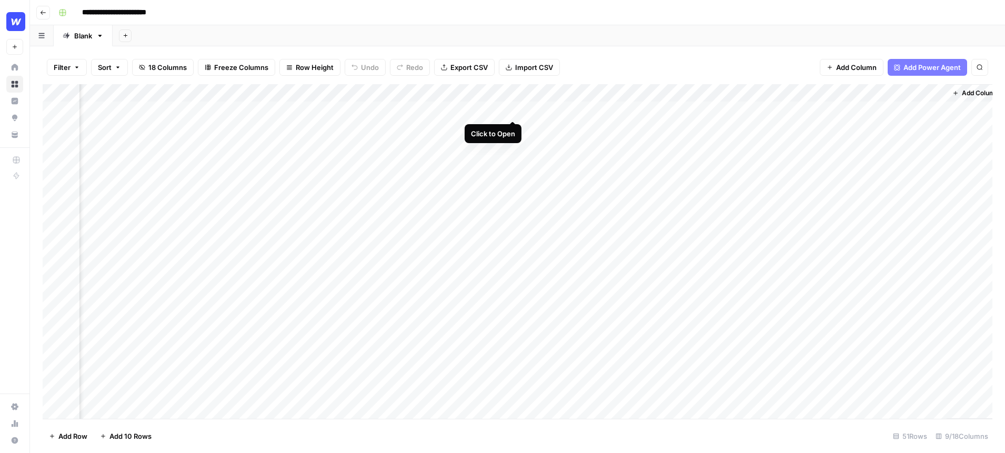
click at [513, 108] on div "Add Column" at bounding box center [518, 251] width 950 height 335
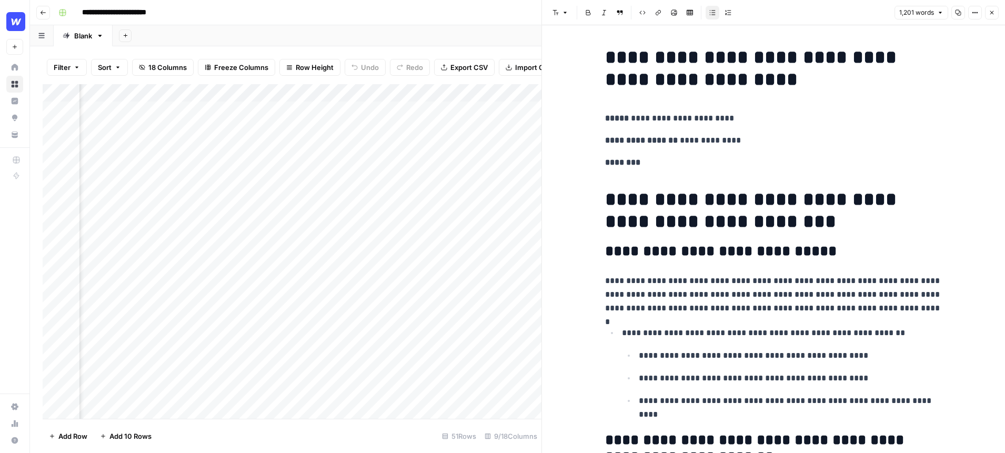
click at [992, 16] on button "Close" at bounding box center [992, 13] width 14 height 14
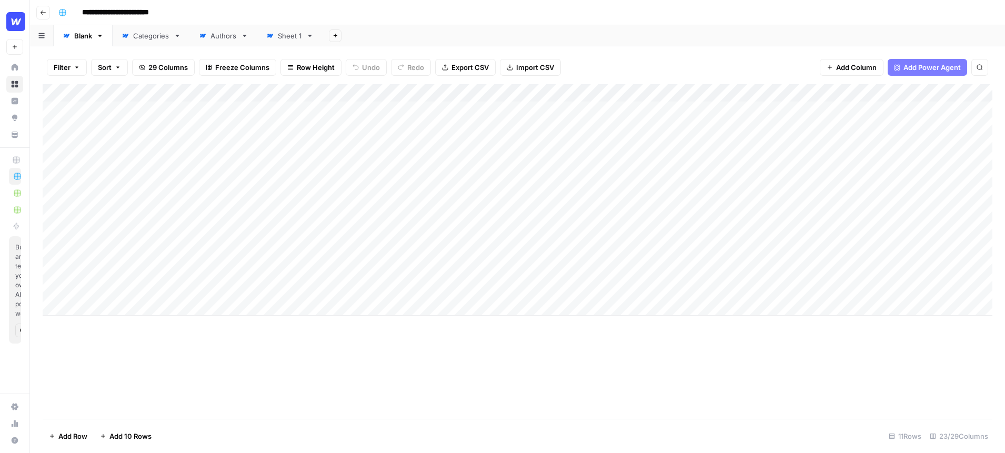
click at [133, 110] on div "Add Column" at bounding box center [518, 199] width 950 height 231
click at [636, 109] on div "Add Column" at bounding box center [518, 199] width 950 height 231
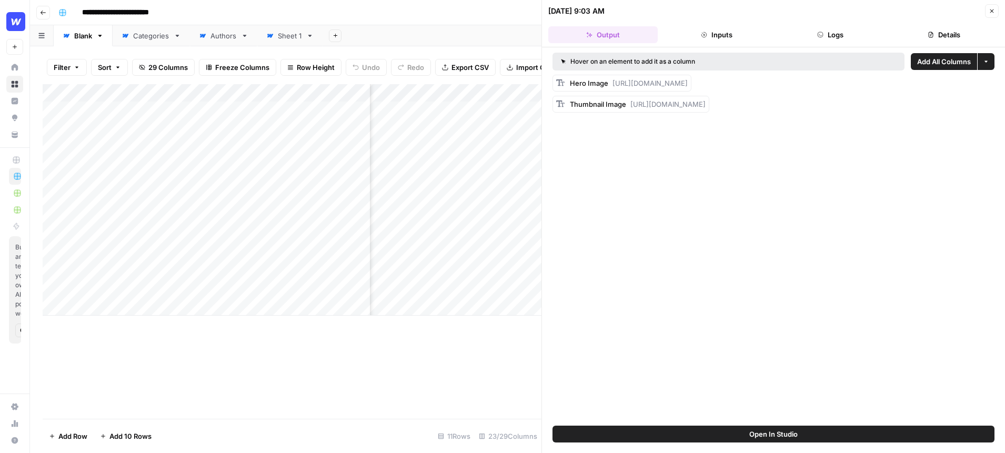
click at [993, 9] on icon "button" at bounding box center [992, 11] width 4 height 4
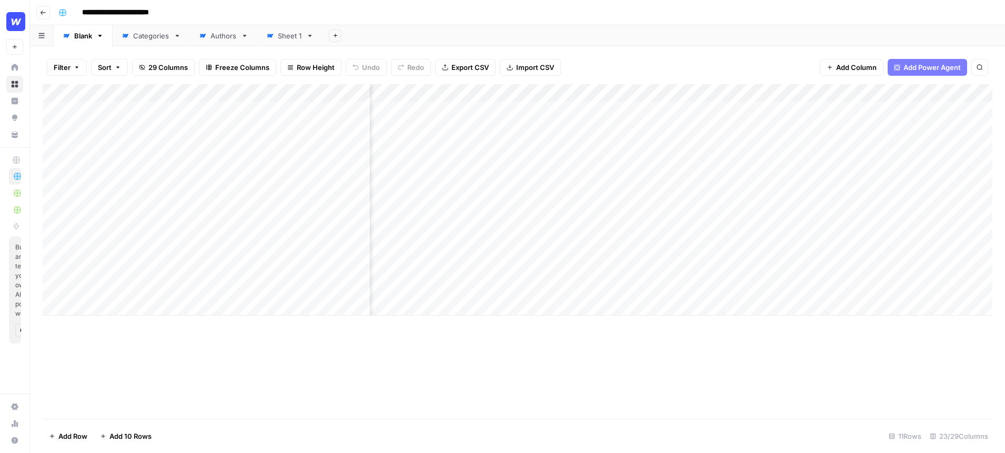
scroll to position [0, 838]
click at [703, 112] on div "Add Column" at bounding box center [518, 199] width 950 height 231
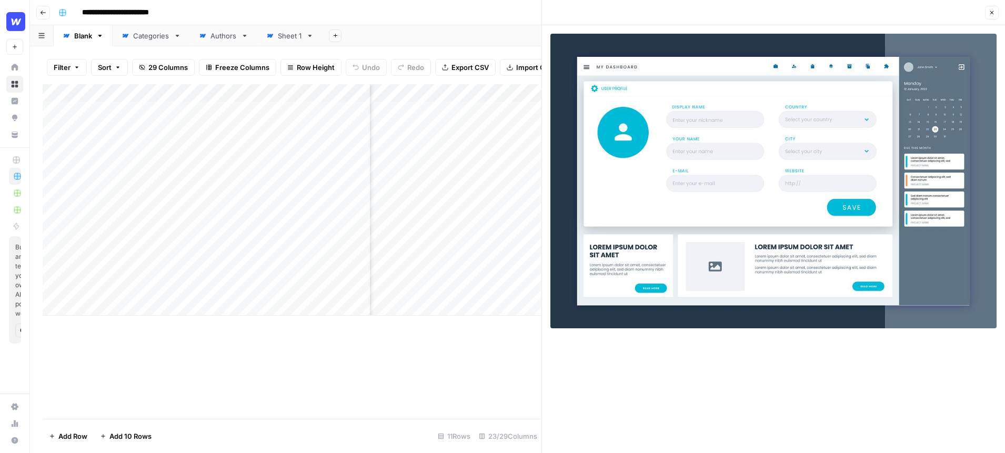
click at [990, 9] on icon "button" at bounding box center [992, 12] width 6 height 6
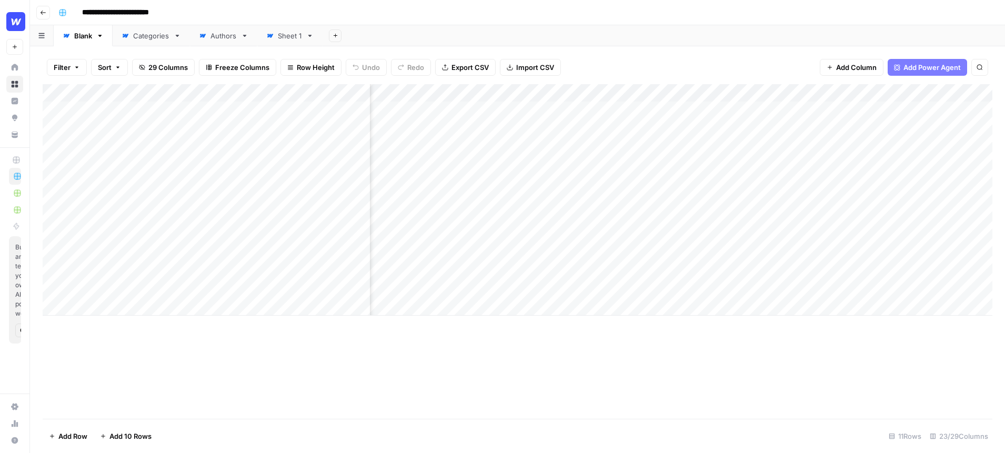
scroll to position [0, 1271]
click at [702, 110] on div "Add Column" at bounding box center [518, 199] width 950 height 231
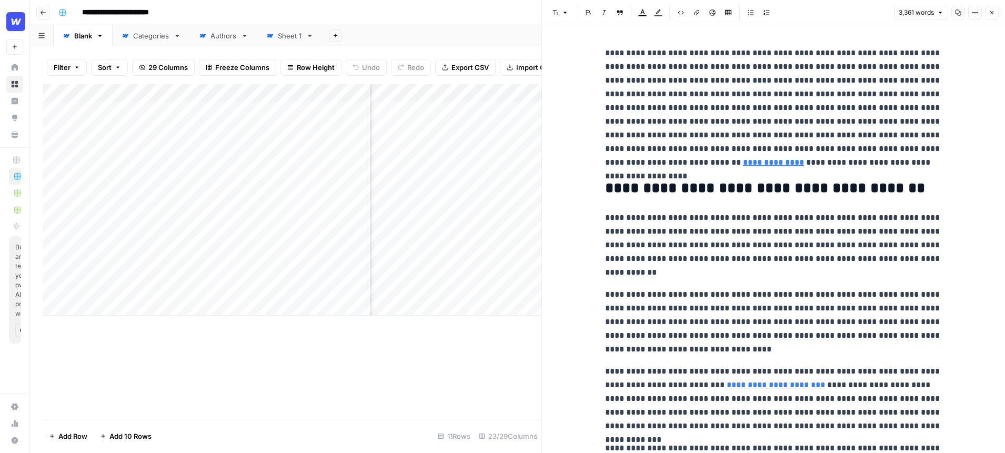
click at [992, 12] on icon "button" at bounding box center [992, 12] width 6 height 6
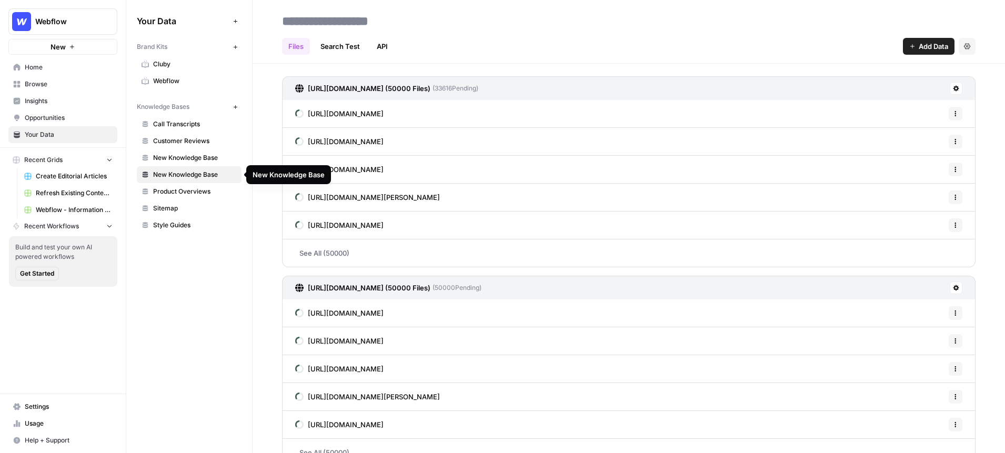
click at [213, 158] on span "New Knowledge Base" at bounding box center [195, 157] width 84 height 9
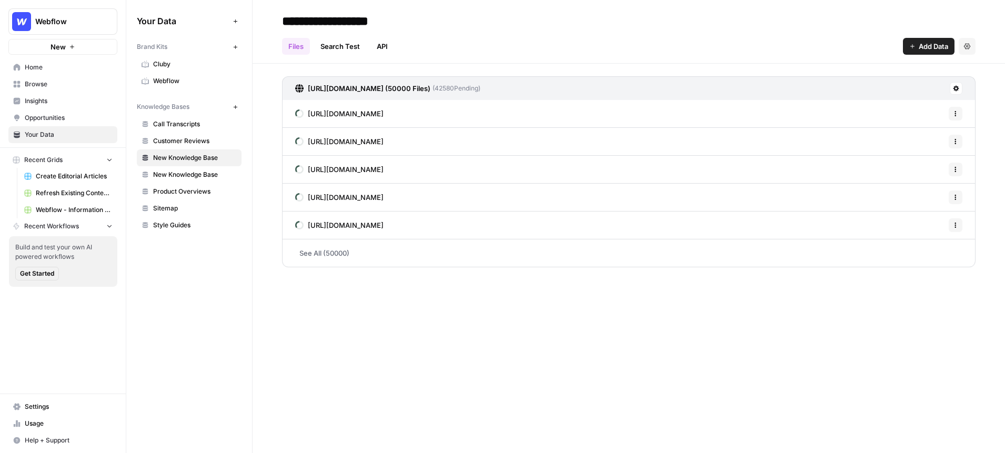
click at [38, 65] on span "Home" at bounding box center [69, 67] width 88 height 9
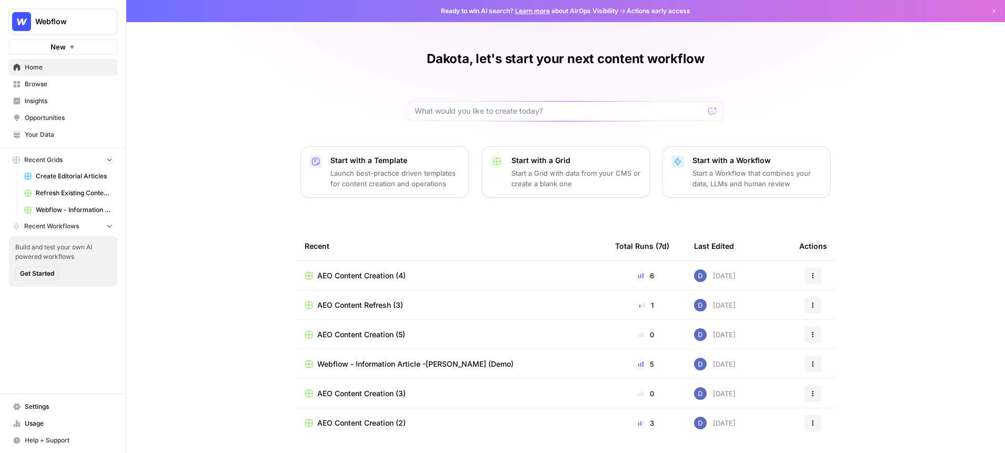
click at [52, 131] on span "Your Data" at bounding box center [69, 134] width 88 height 9
